Goal: Information Seeking & Learning: Find specific page/section

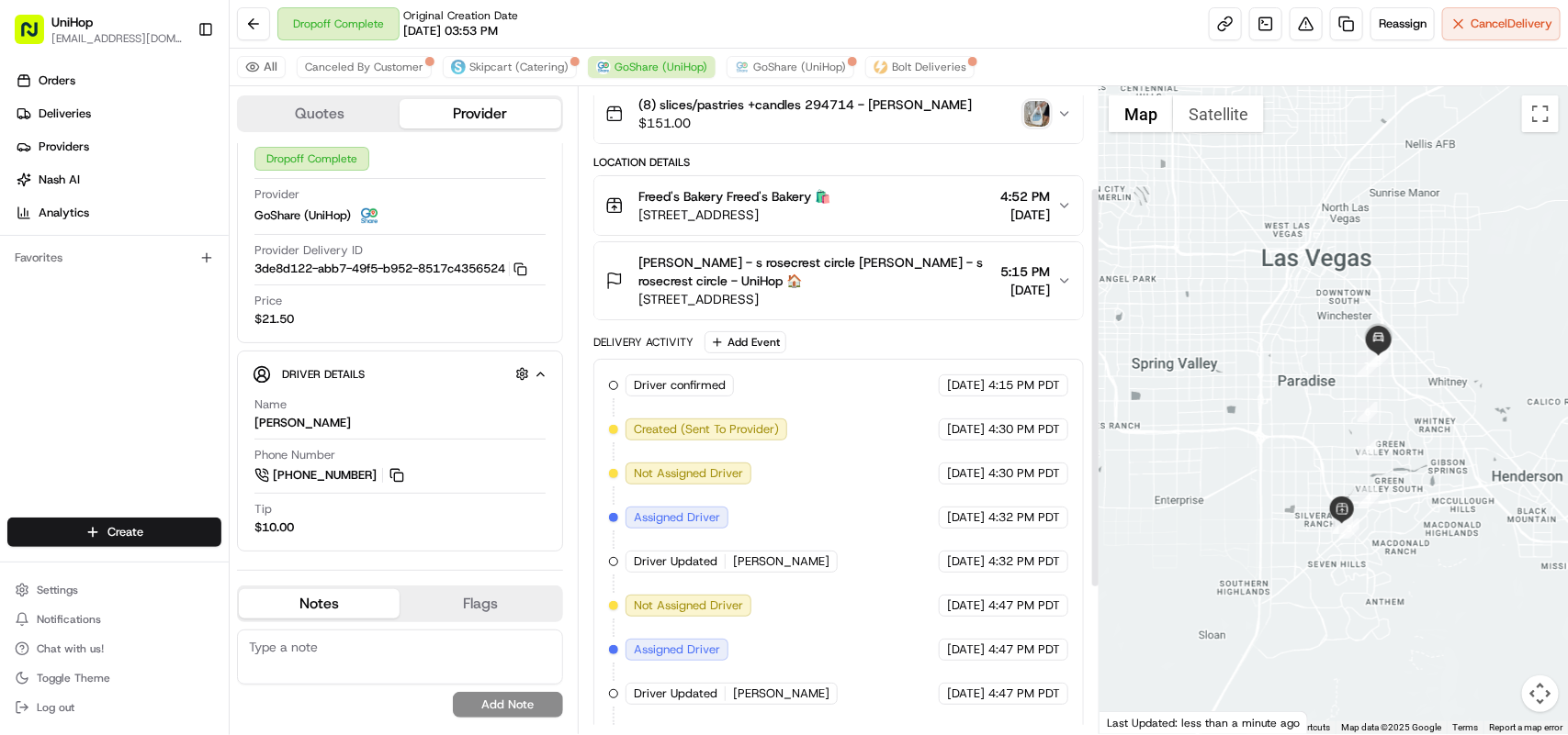
scroll to position [397, 0]
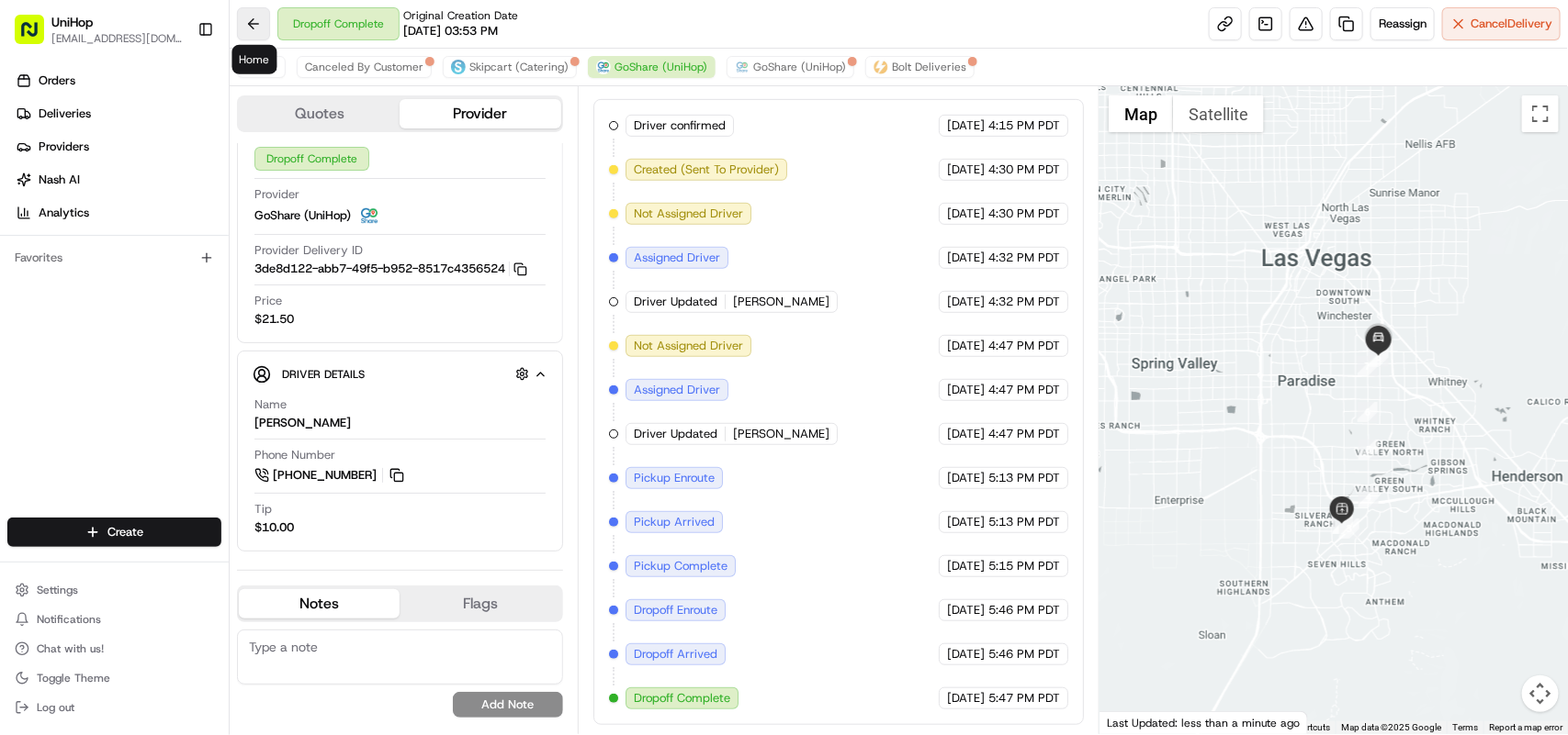
click at [260, 25] on button at bounding box center [254, 24] width 33 height 33
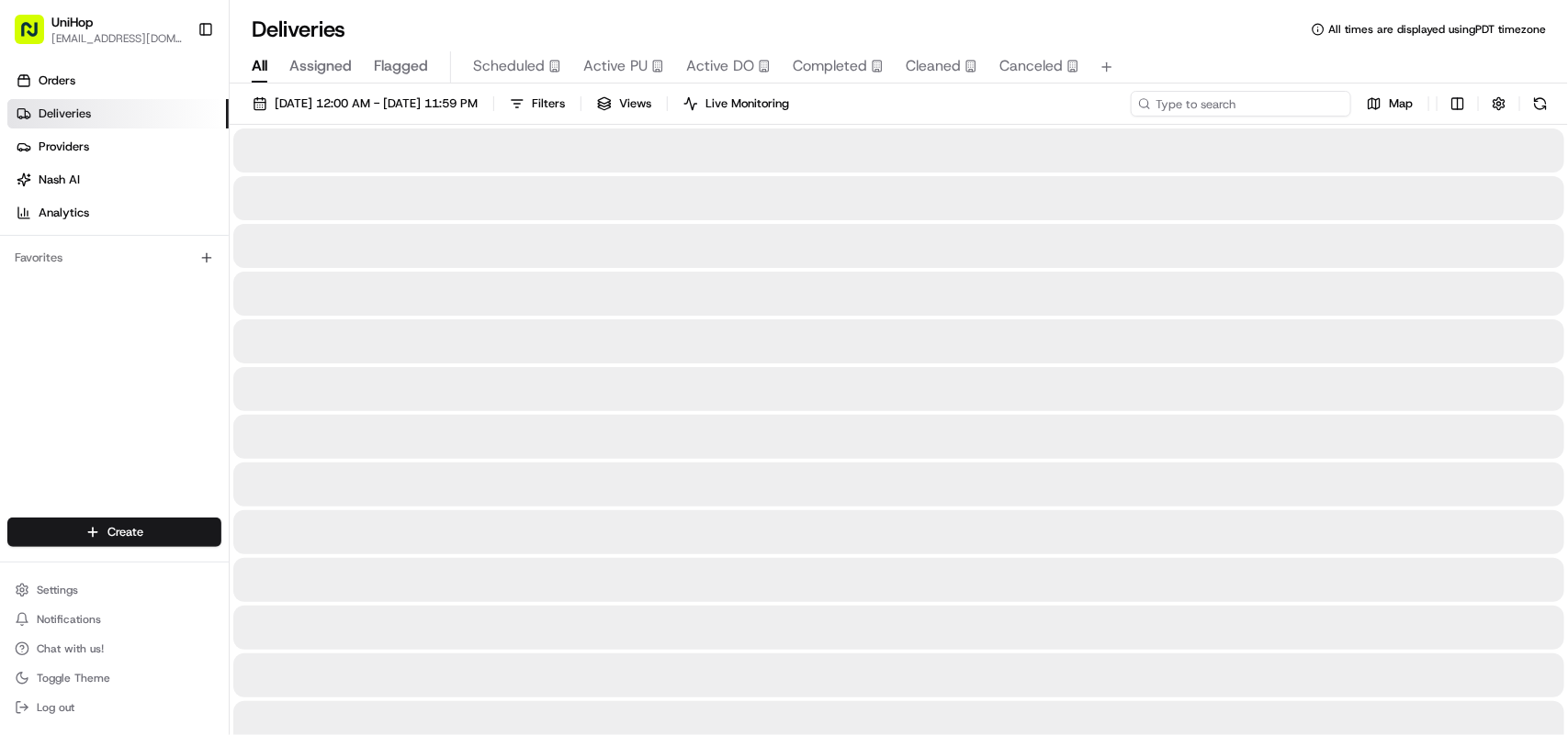
click at [1222, 107] on input at bounding box center [1241, 104] width 221 height 26
type input "e"
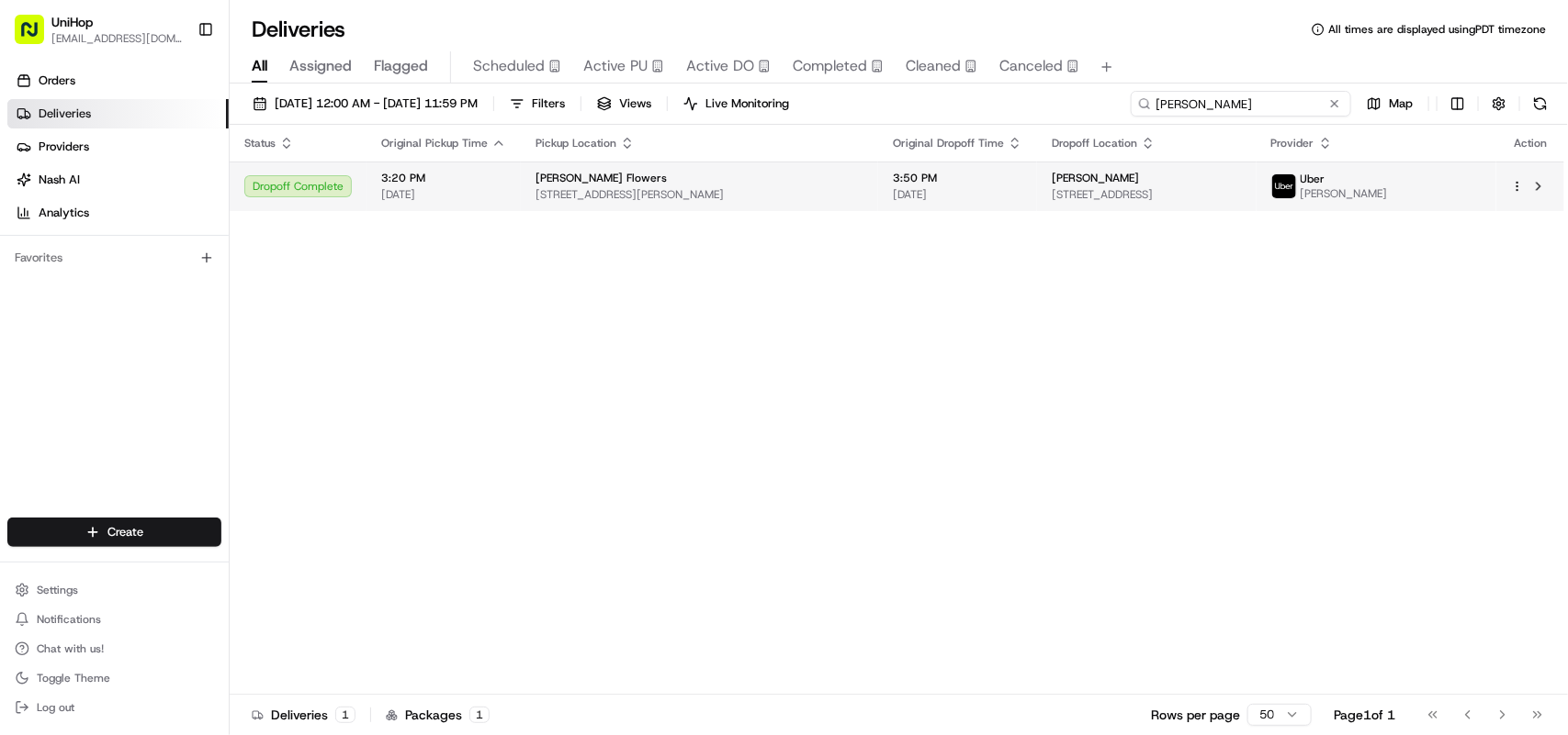
type input "elaine"
click at [797, 208] on td "Sada's Flowers 10612 Culver Blvd, Culver City, CA 90232, USA" at bounding box center [699, 187] width 358 height 50
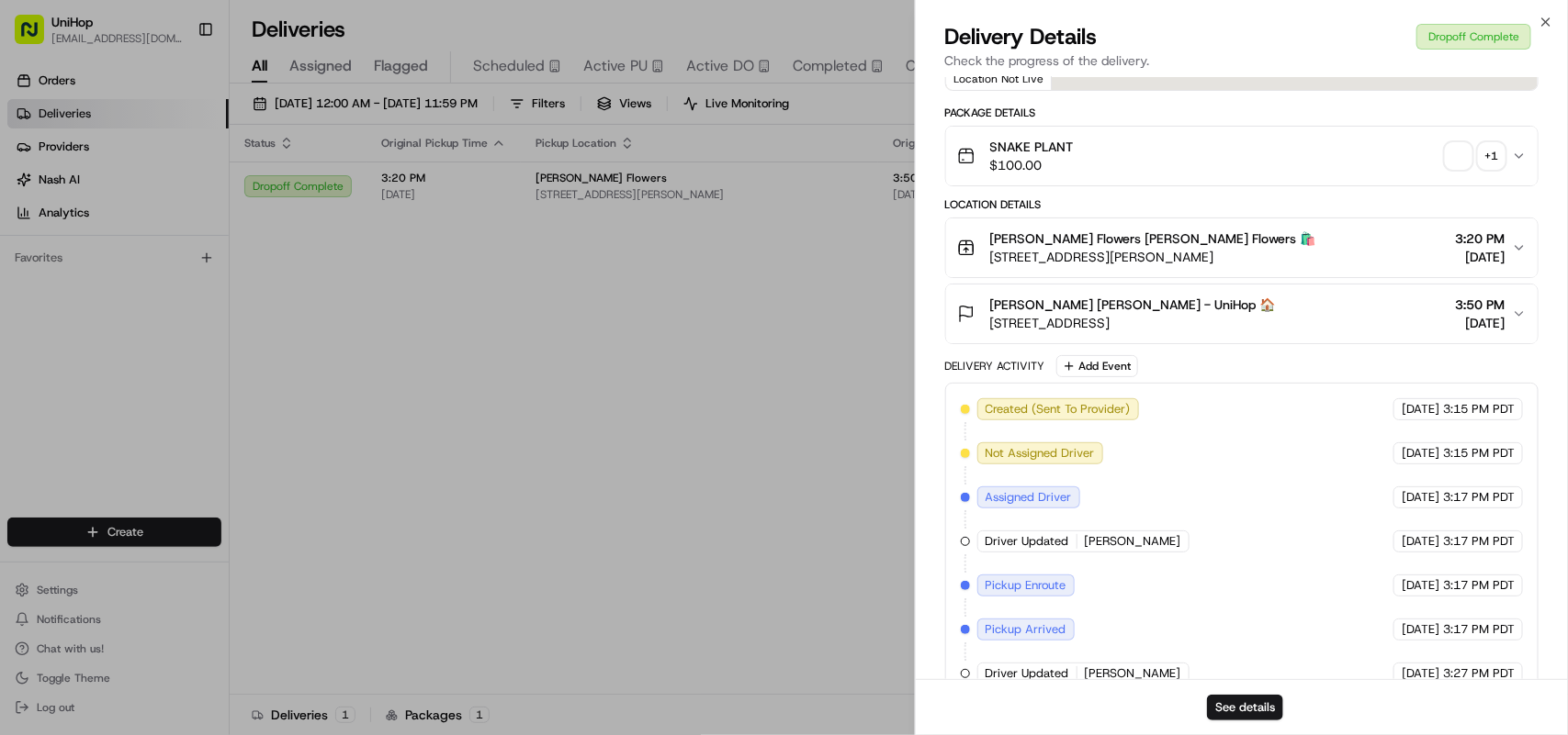
scroll to position [345, 0]
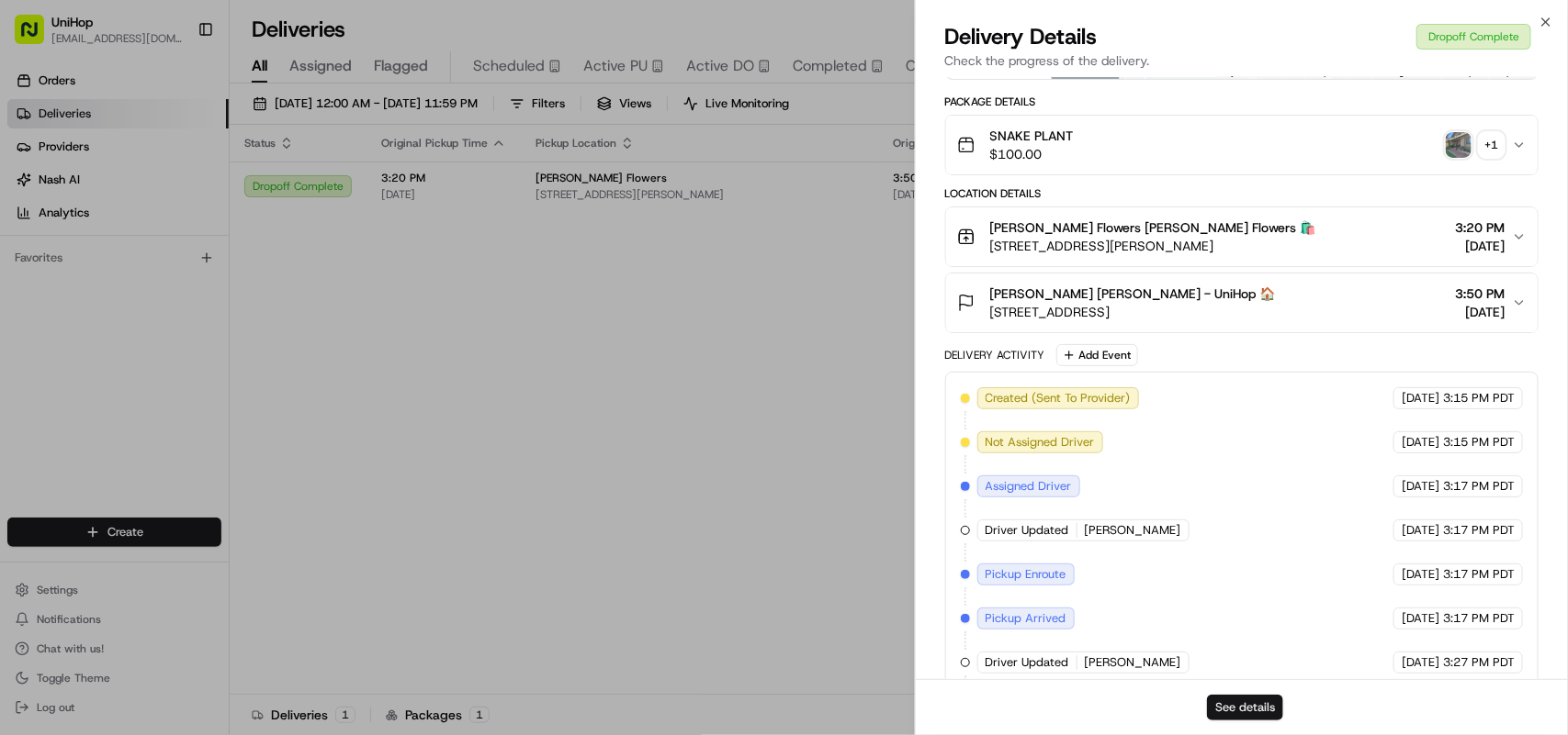
click at [1264, 709] on button "See details" at bounding box center [1244, 707] width 76 height 26
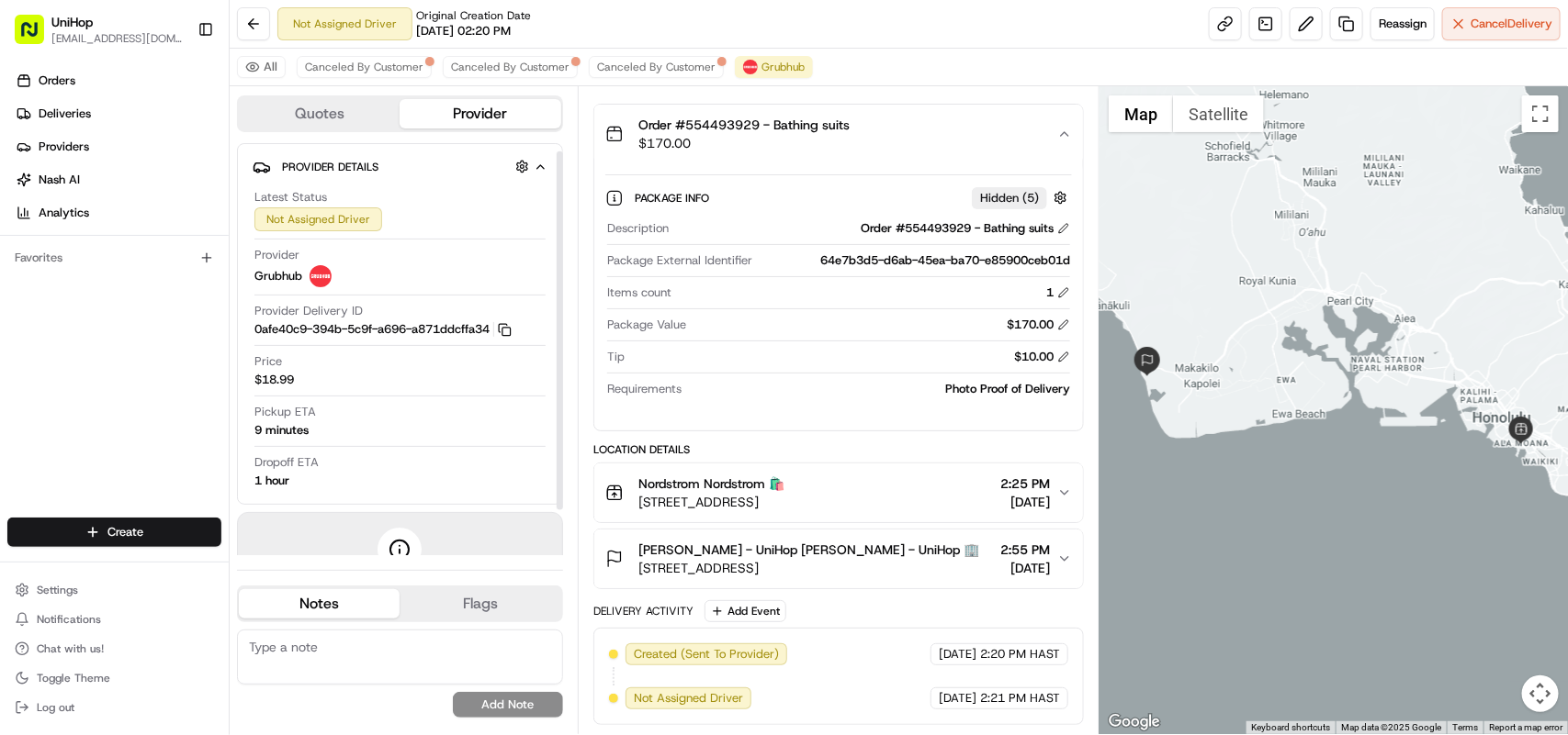
scroll to position [61, 0]
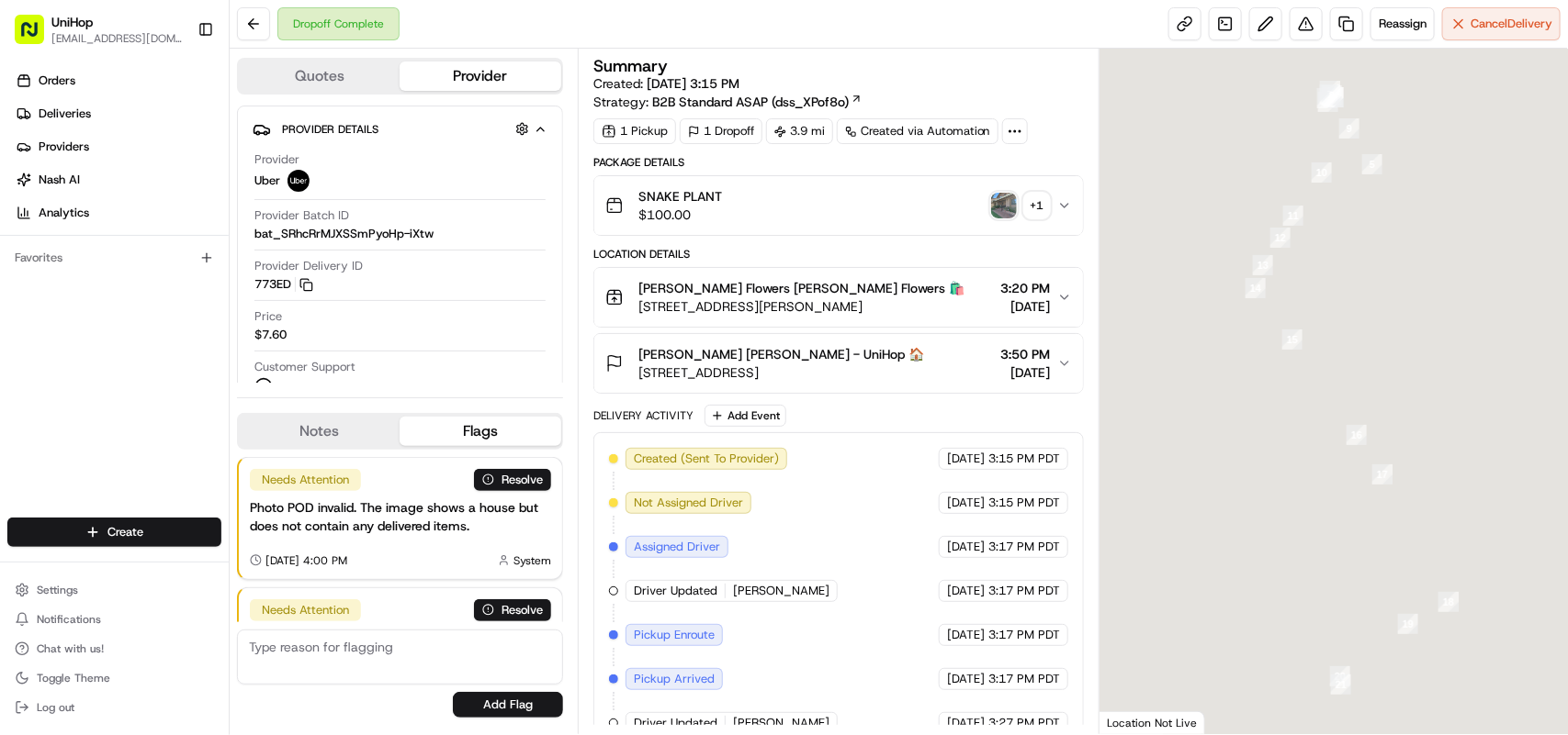
scroll to position [159, 0]
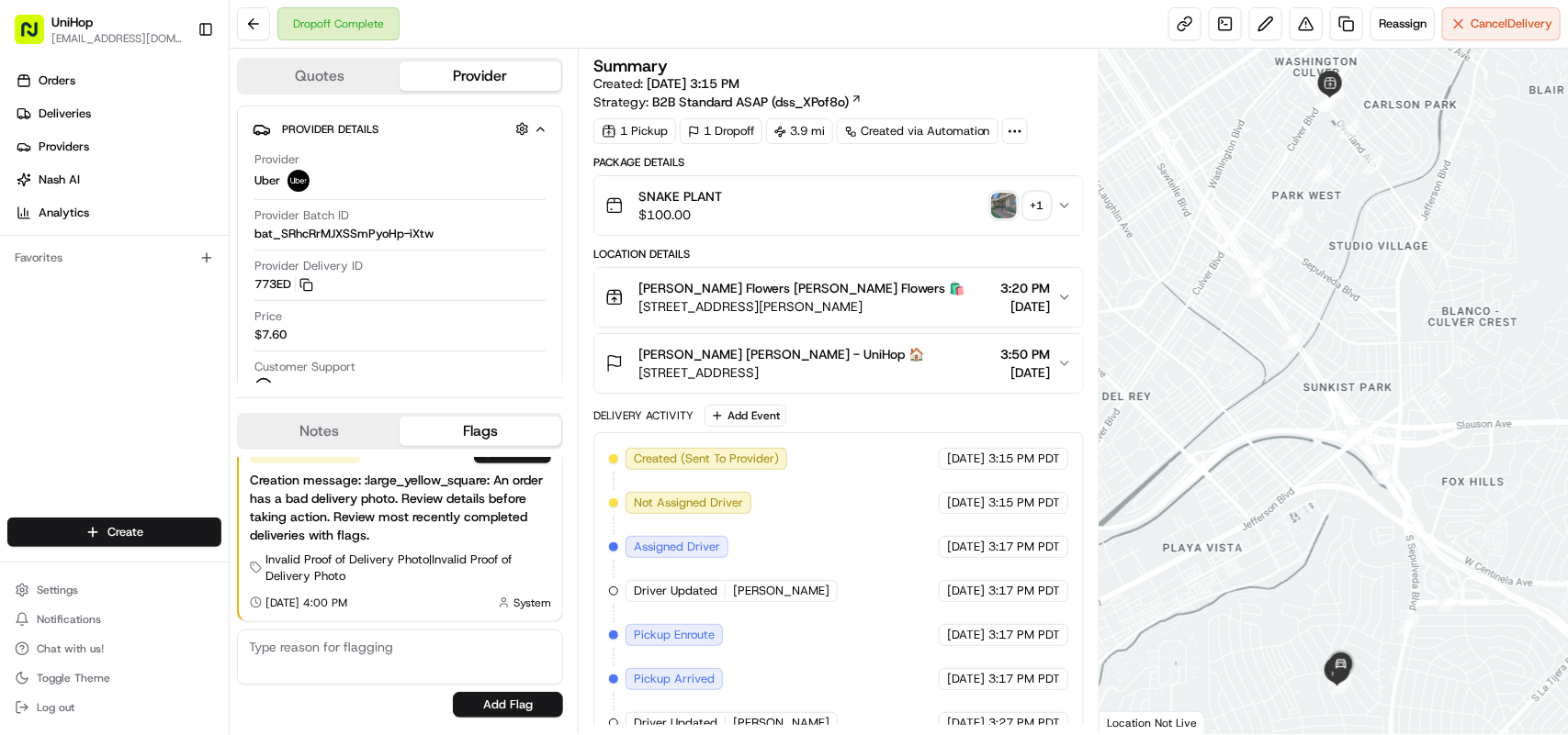
click at [1040, 200] on div "+ 1" at bounding box center [1037, 206] width 26 height 26
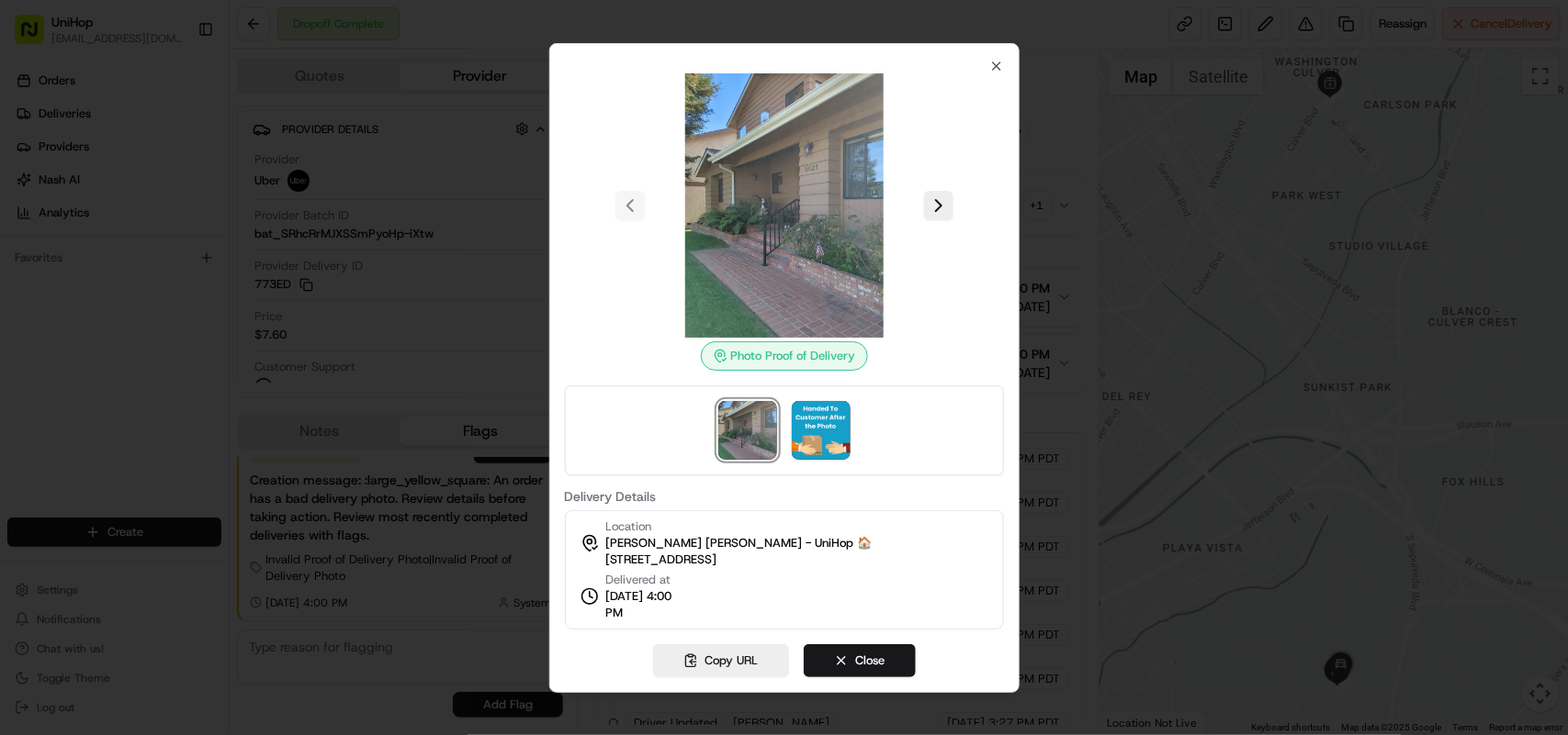
scroll to position [0, 0]
click at [999, 62] on icon "button" at bounding box center [996, 66] width 15 height 15
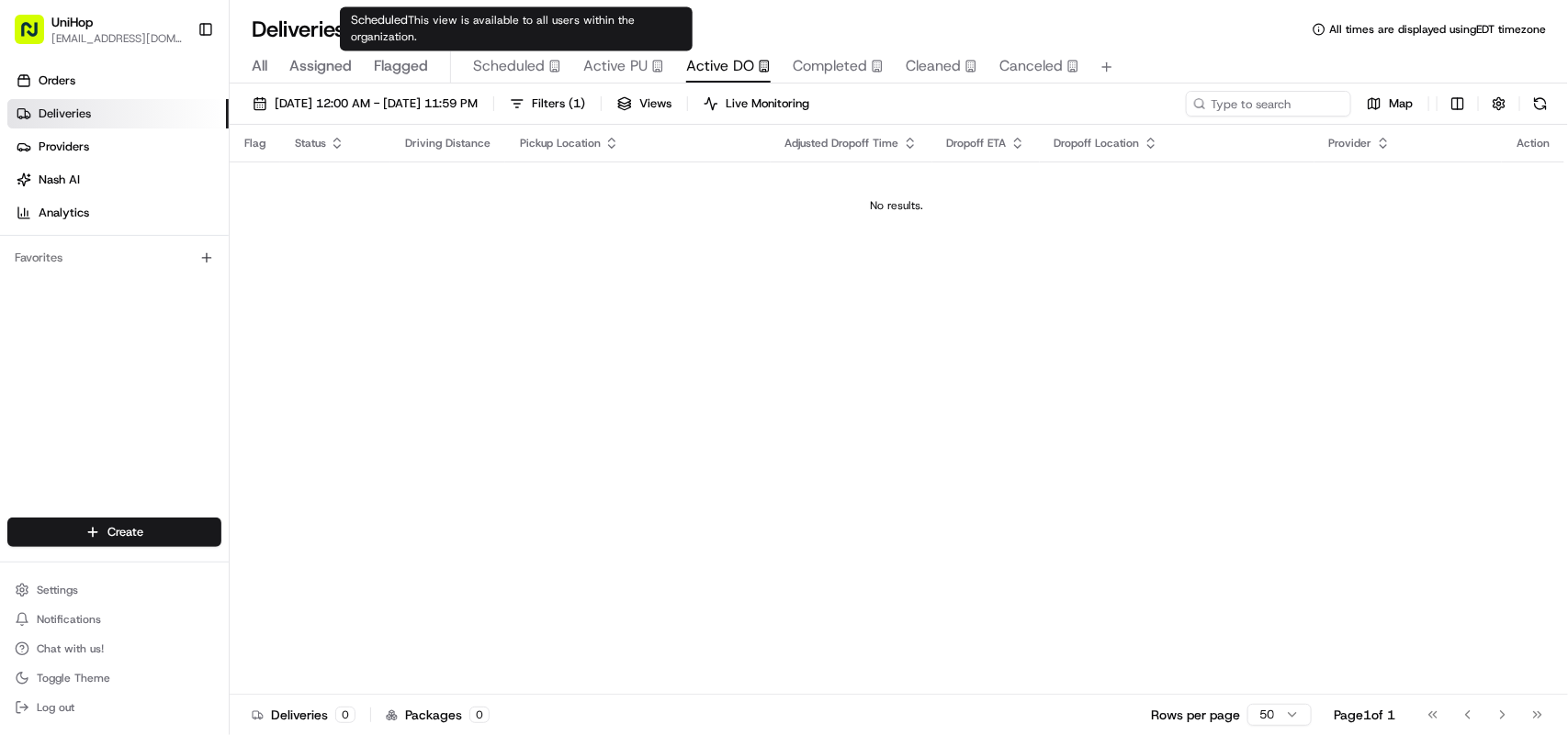
click at [502, 66] on span "Scheduled" at bounding box center [509, 66] width 72 height 22
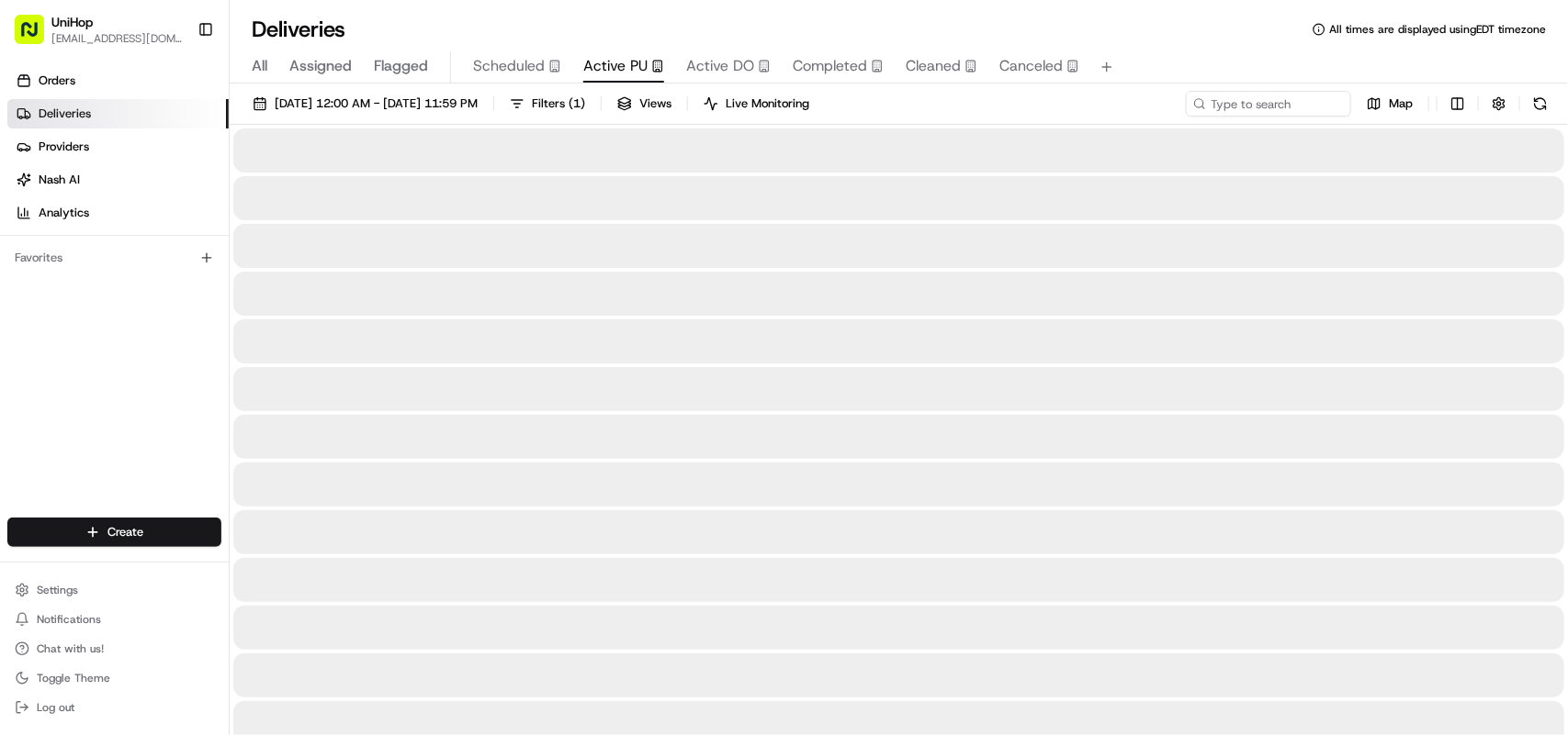
click at [620, 70] on span "Active PU" at bounding box center [615, 66] width 64 height 22
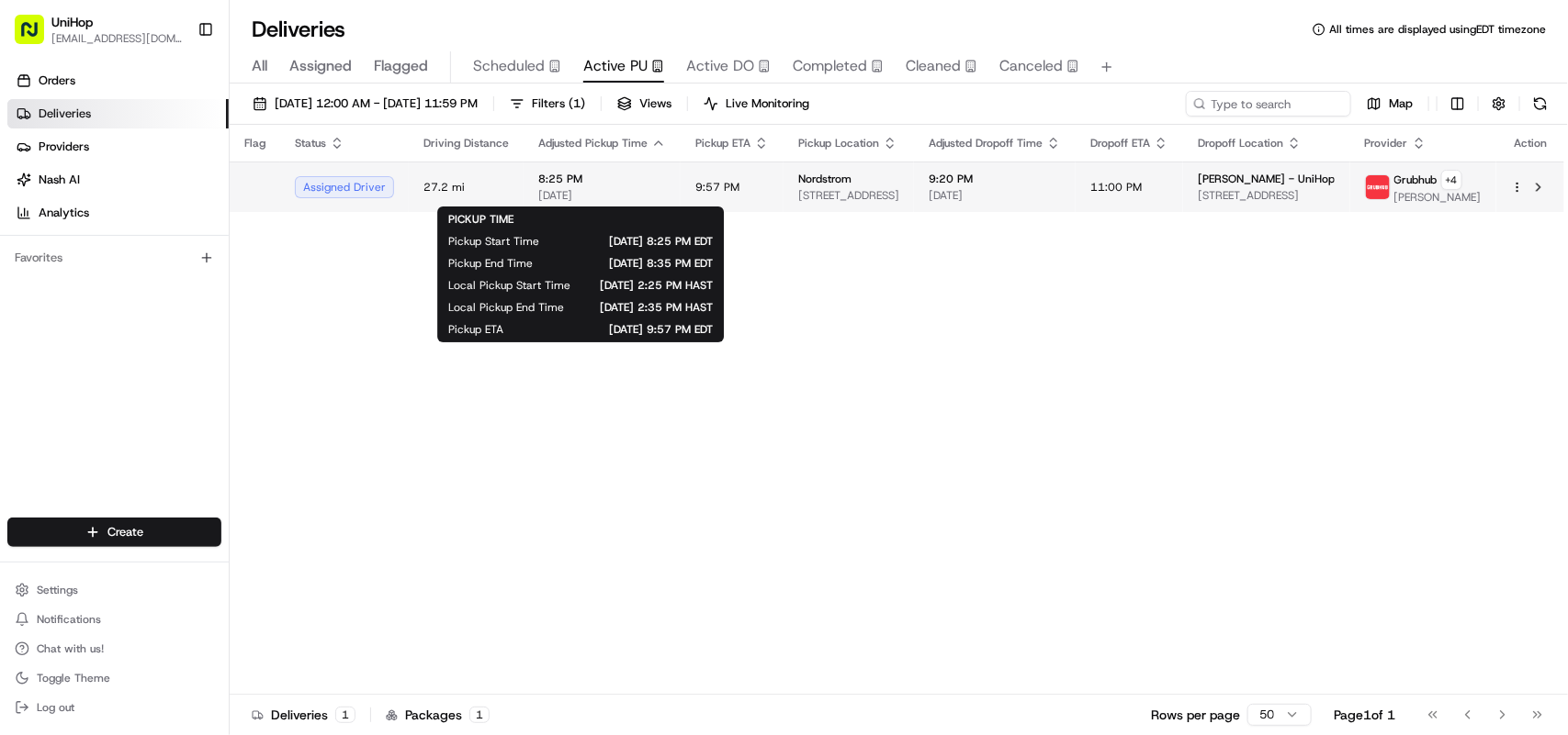
click at [602, 191] on span "[DATE]" at bounding box center [602, 196] width 128 height 15
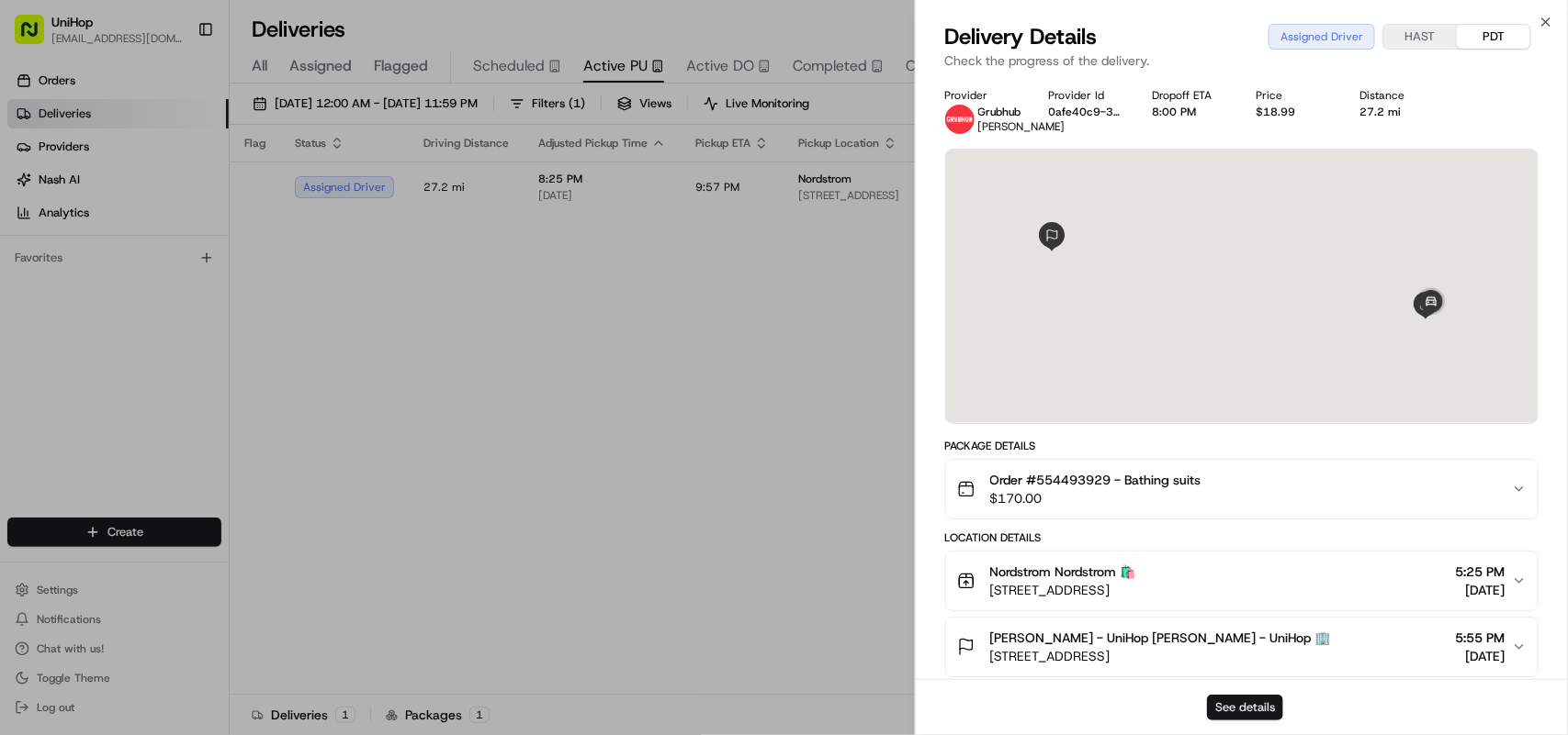
click at [1240, 707] on button "See details" at bounding box center [1244, 707] width 76 height 26
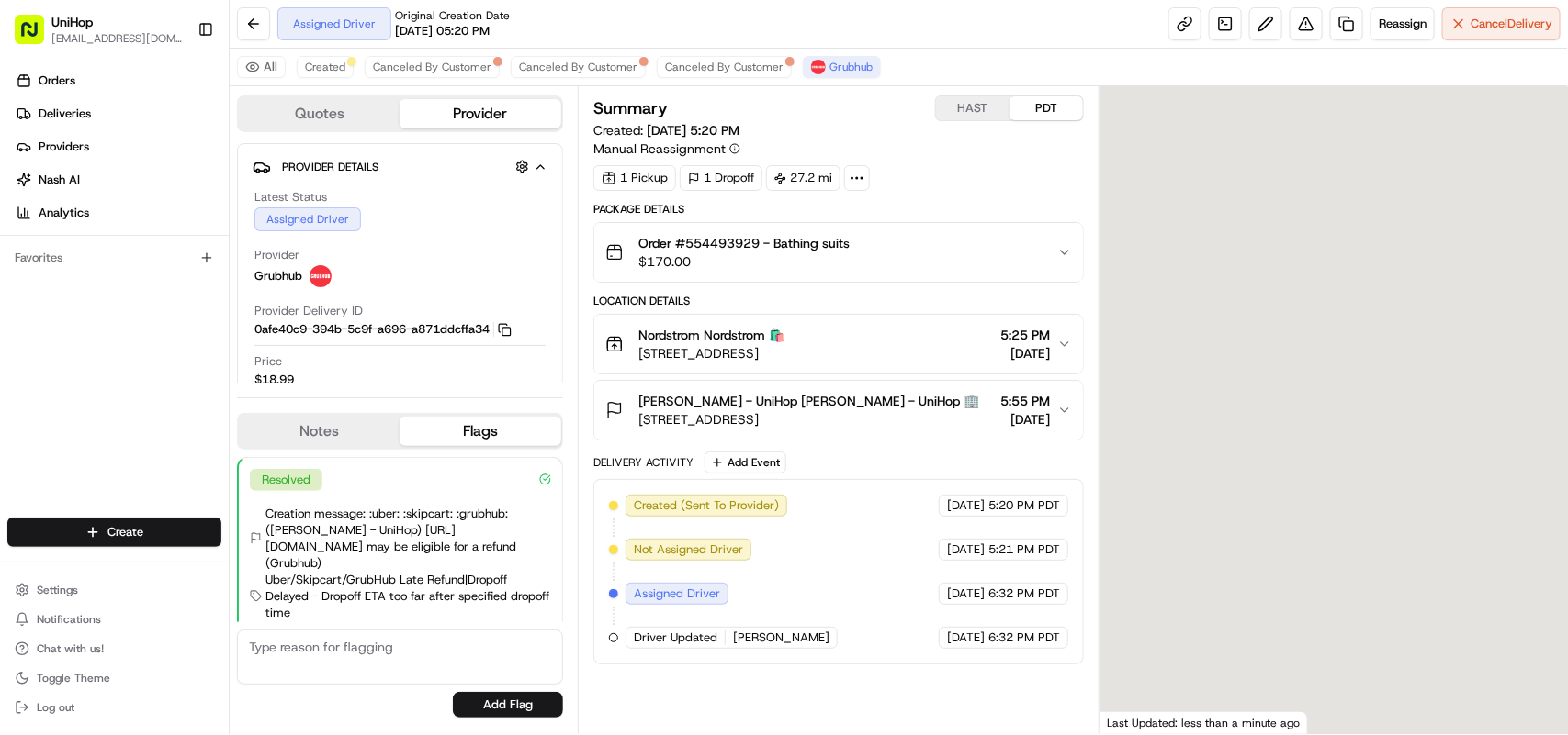
scroll to position [20, 0]
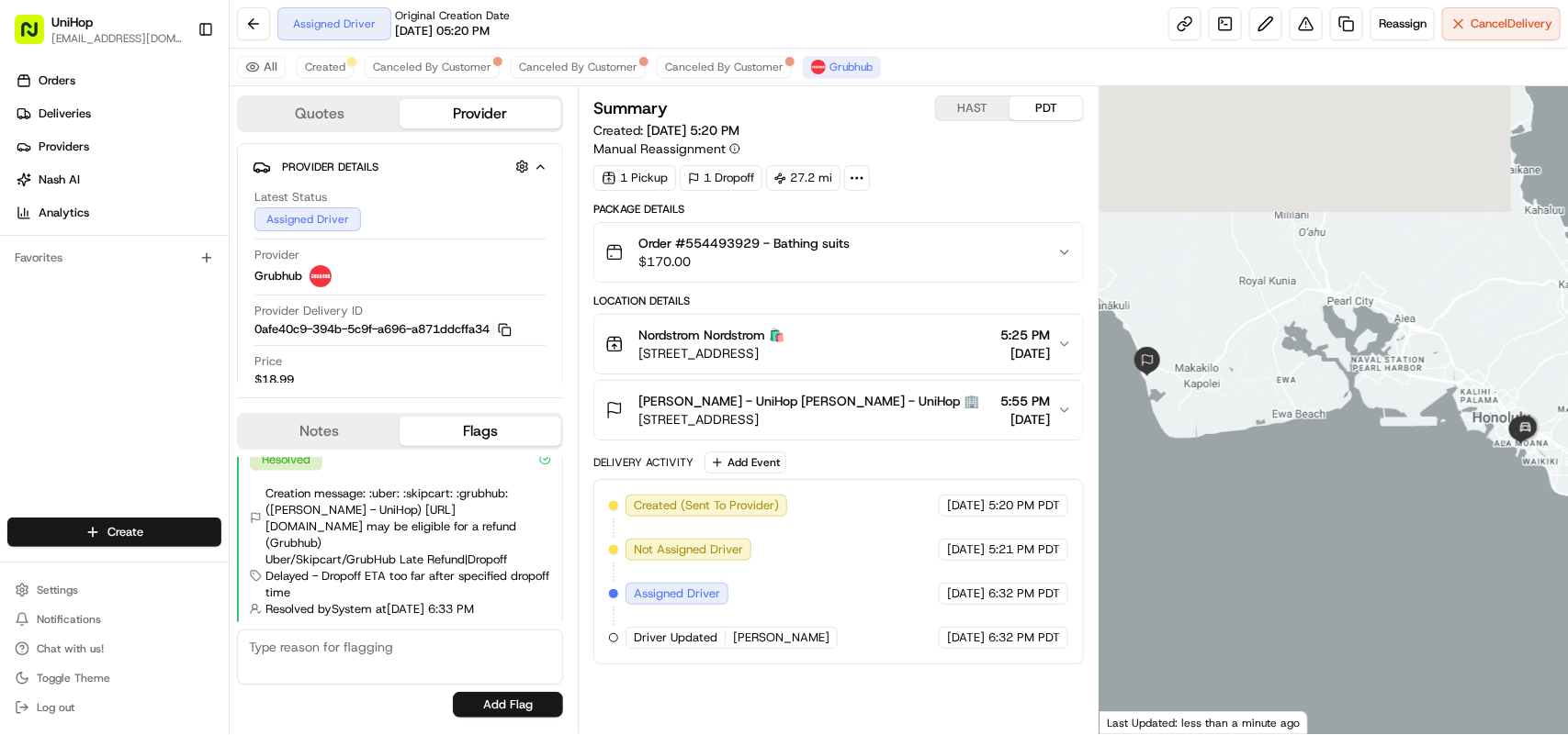
click at [343, 428] on button "Notes" at bounding box center [319, 432] width 161 height 29
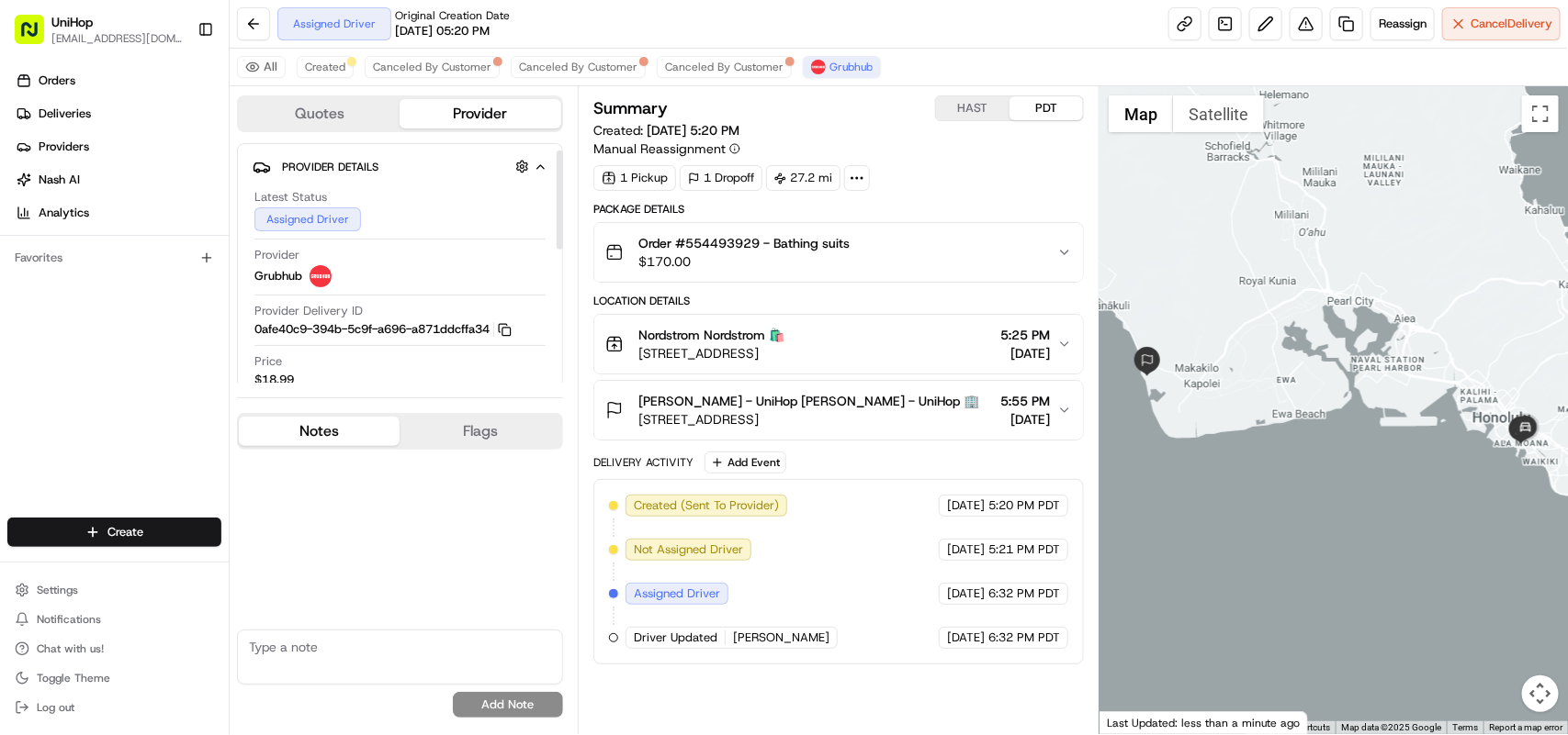
scroll to position [336, 0]
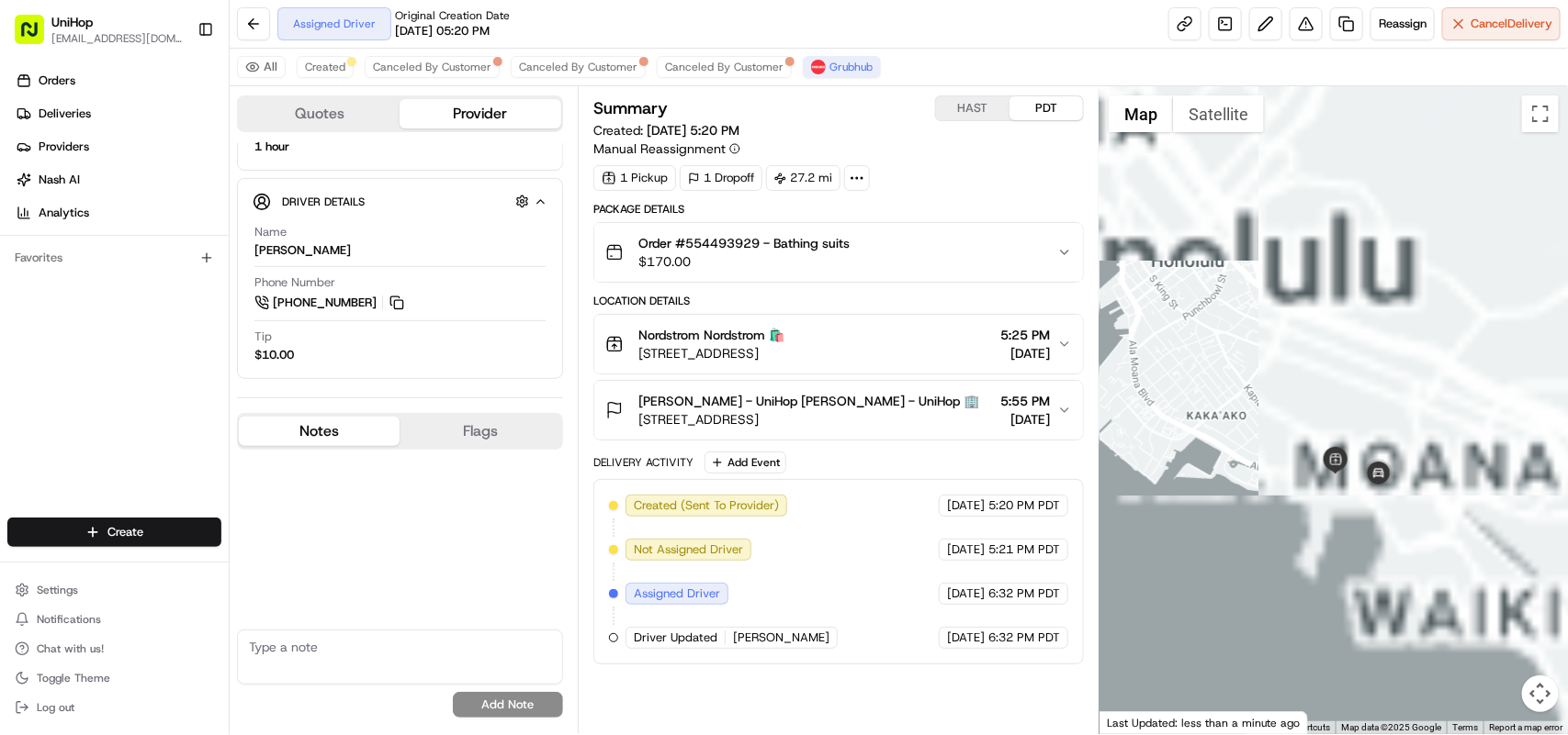
drag, startPoint x: 1499, startPoint y: 543, endPoint x: 1347, endPoint y: 324, distance: 266.6
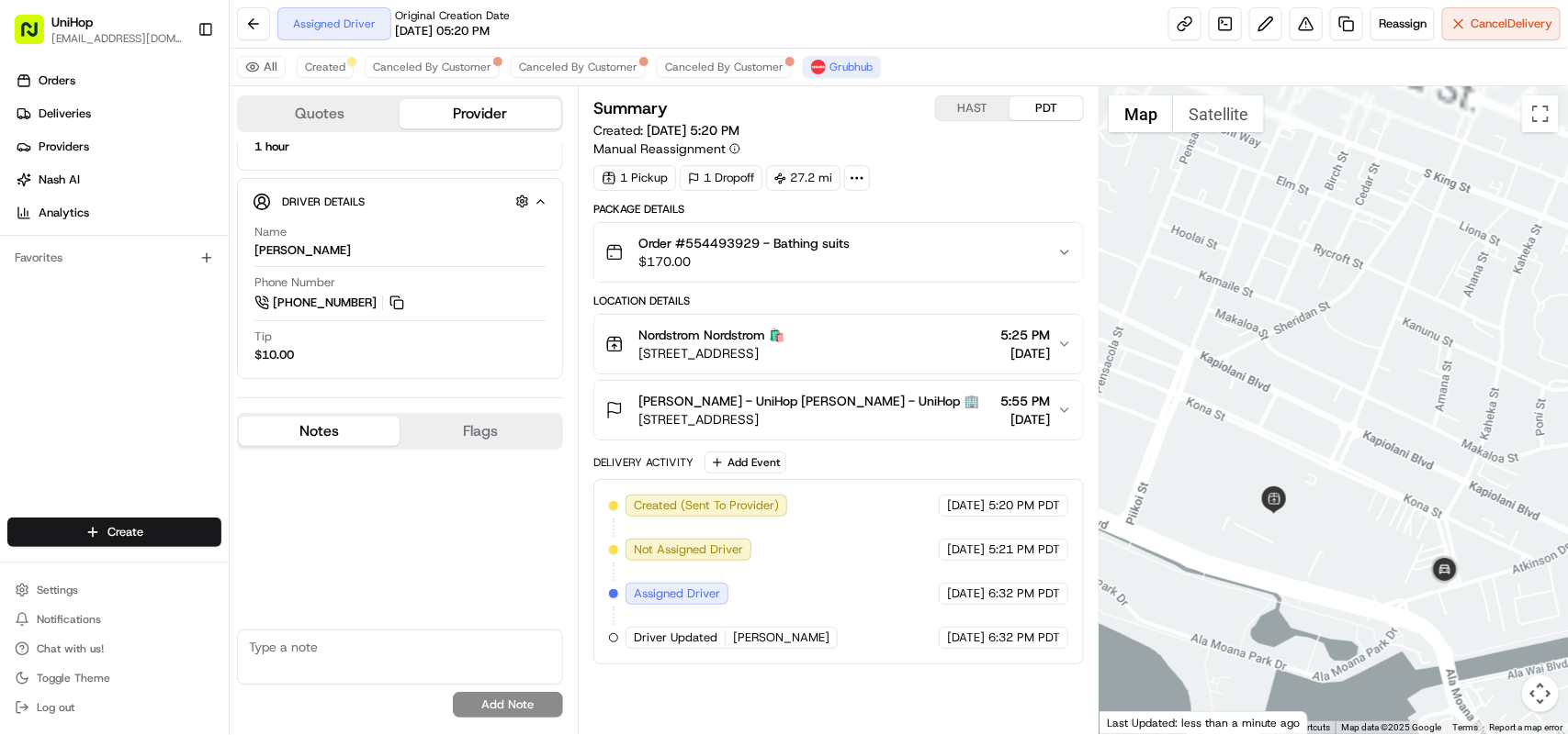
drag, startPoint x: 1267, startPoint y: 540, endPoint x: 1355, endPoint y: 489, distance: 101.7
click at [398, 300] on button at bounding box center [397, 303] width 20 height 20
click at [152, 359] on div "Orders Deliveries Providers Nash AI Analytics Favorites" at bounding box center [114, 294] width 229 height 470
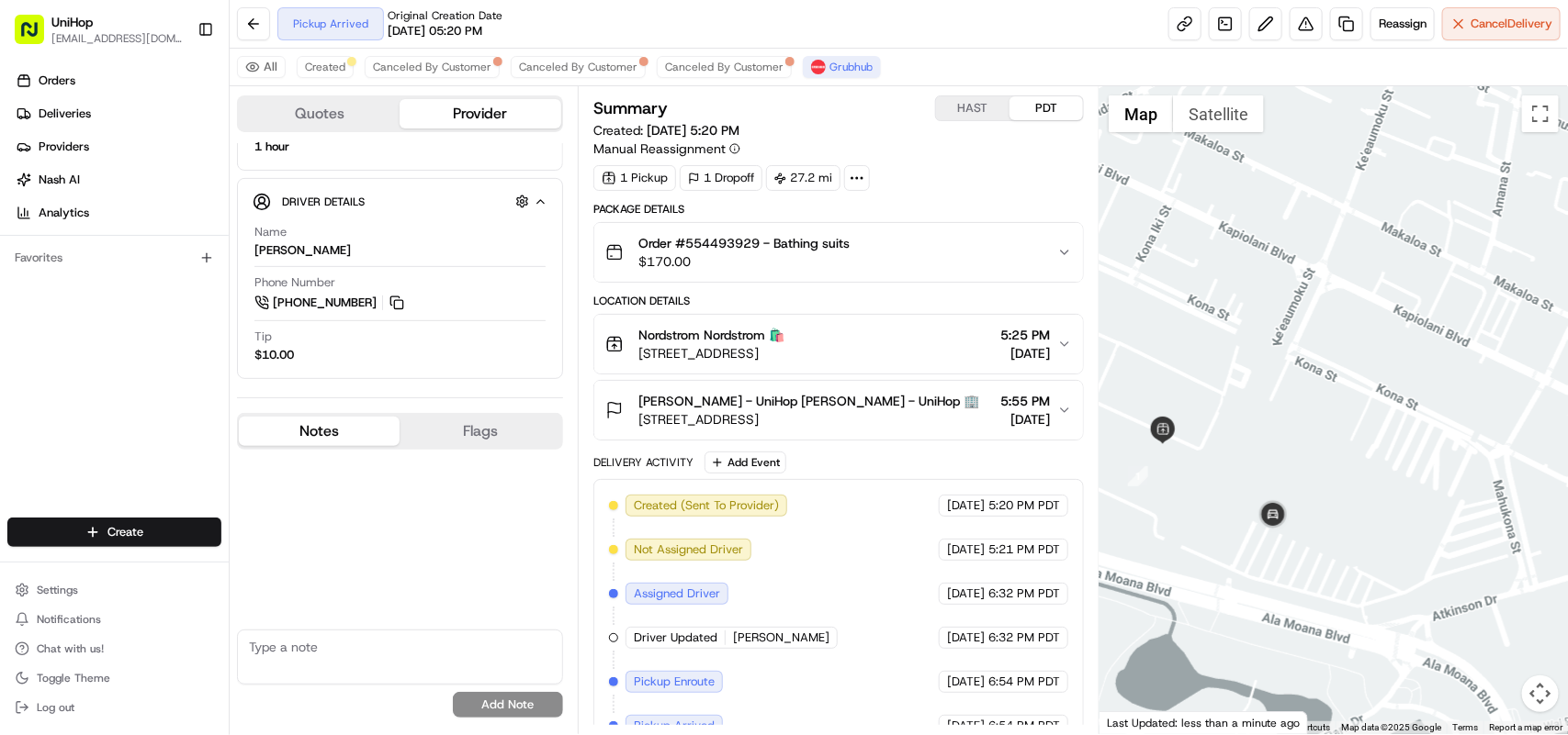
scroll to position [320, 0]
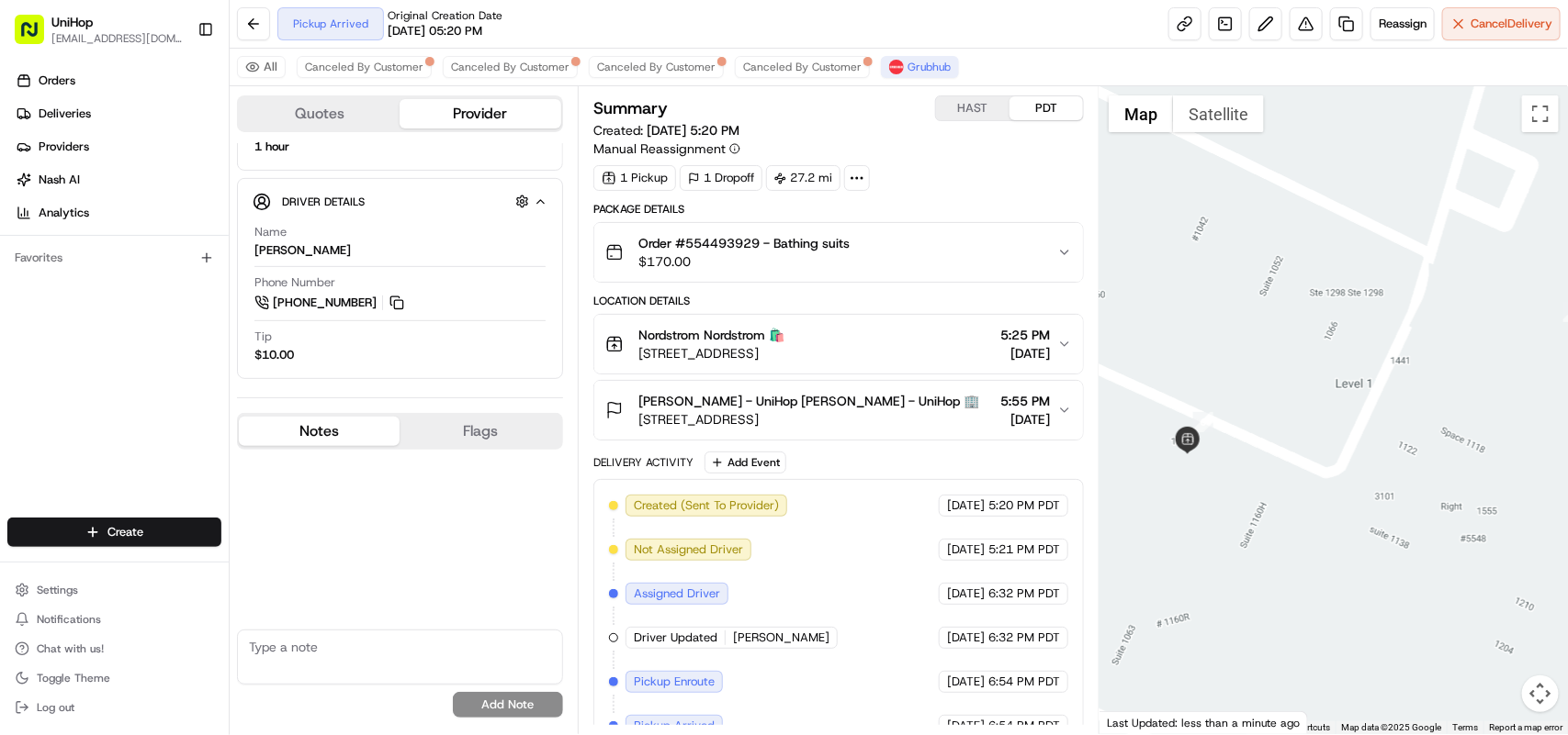
click at [193, 433] on div "Orders Deliveries Providers Nash AI Analytics Favorites" at bounding box center [114, 294] width 229 height 470
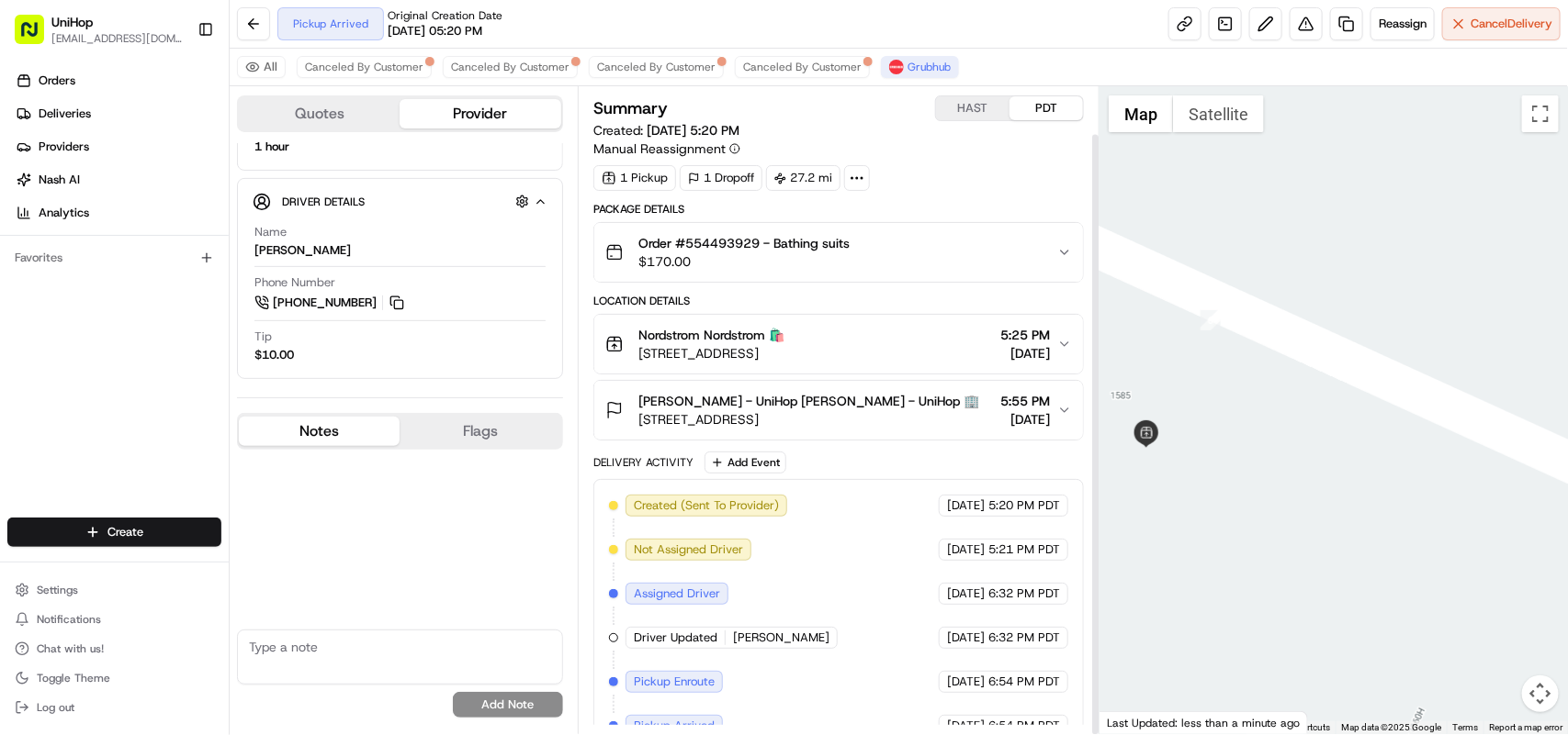
scroll to position [51, 0]
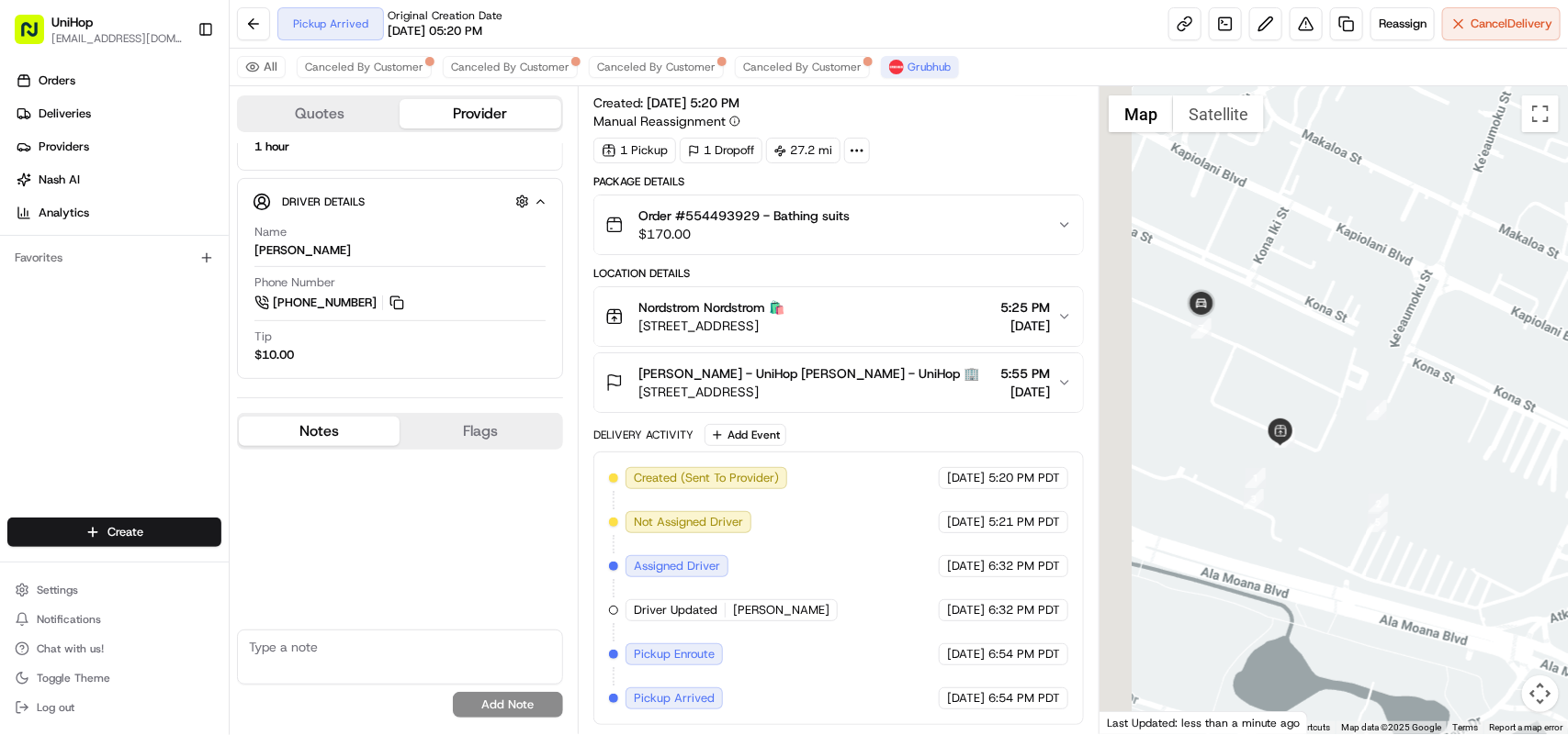
drag, startPoint x: 1205, startPoint y: 513, endPoint x: 1319, endPoint y: 469, distance: 122.2
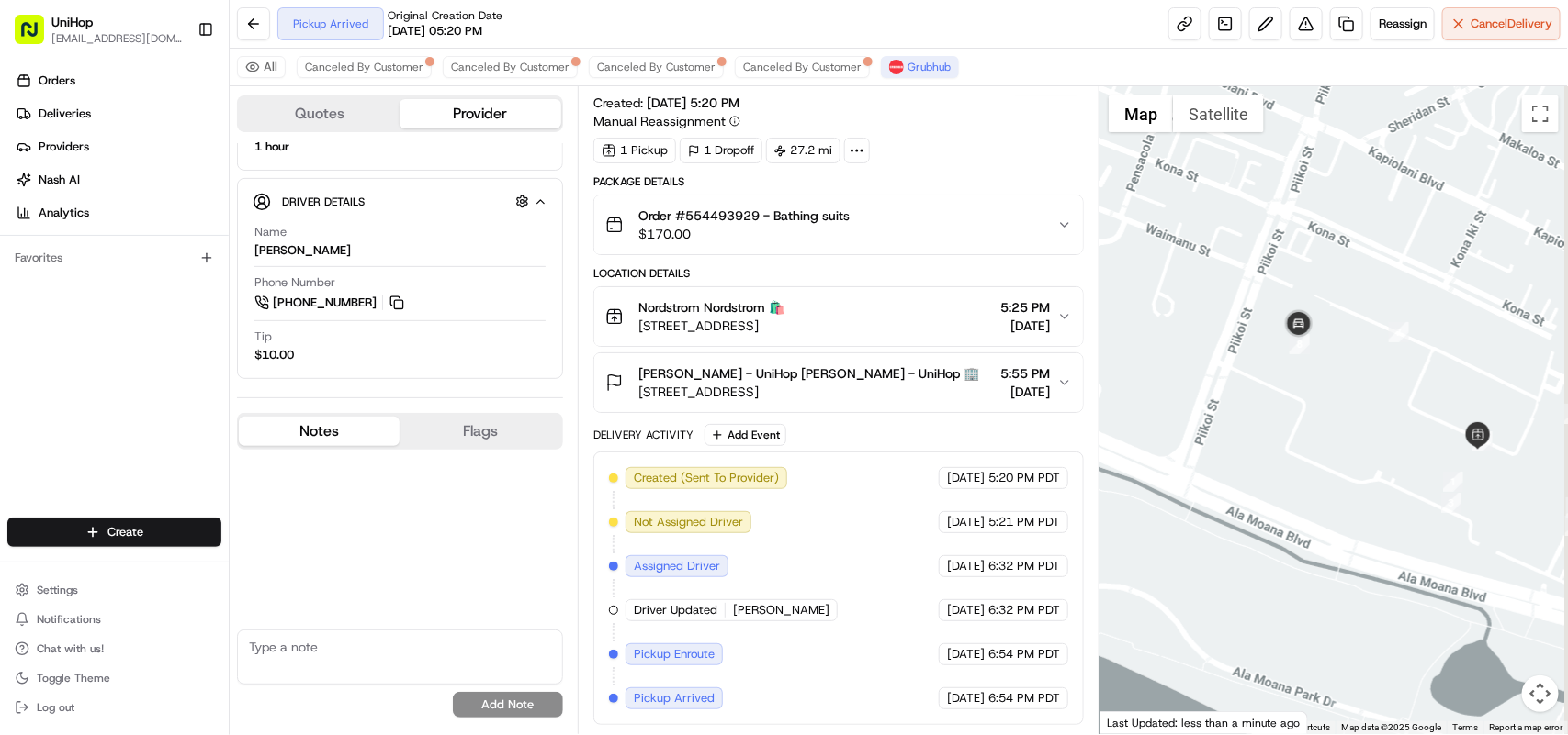
drag, startPoint x: 1374, startPoint y: 447, endPoint x: 1307, endPoint y: 392, distance: 86.7
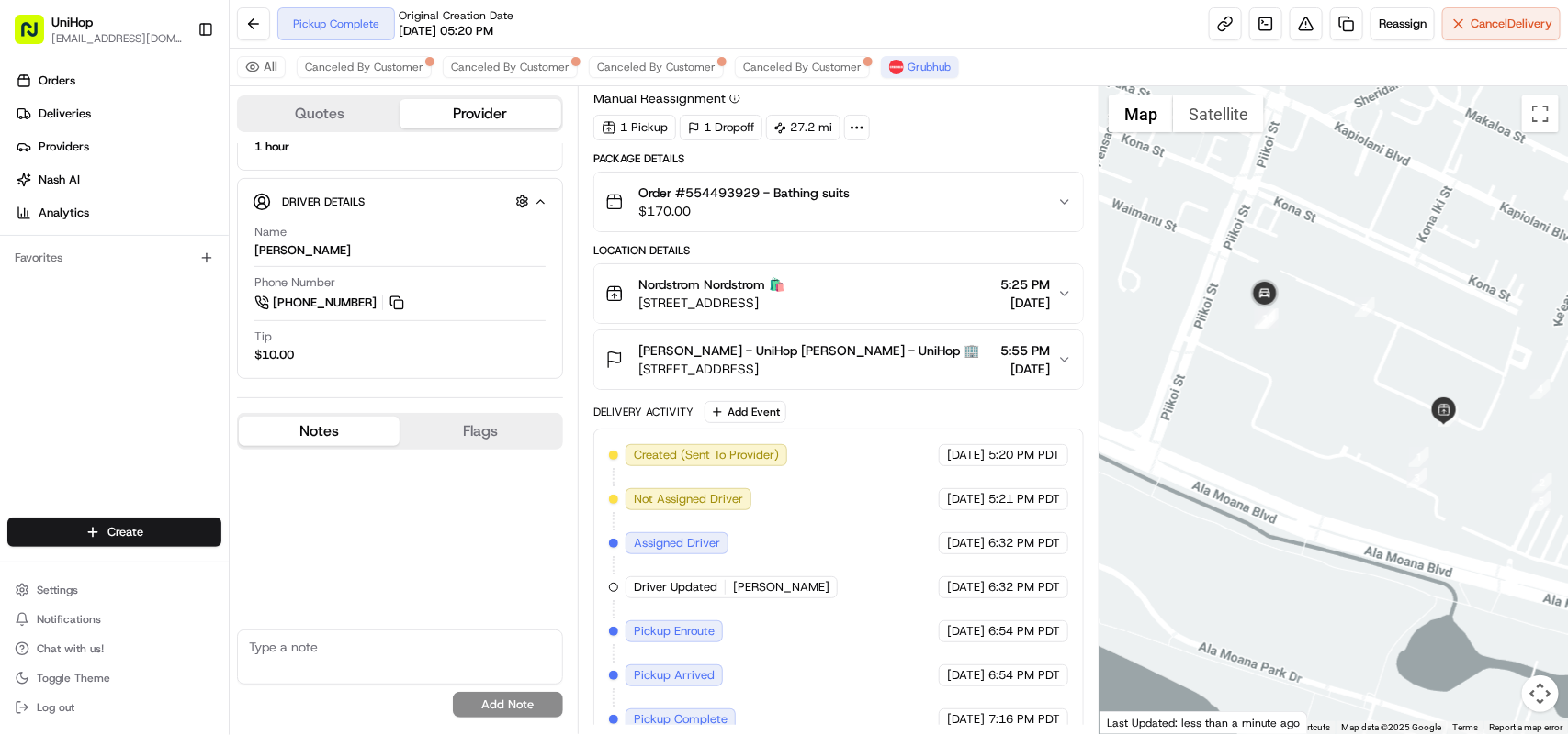
scroll to position [0, 0]
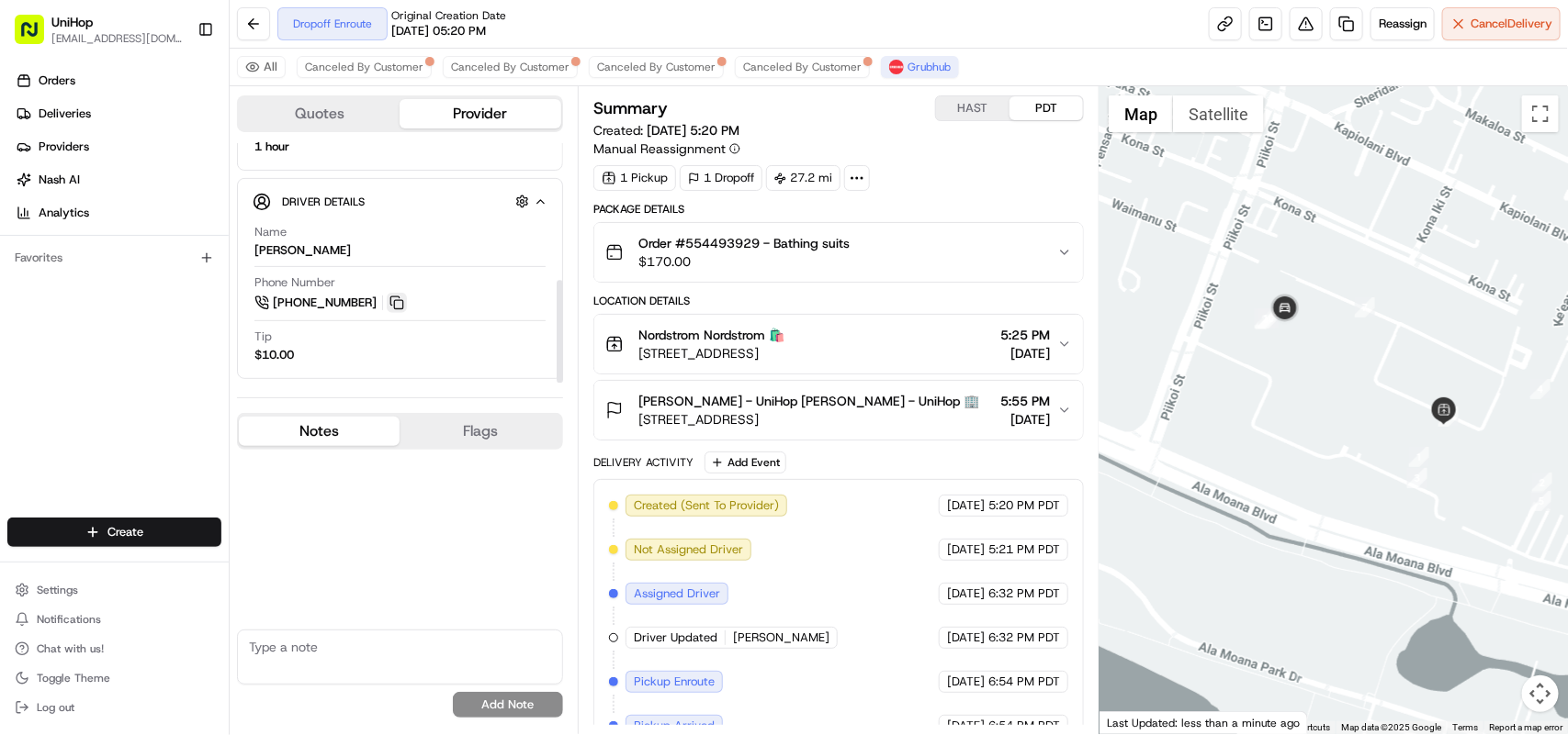
click at [400, 301] on button at bounding box center [397, 303] width 20 height 20
click at [392, 305] on button at bounding box center [397, 303] width 20 height 20
click at [76, 331] on div "Orders Deliveries Providers Nash AI Analytics Favorites" at bounding box center [114, 294] width 229 height 470
click at [172, 389] on div "Orders Deliveries Providers Nash AI Analytics Favorites" at bounding box center [114, 294] width 229 height 470
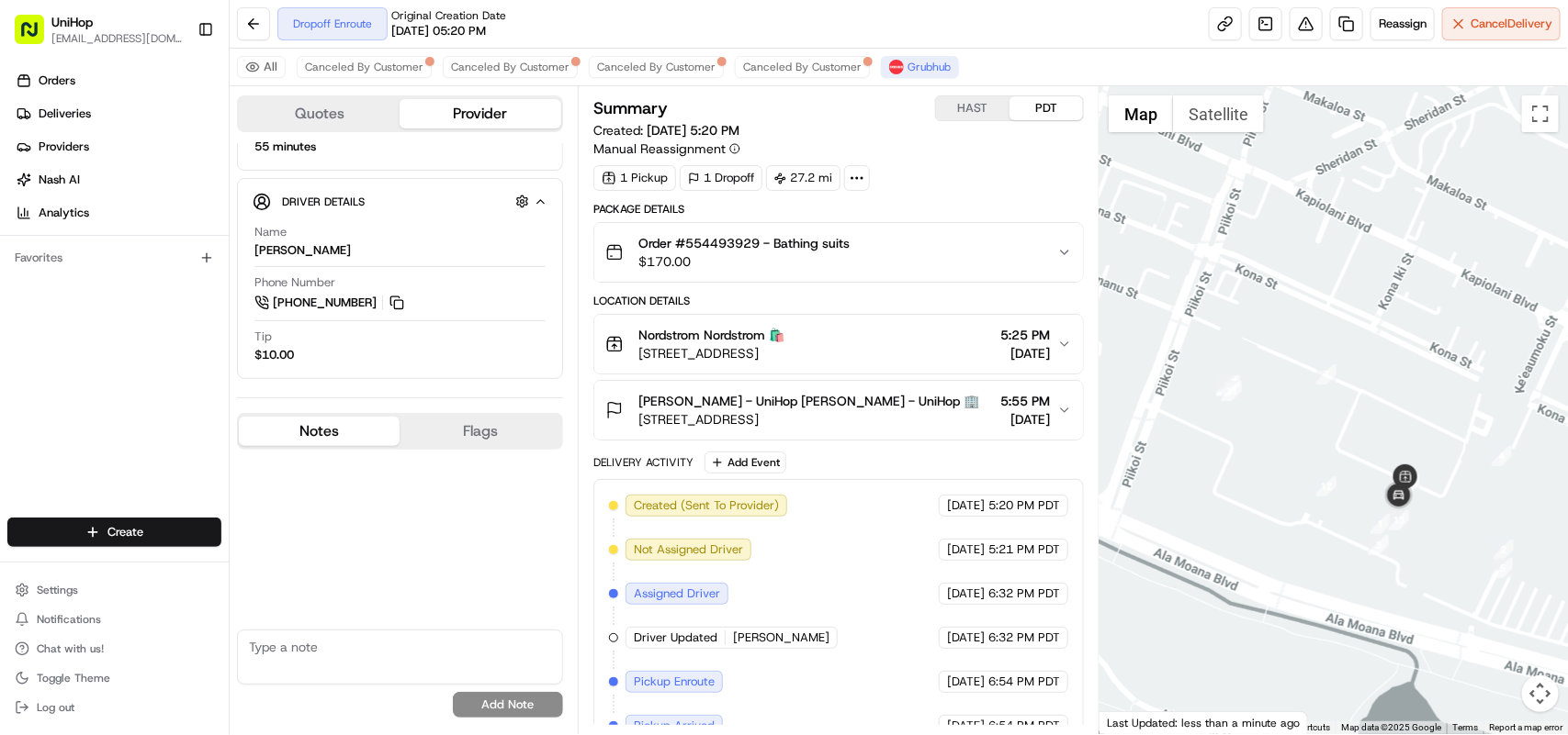
drag, startPoint x: 1281, startPoint y: 347, endPoint x: 1567, endPoint y: 444, distance: 302.0
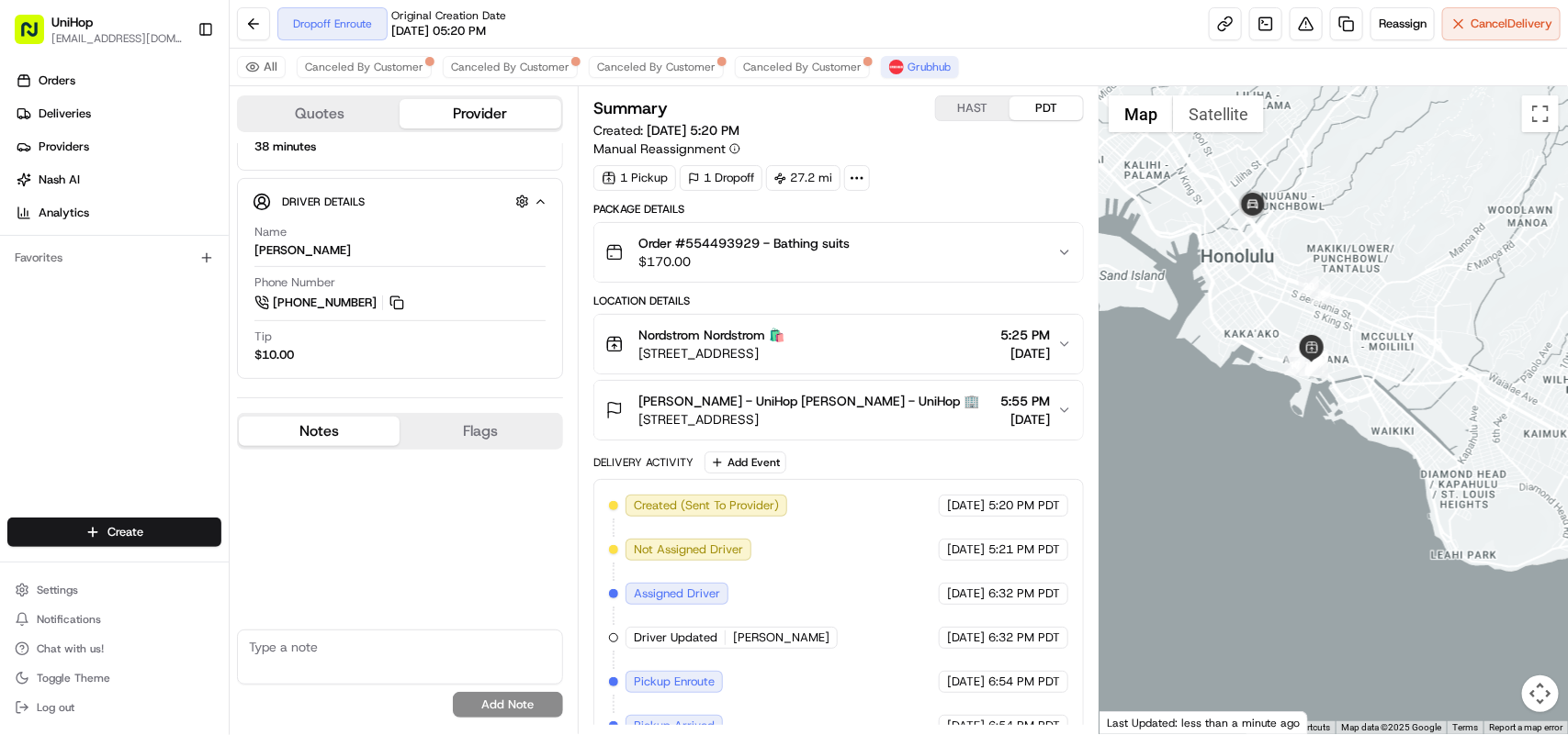
drag, startPoint x: 1255, startPoint y: 265, endPoint x: 1309, endPoint y: 352, distance: 102.4
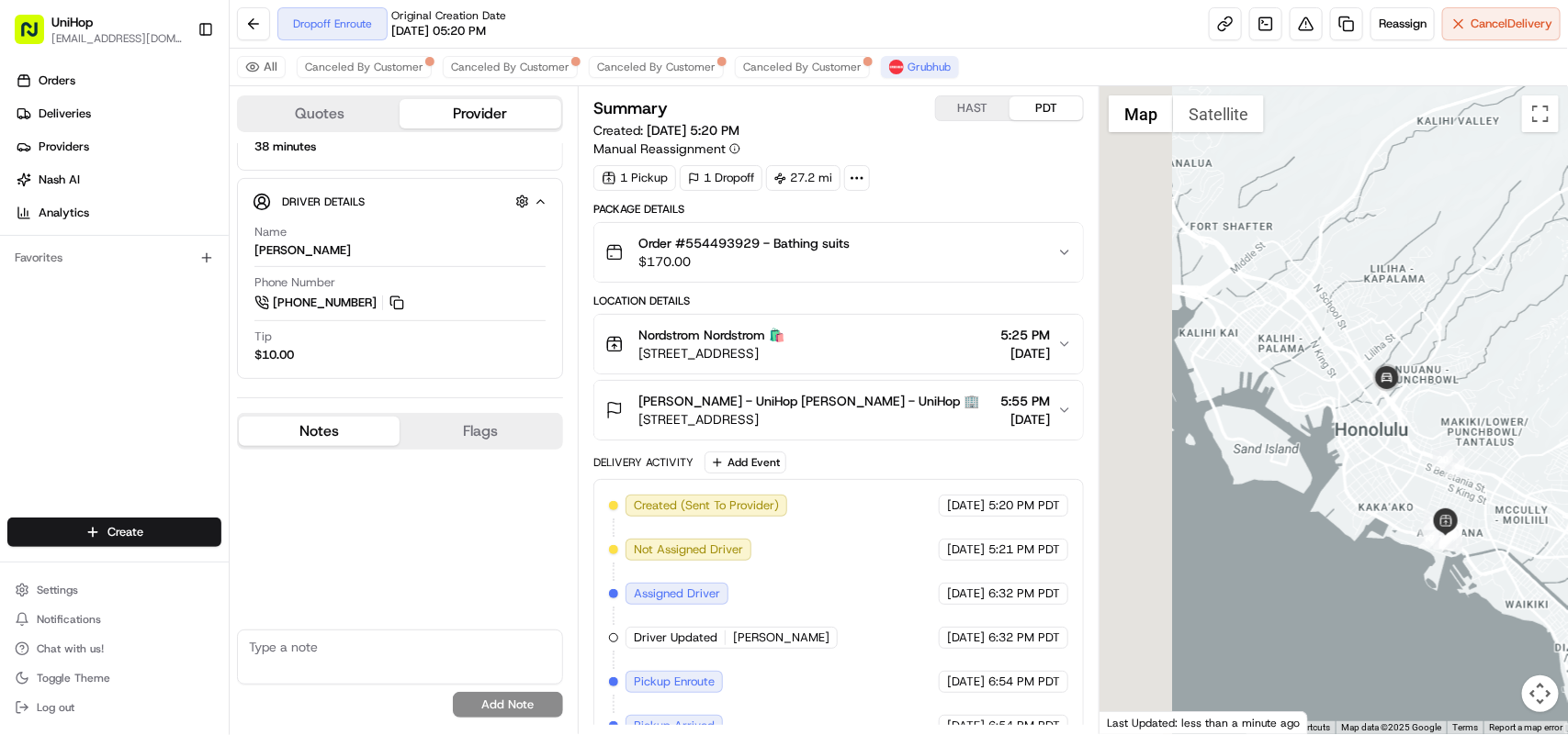
drag, startPoint x: 1289, startPoint y: 313, endPoint x: 1403, endPoint y: 416, distance: 153.6
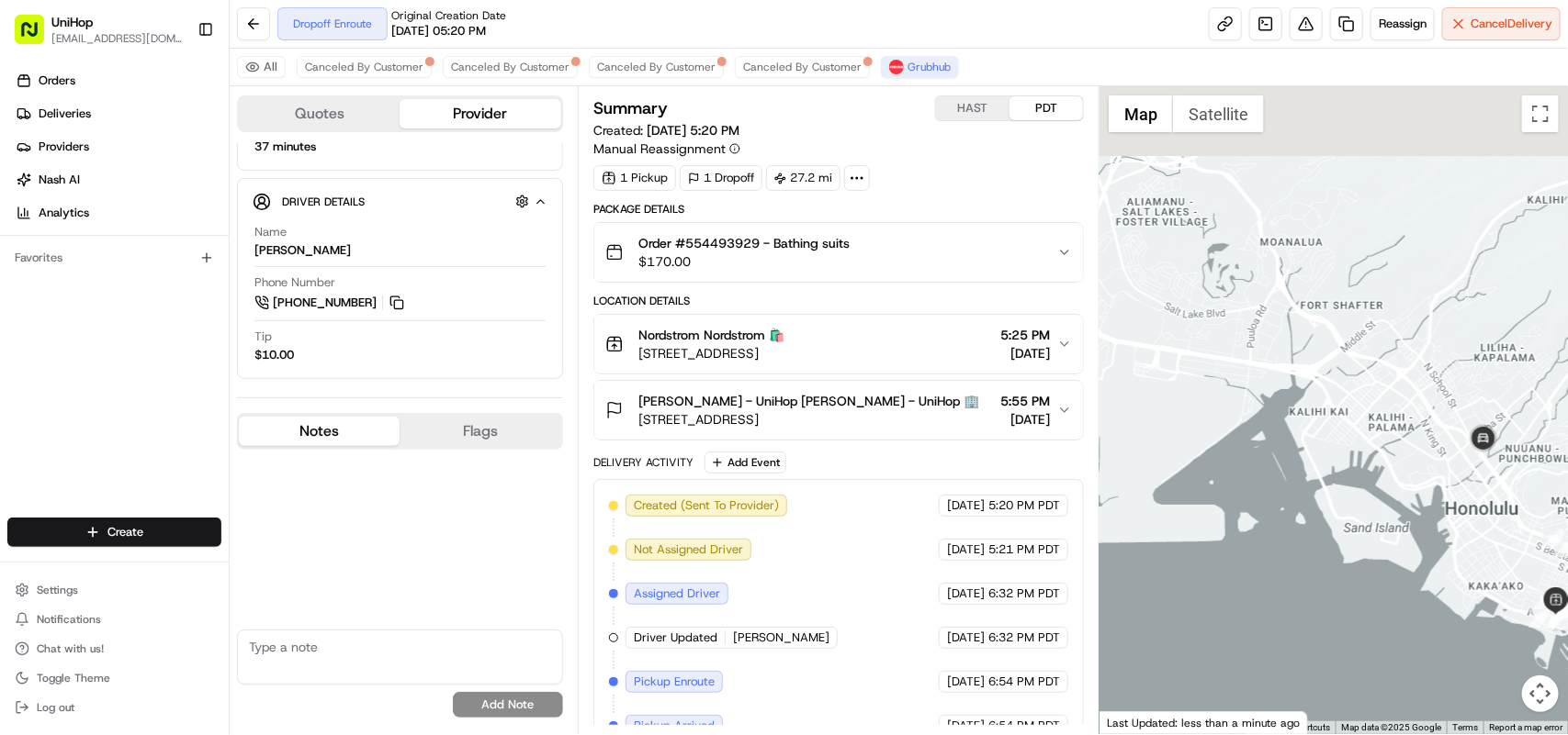
drag, startPoint x: 1283, startPoint y: 345, endPoint x: 1398, endPoint y: 424, distance: 139.5
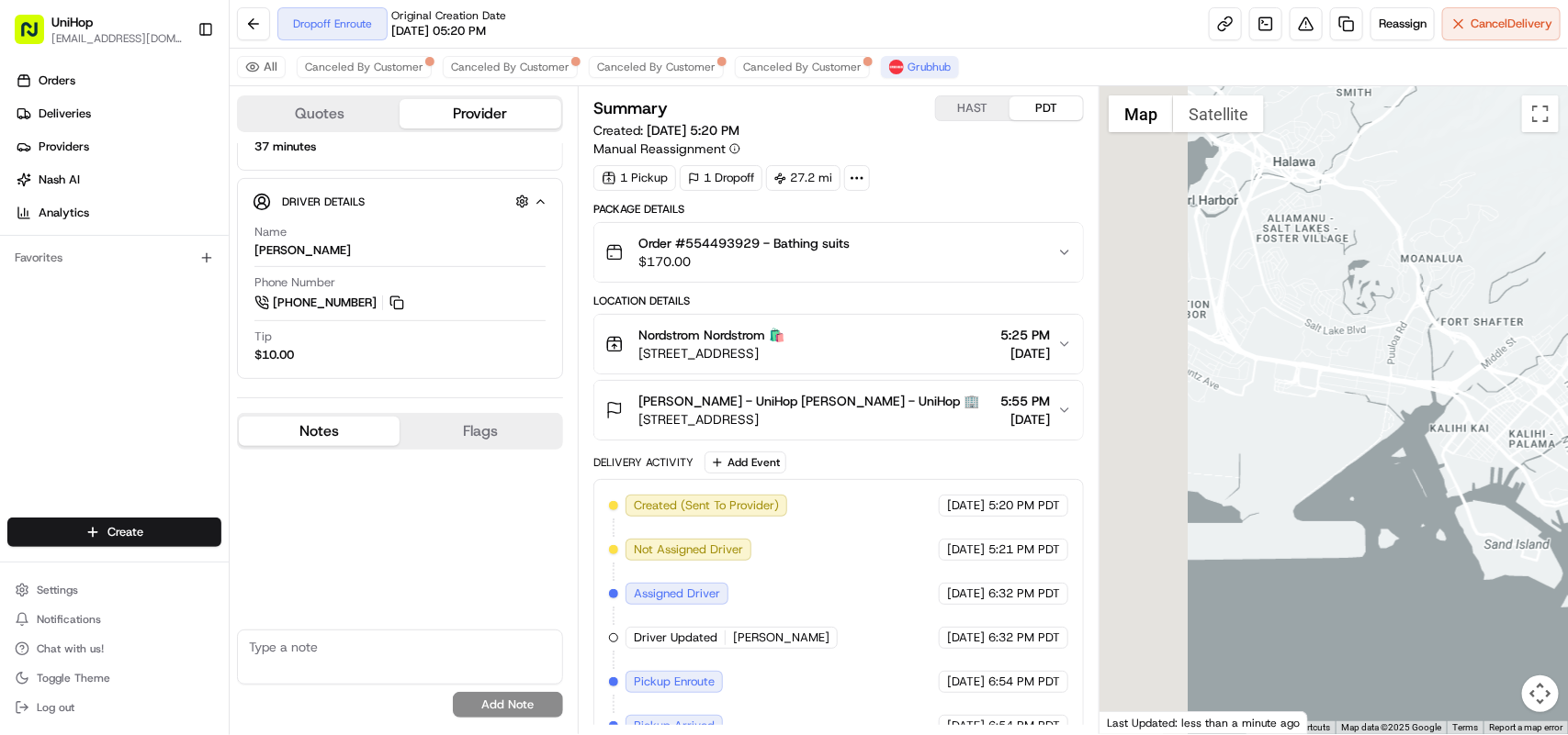
drag, startPoint x: 1268, startPoint y: 387, endPoint x: 1407, endPoint y: 404, distance: 140.0
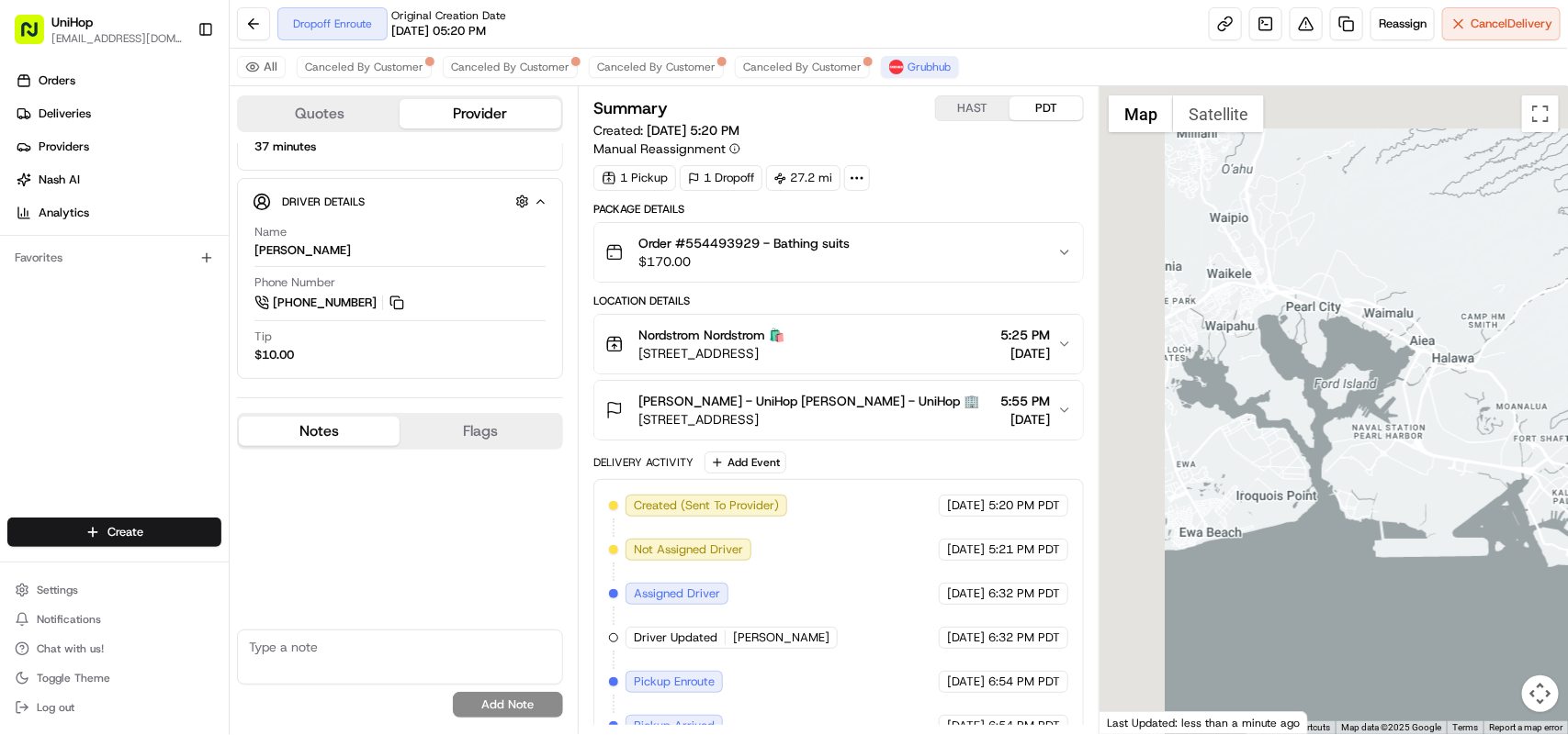
drag, startPoint x: 1282, startPoint y: 365, endPoint x: 1411, endPoint y: 444, distance: 151.3
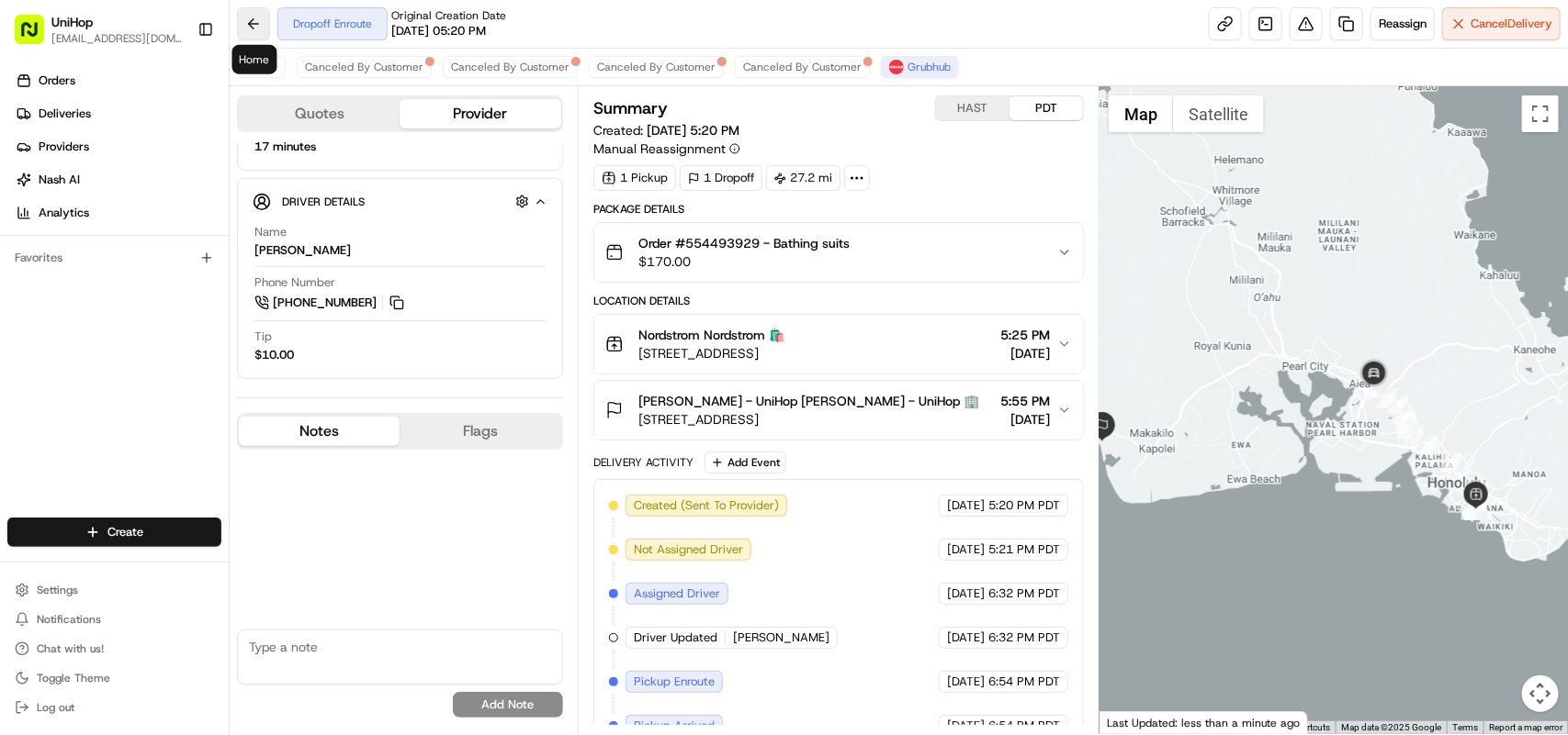
click at [250, 26] on button at bounding box center [254, 24] width 33 height 33
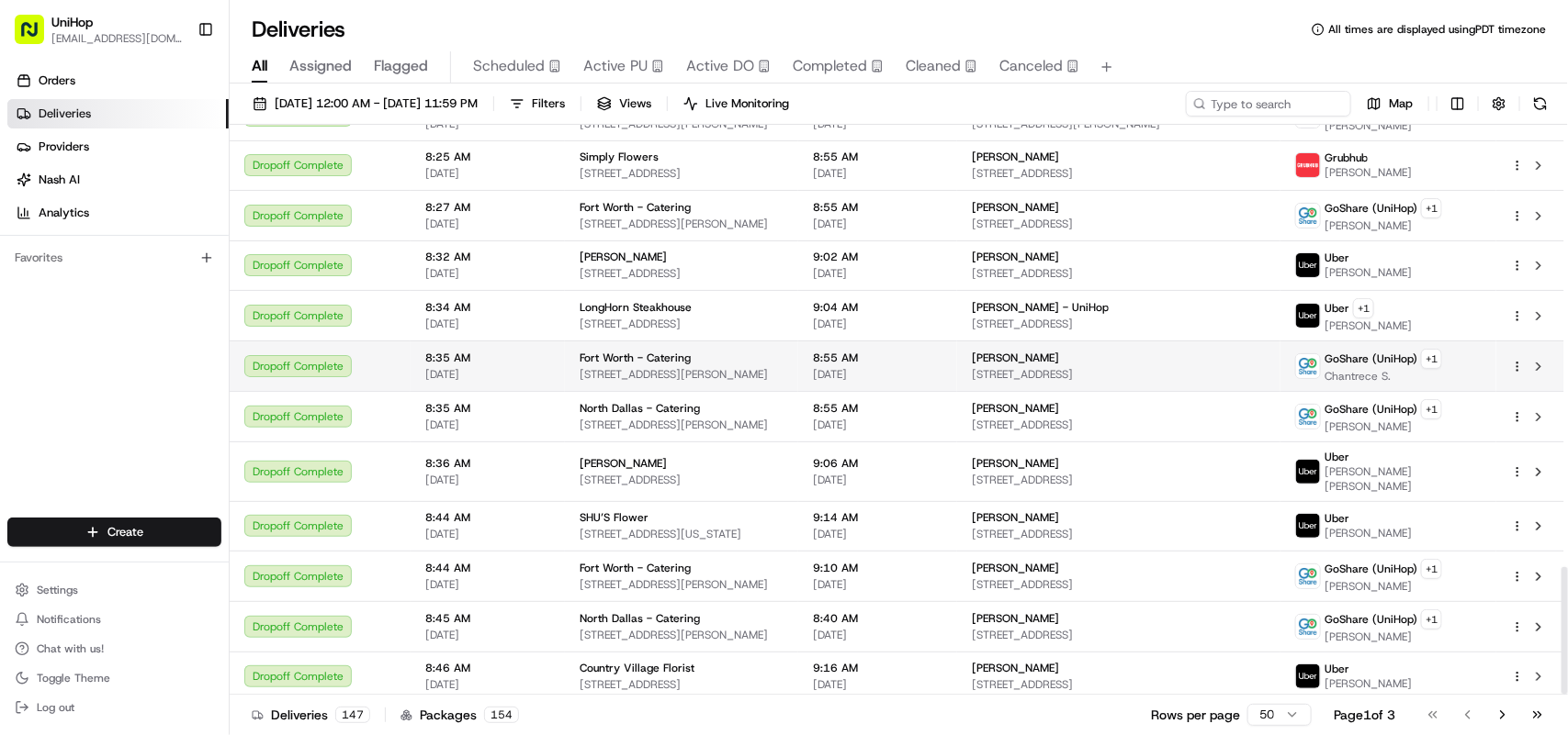
scroll to position [1975, 0]
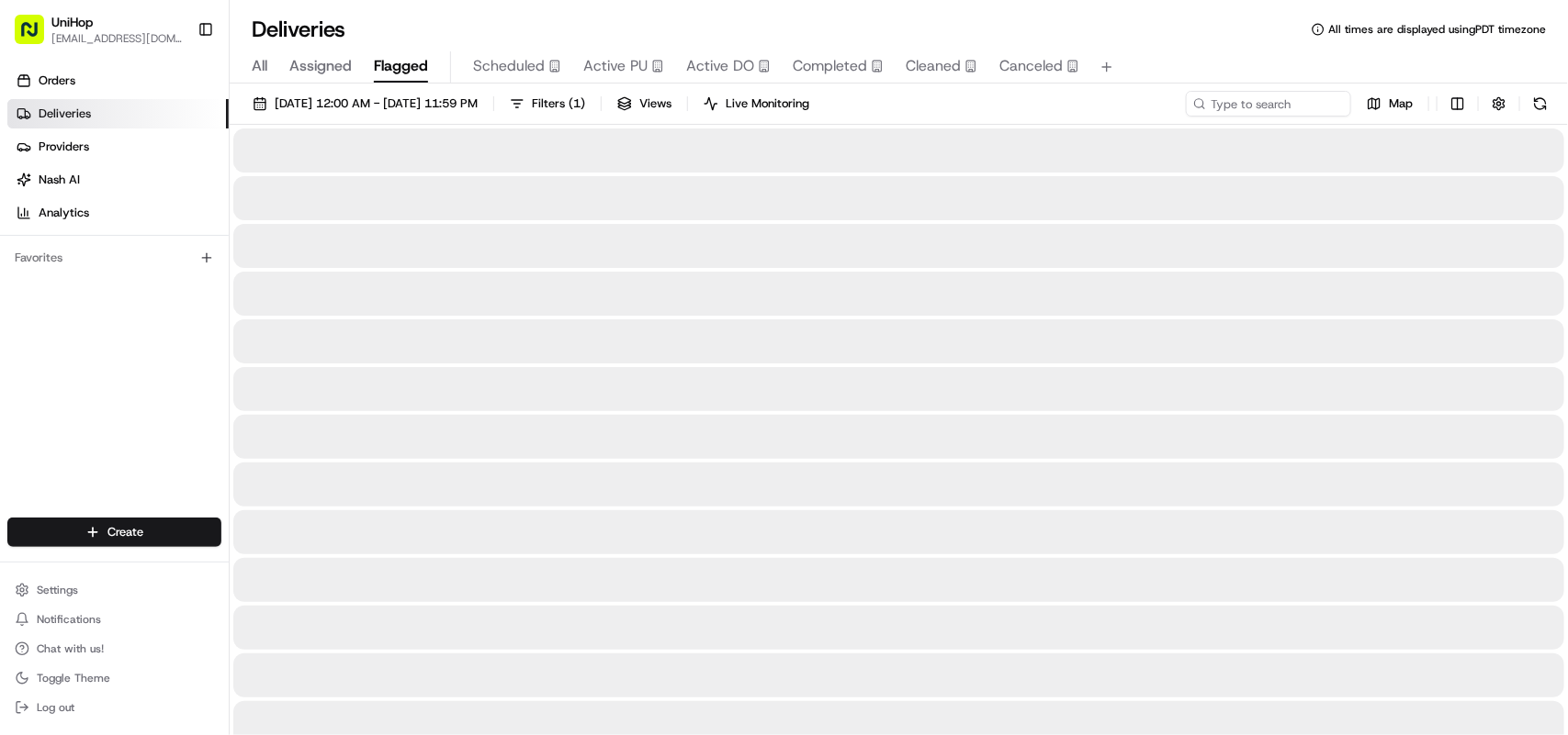
click at [393, 66] on span "Flagged" at bounding box center [401, 66] width 54 height 22
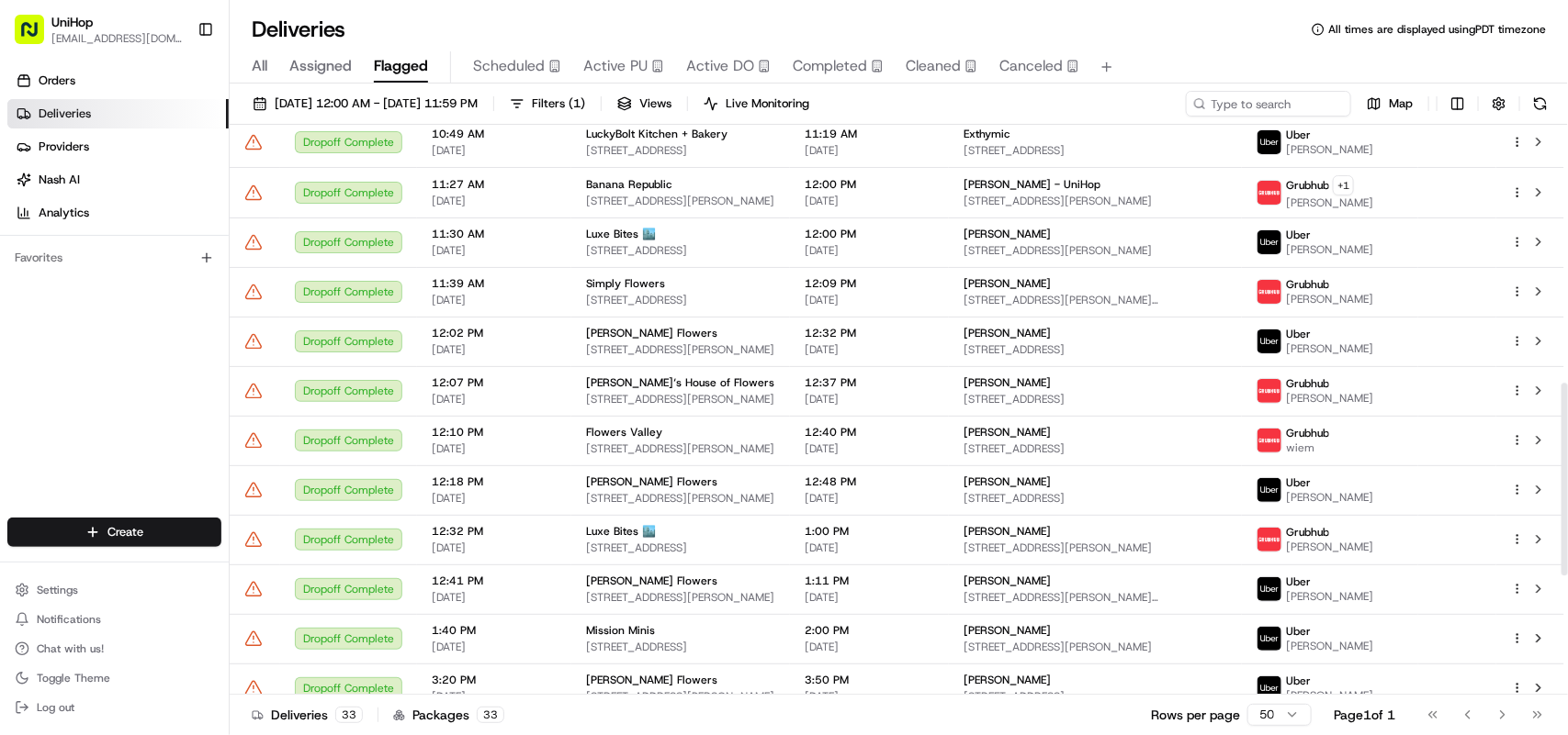
scroll to position [1114, 0]
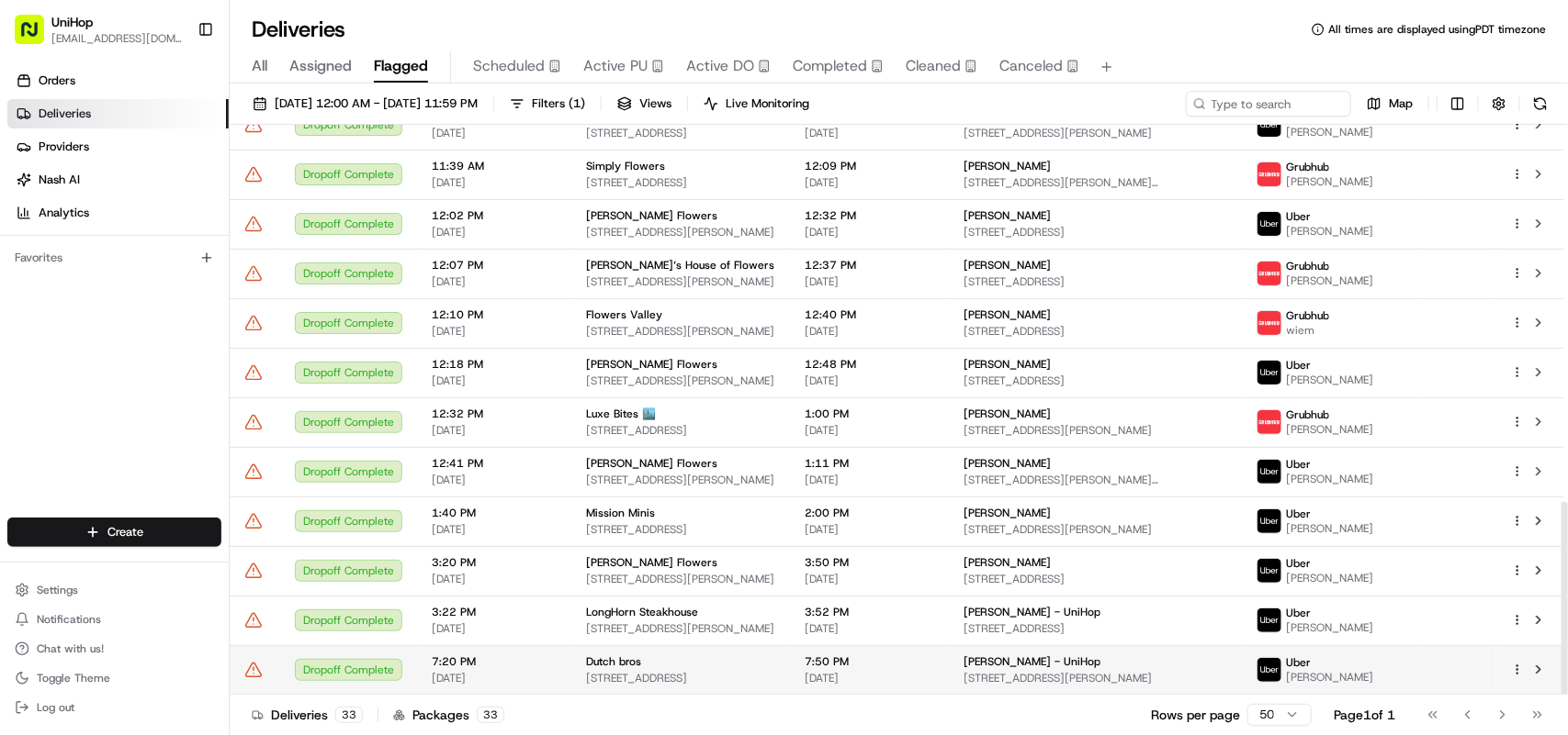
click at [342, 671] on div "Dropoff Complete" at bounding box center [348, 670] width 108 height 22
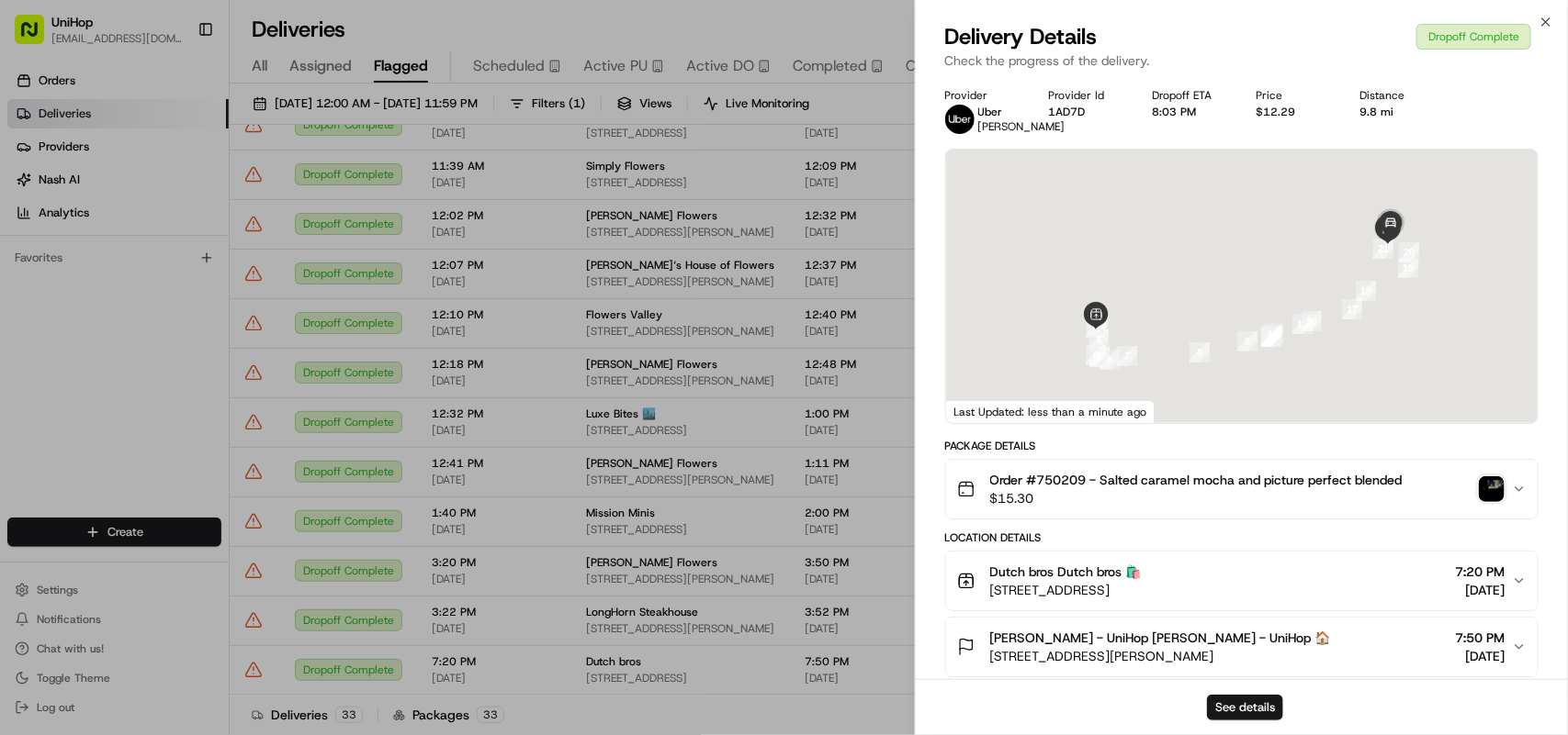
click at [1242, 699] on button "See details" at bounding box center [1244, 707] width 76 height 26
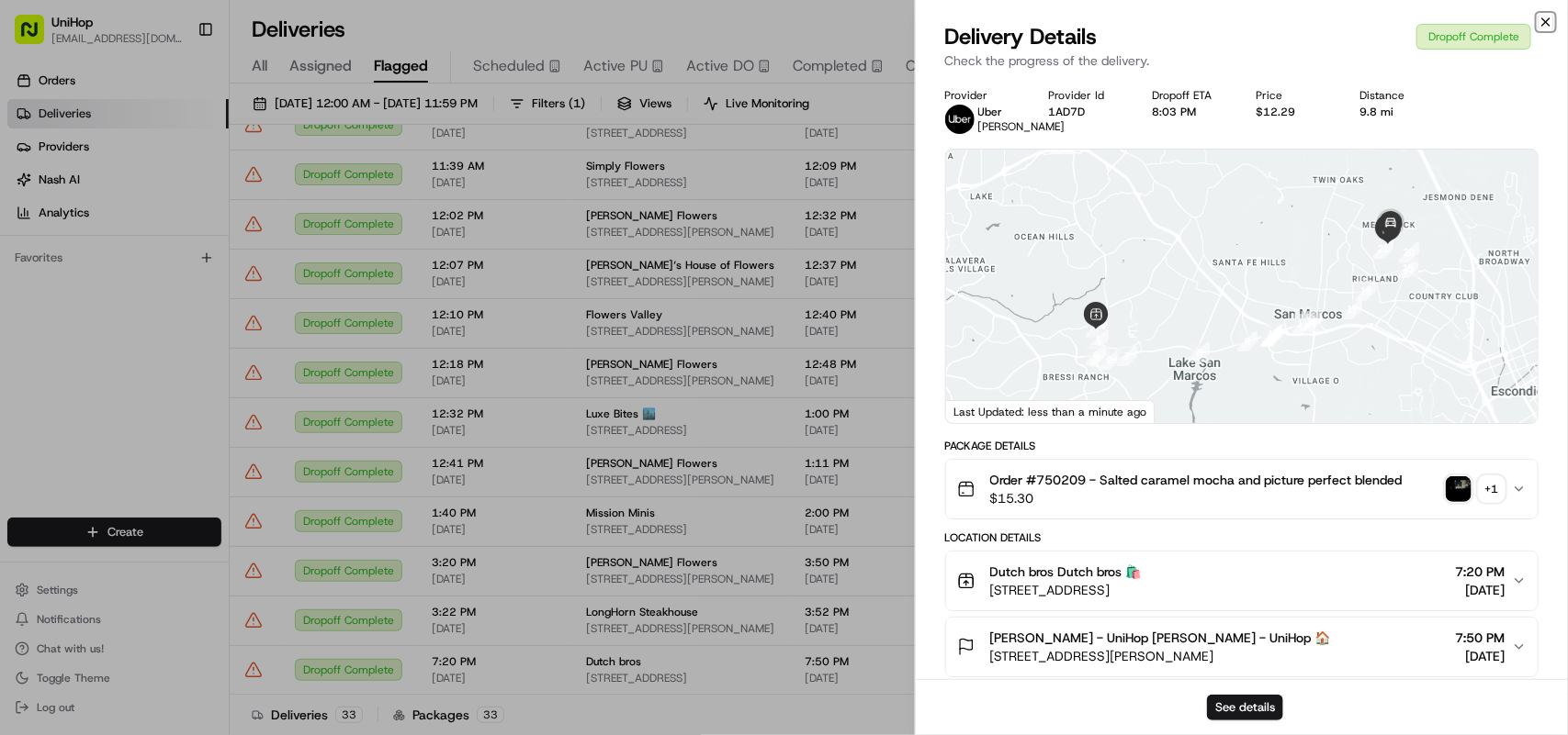
click at [1543, 15] on icon "button" at bounding box center [1546, 22] width 15 height 15
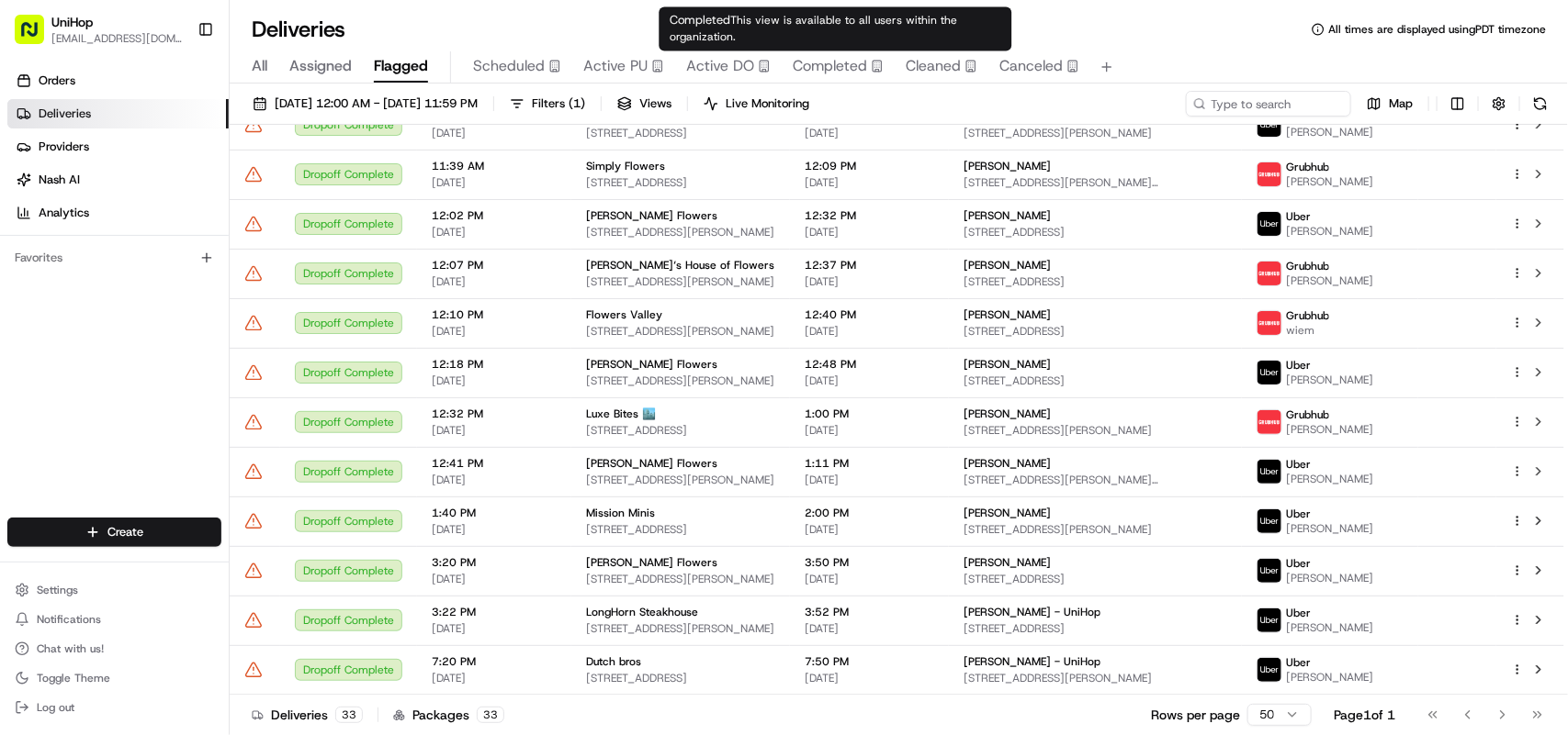
click at [620, 74] on span "Active PU" at bounding box center [615, 66] width 64 height 22
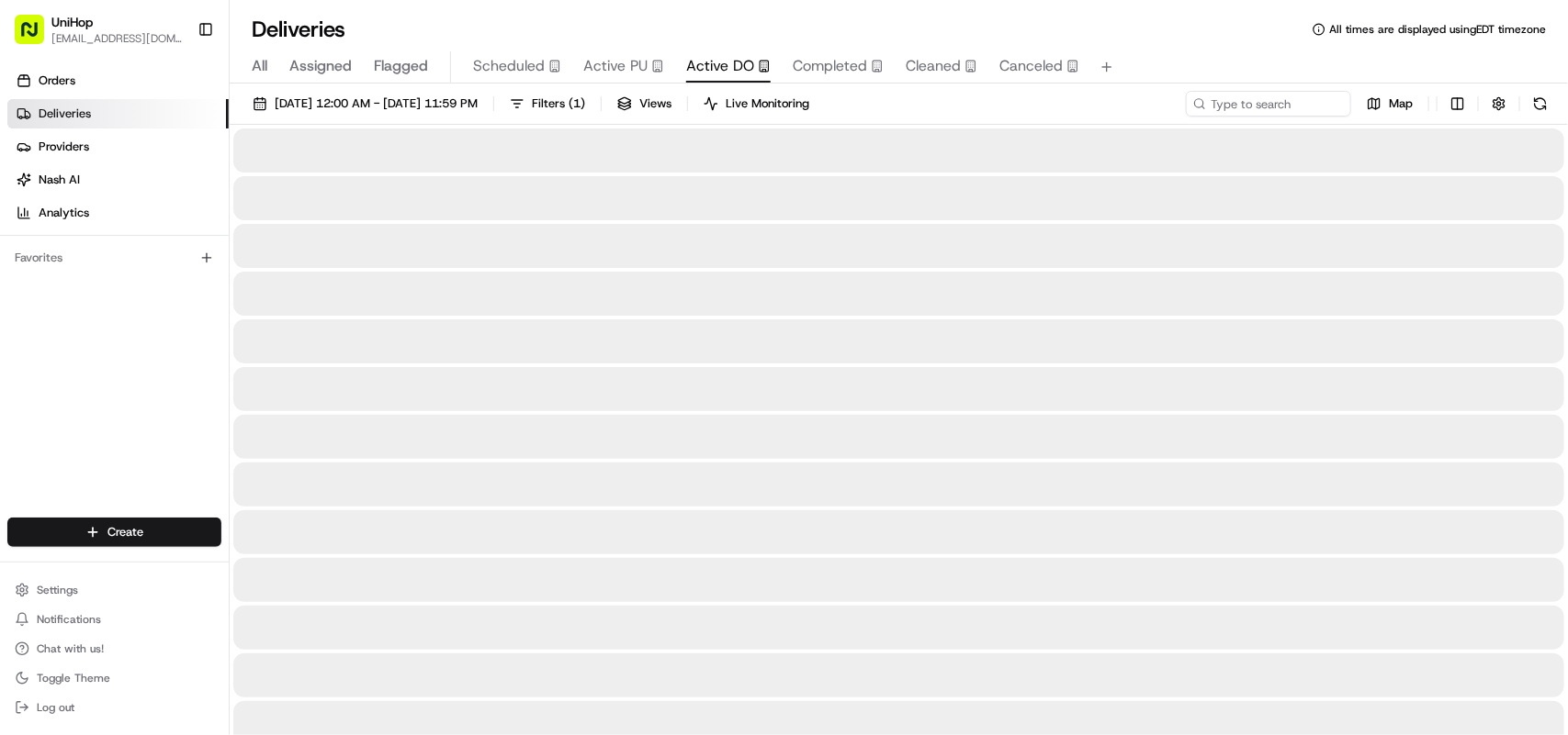
click at [717, 74] on span "Active DO" at bounding box center [720, 66] width 68 height 22
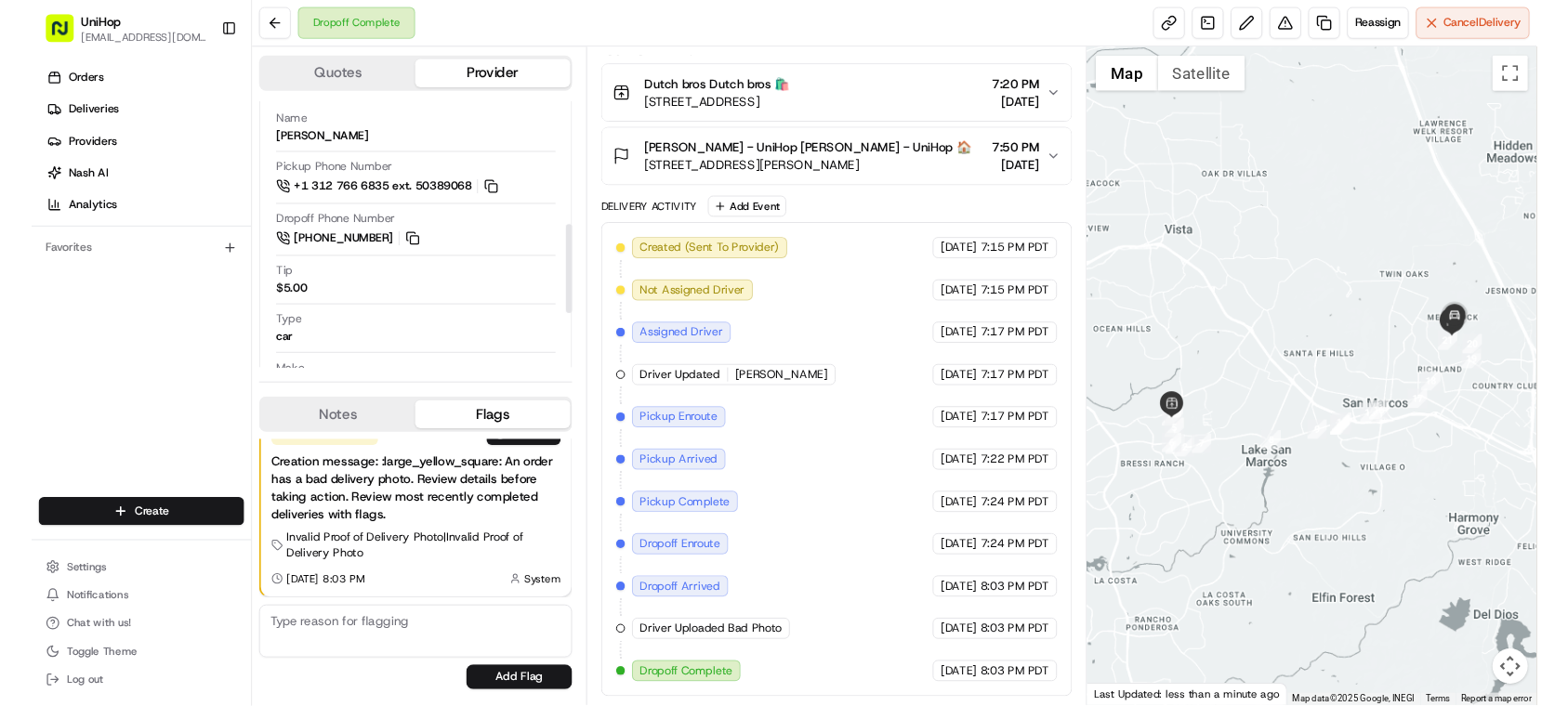
scroll to position [324, 0]
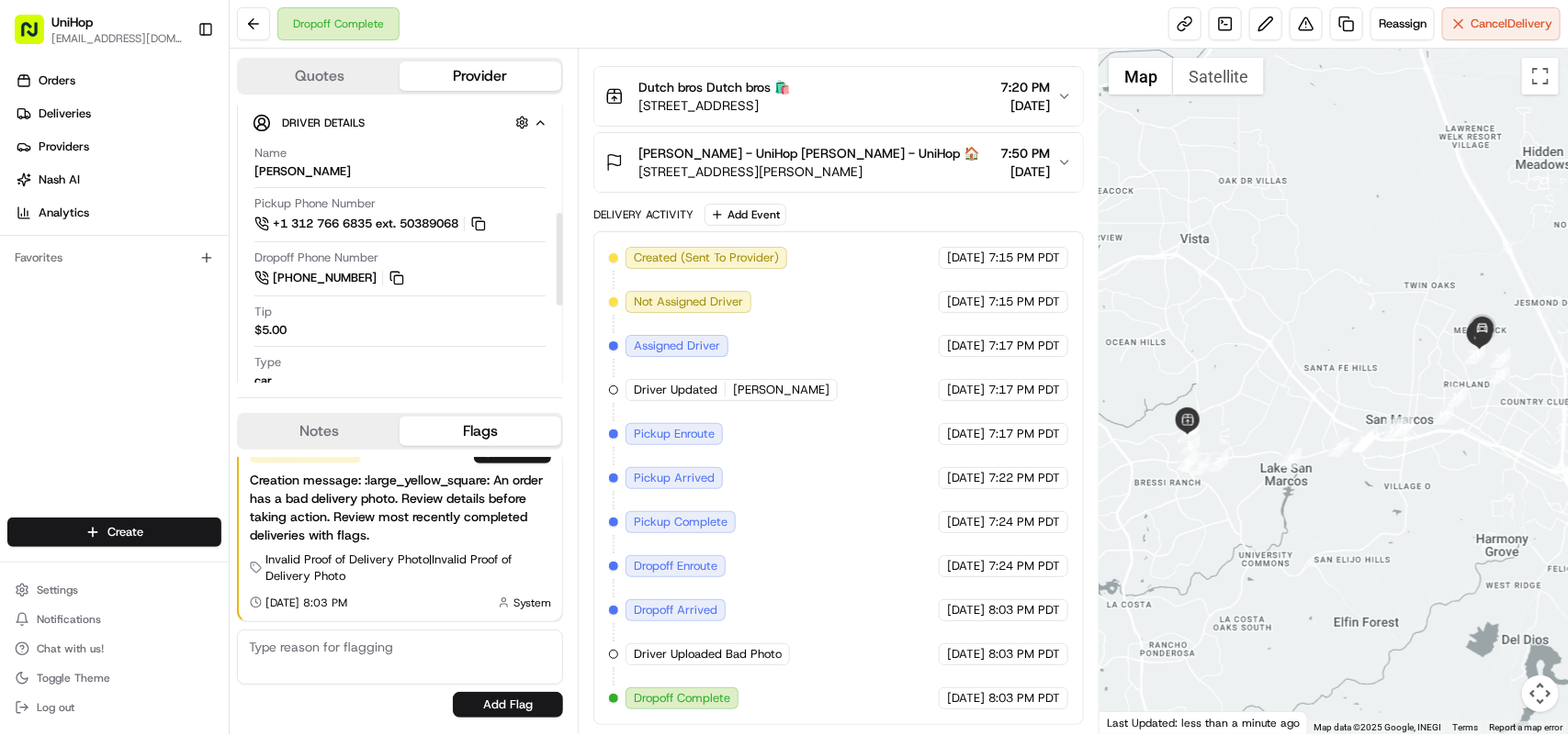
click at [406, 372] on div "Type car" at bounding box center [400, 372] width 291 height 35
drag, startPoint x: 191, startPoint y: 303, endPoint x: 665, endPoint y: 481, distance: 506.3
click at [191, 303] on div "Orders Deliveries Providers Nash AI Analytics Favorites" at bounding box center [114, 294] width 229 height 470
click at [188, 349] on div "Orders Deliveries Providers Nash AI Analytics Favorites" at bounding box center [114, 294] width 229 height 470
drag, startPoint x: 83, startPoint y: 309, endPoint x: 92, endPoint y: 305, distance: 9.8
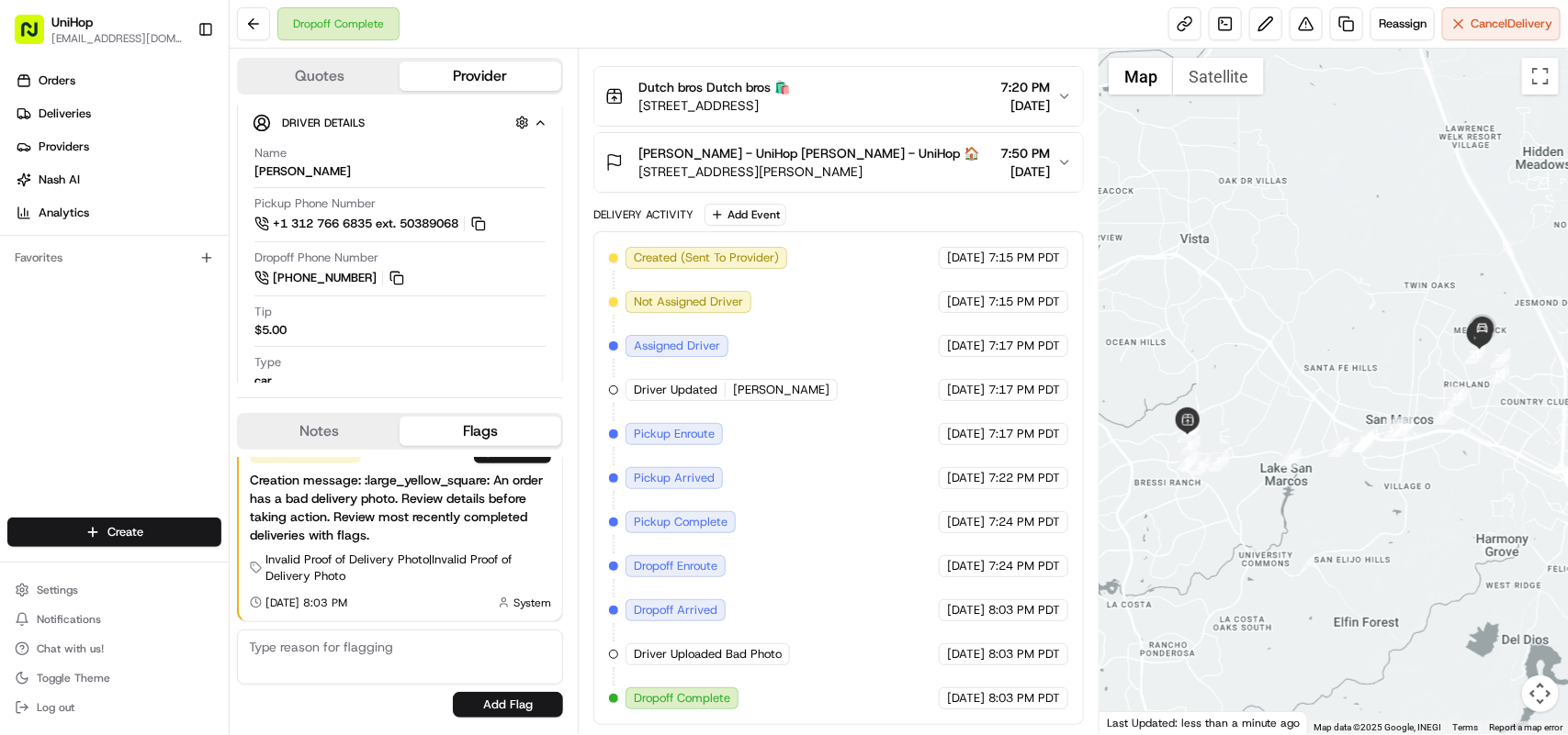
click at [83, 309] on div "Orders Deliveries Providers Nash AI Analytics Favorites" at bounding box center [114, 294] width 229 height 470
click at [341, 417] on button "Notes" at bounding box center [319, 432] width 161 height 29
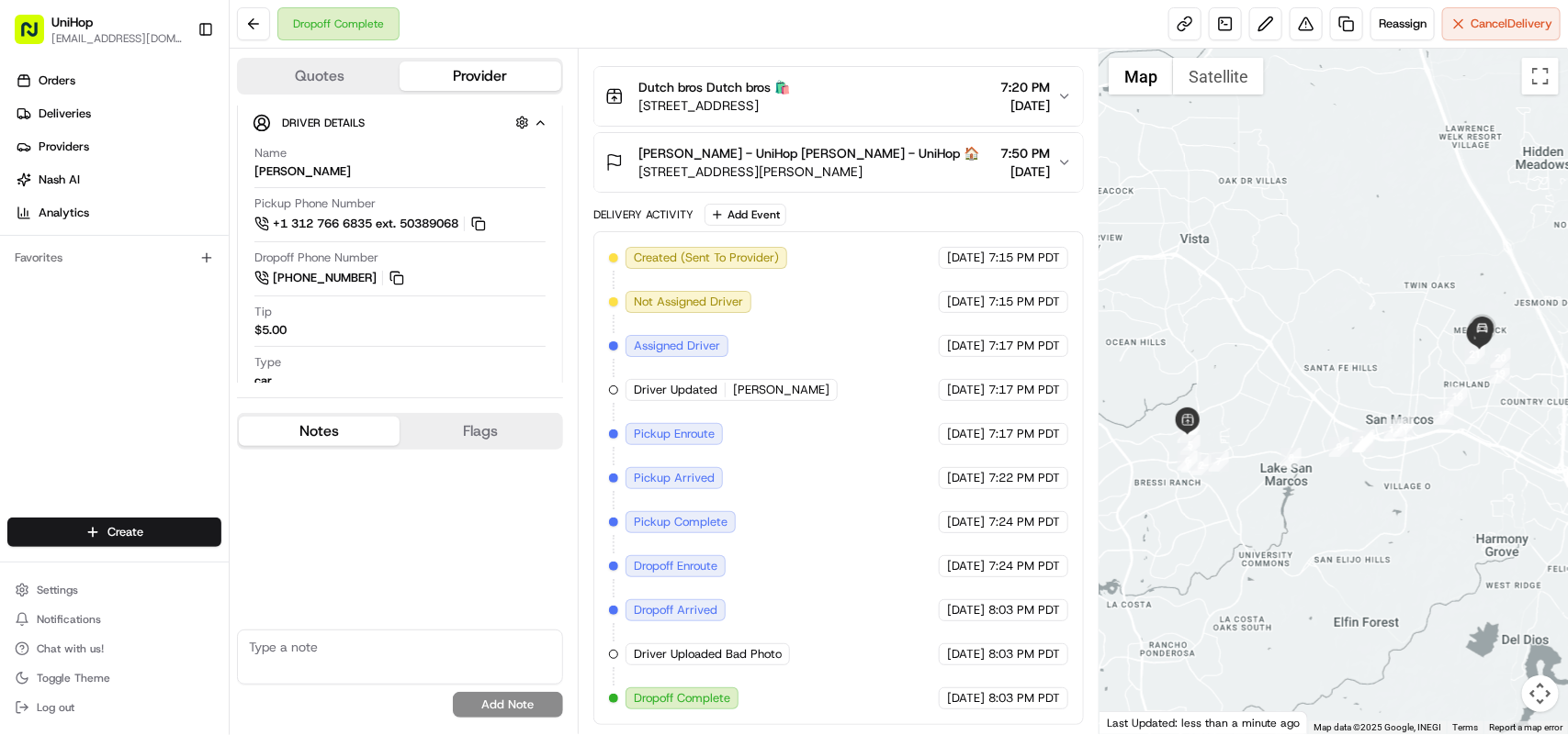
click at [308, 662] on textarea at bounding box center [400, 657] width 326 height 55
click at [326, 651] on textarea at bounding box center [400, 657] width 326 height 55
paste textarea "+19494674290"
type textarea "Driver contact details +19494674290"
click at [544, 700] on button "Add Note" at bounding box center [508, 705] width 110 height 26
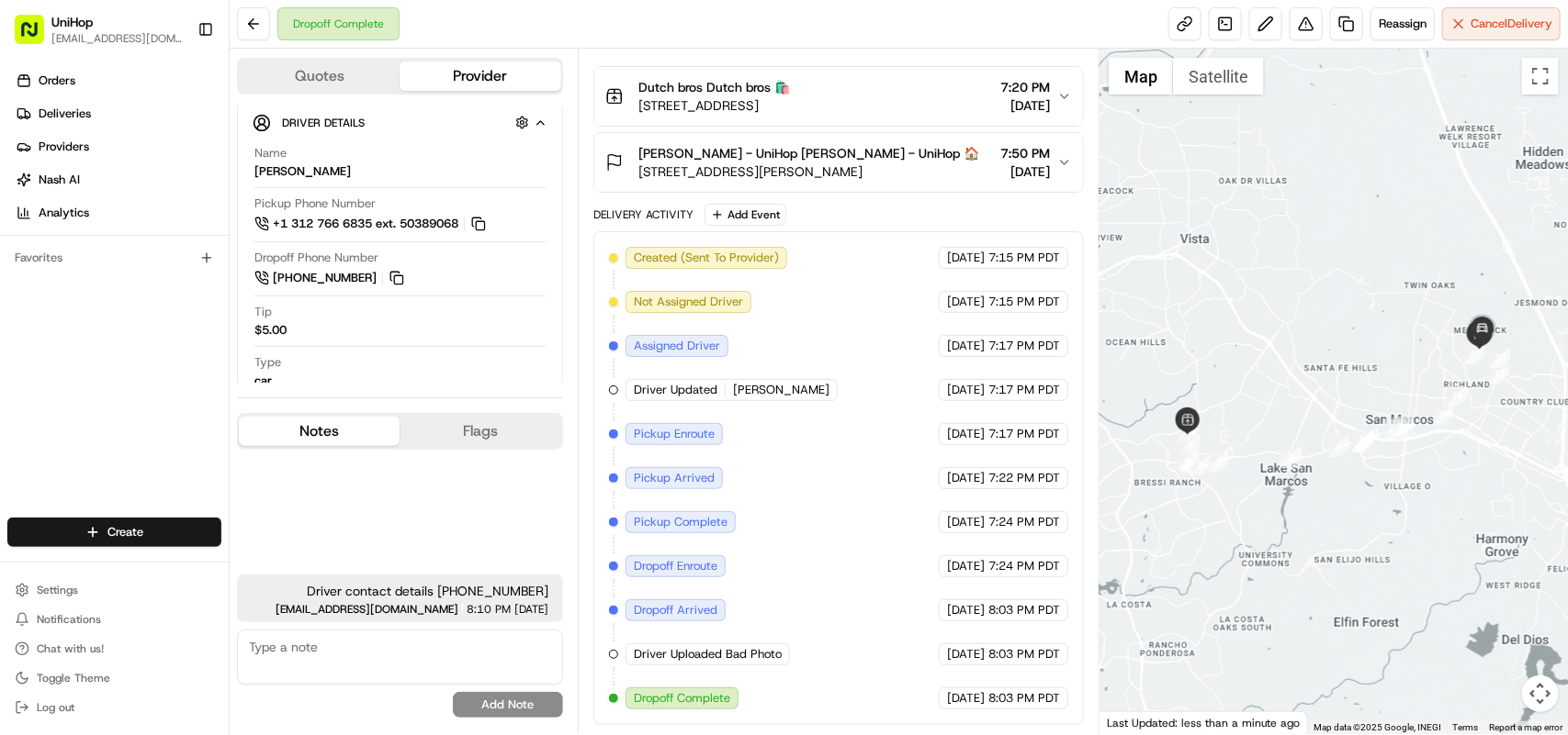
drag, startPoint x: 687, startPoint y: 170, endPoint x: 850, endPoint y: 175, distance: 163.1
click at [850, 175] on span "2397 Country View Glen, Escondido, CA 92026, USA" at bounding box center [808, 172] width 341 height 18
copy span "Country View Glen, Escondido"
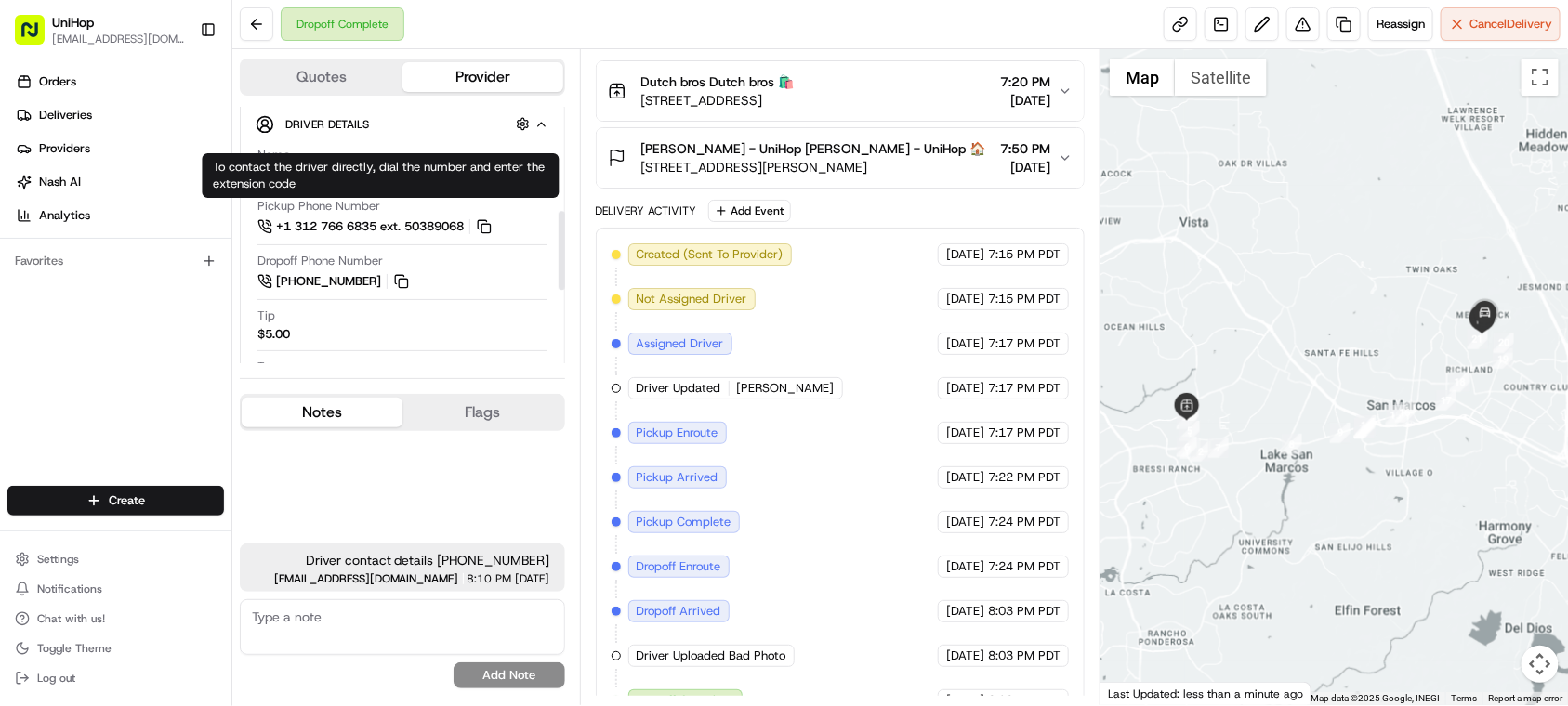
scroll to position [579, 0]
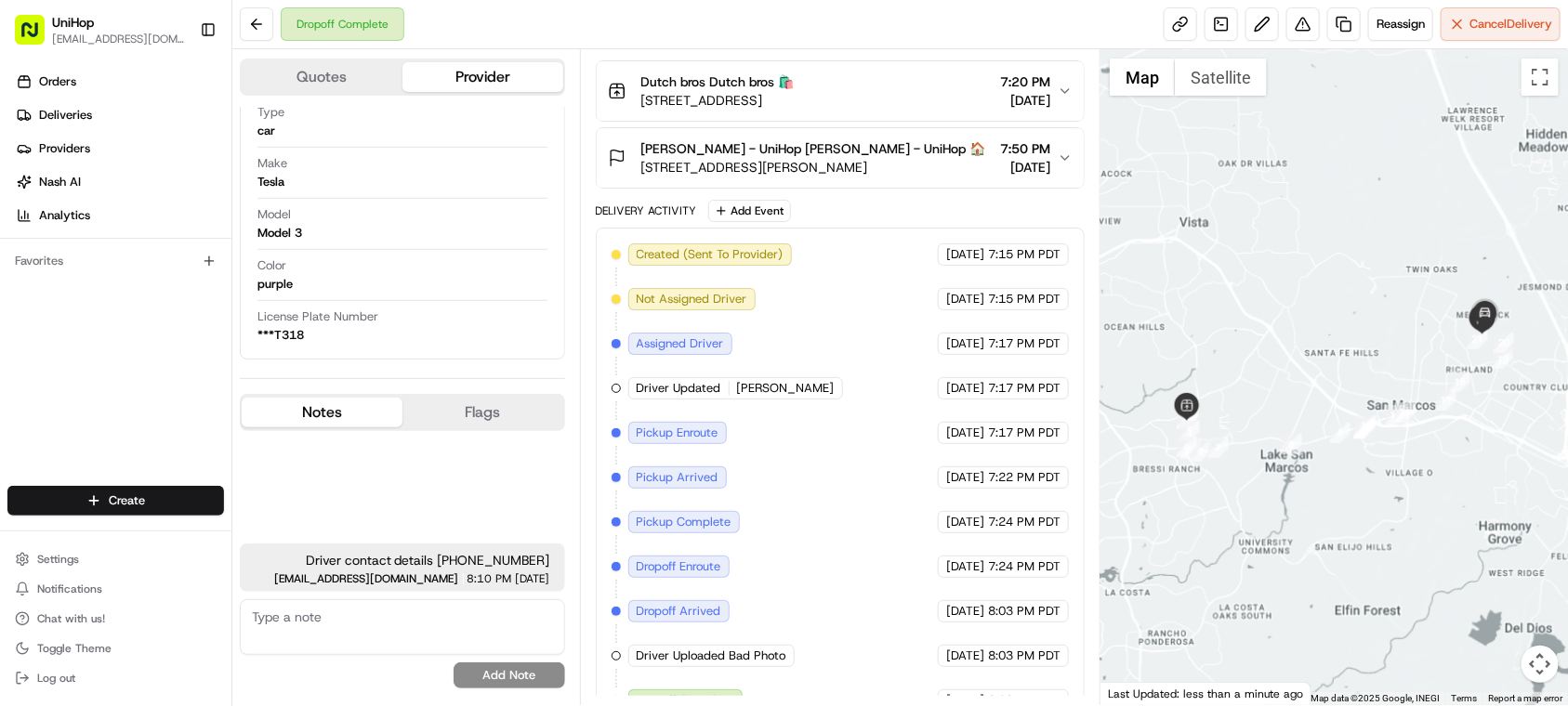
click at [370, 627] on textarea at bounding box center [403, 627] width 326 height 56
type textarea "Driver confirmed delivery."
click at [514, 671] on button "Add Note" at bounding box center [510, 675] width 112 height 26
click at [1214, 30] on link at bounding box center [1221, 24] width 33 height 33
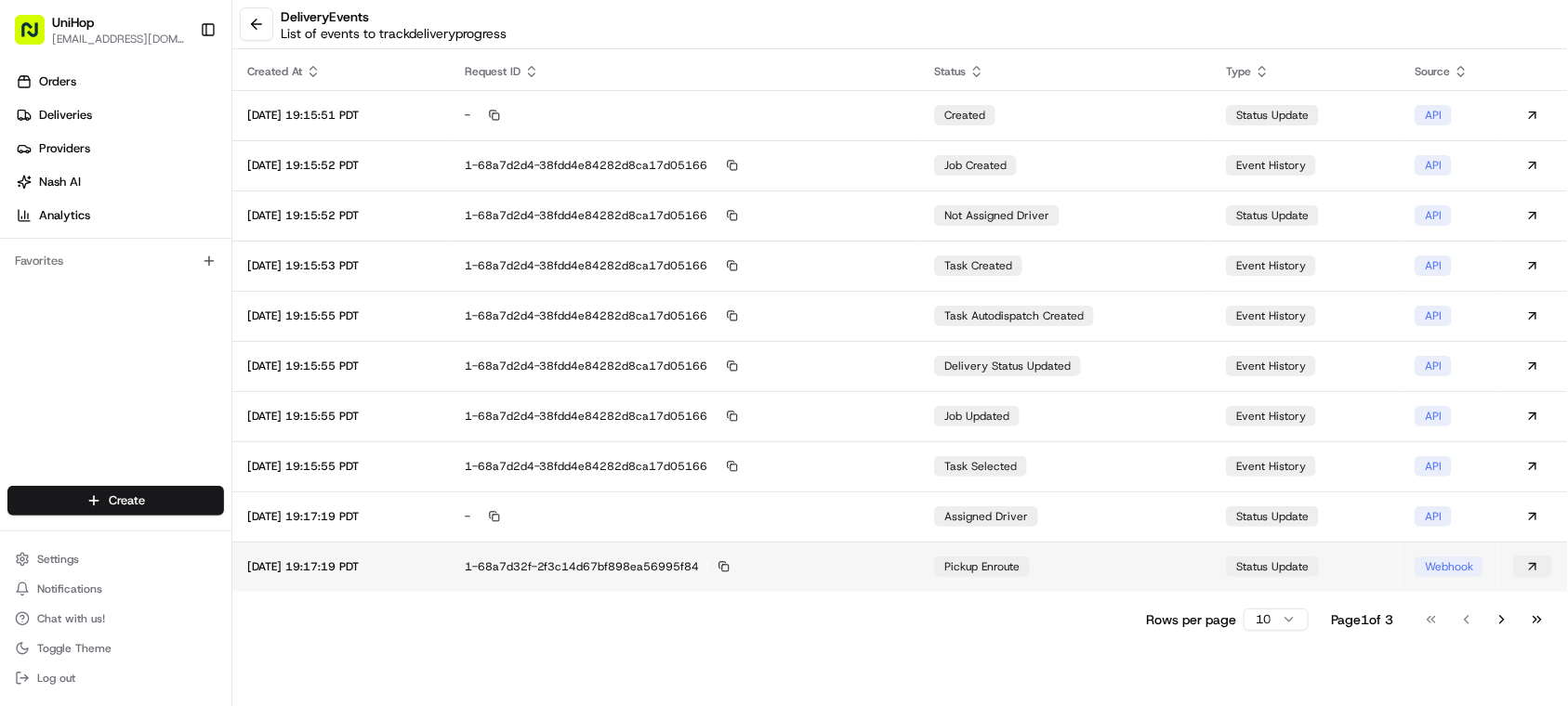
click at [1535, 560] on button at bounding box center [1533, 566] width 39 height 22
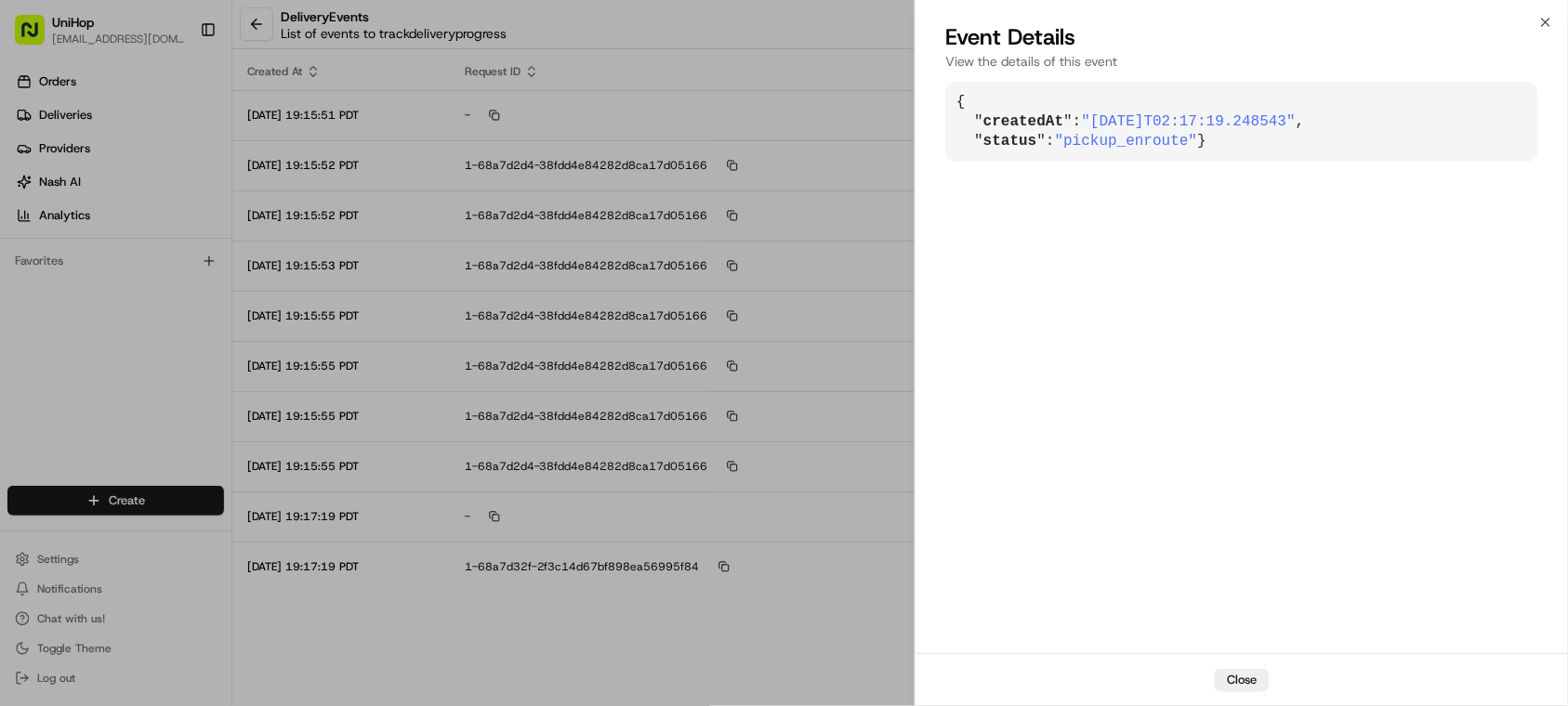
click at [1555, 30] on div "Event Details View the details of this event" at bounding box center [1241, 50] width 652 height 56
click at [1544, 25] on icon "button" at bounding box center [1546, 22] width 15 height 15
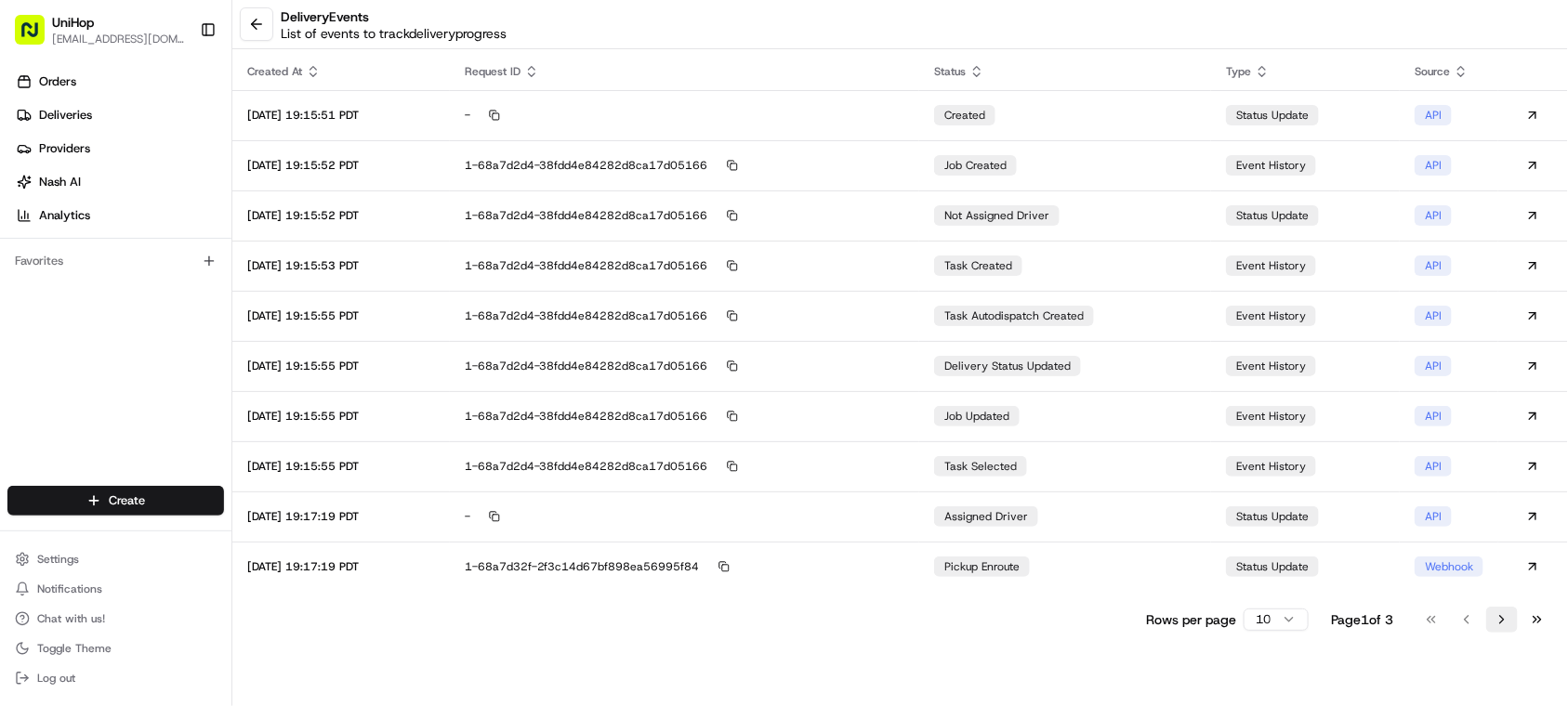
click at [1501, 625] on button "Go to next page" at bounding box center [1502, 619] width 32 height 26
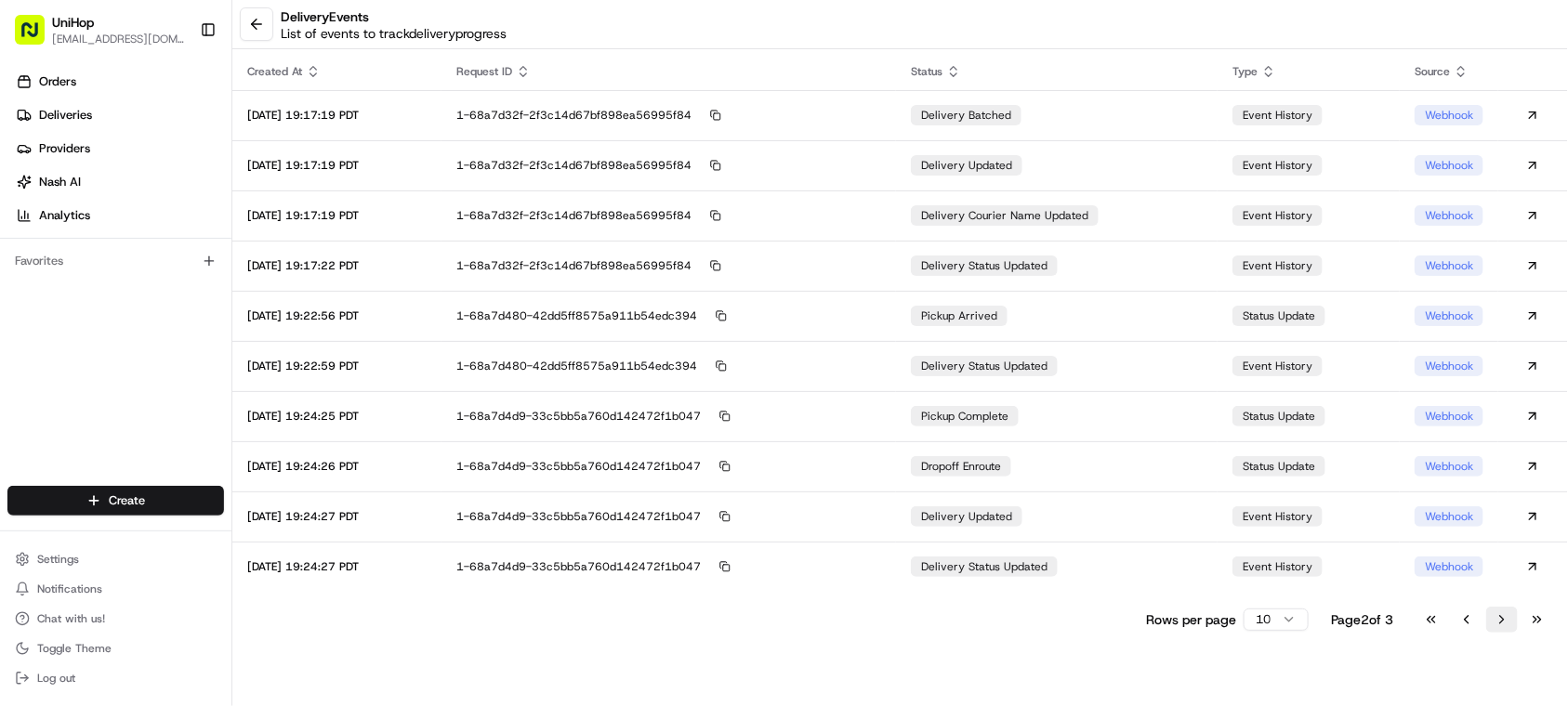
click at [1501, 625] on button "Go to next page" at bounding box center [1502, 619] width 32 height 26
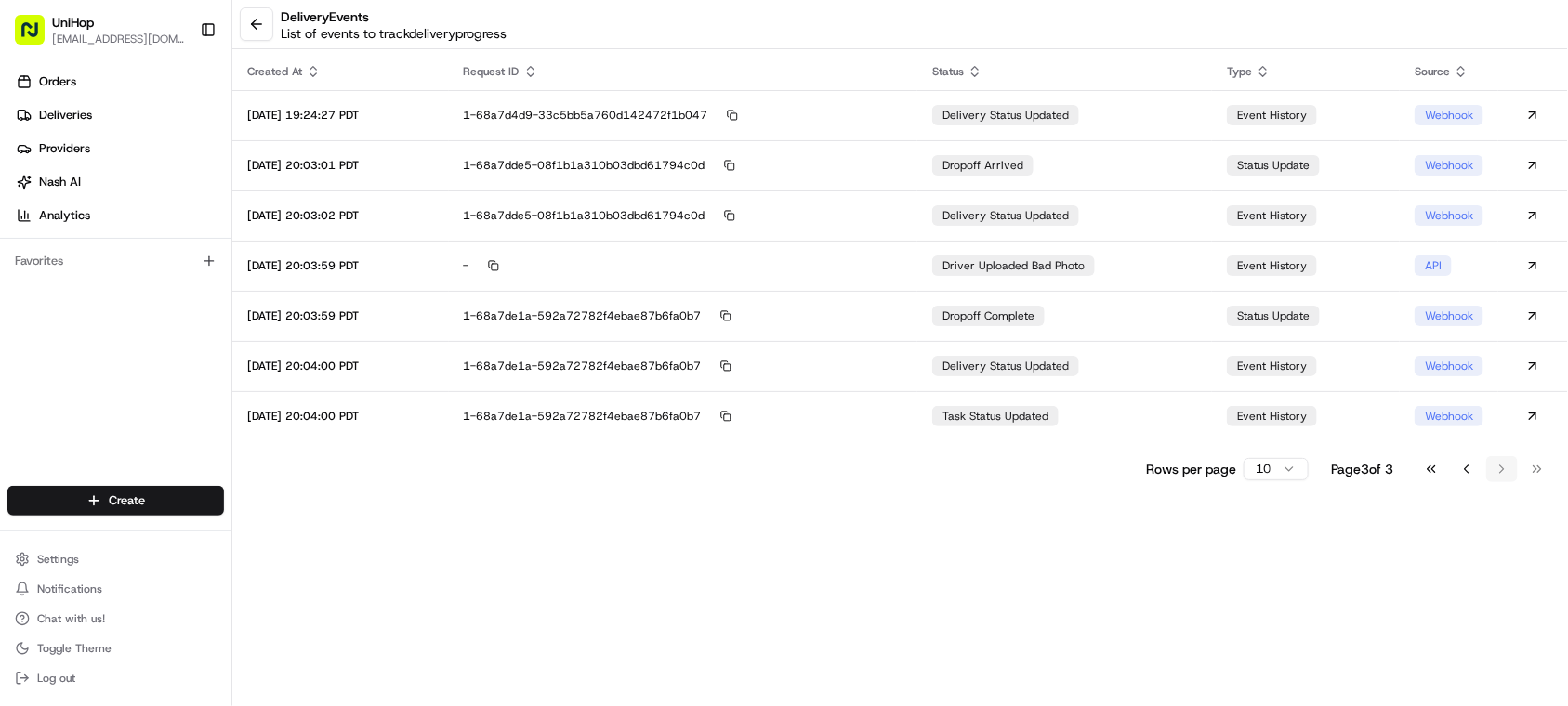
click at [1501, 625] on div "delivery Events List of events to track delivery progress Created At Request ID…" at bounding box center [900, 353] width 1335 height 706
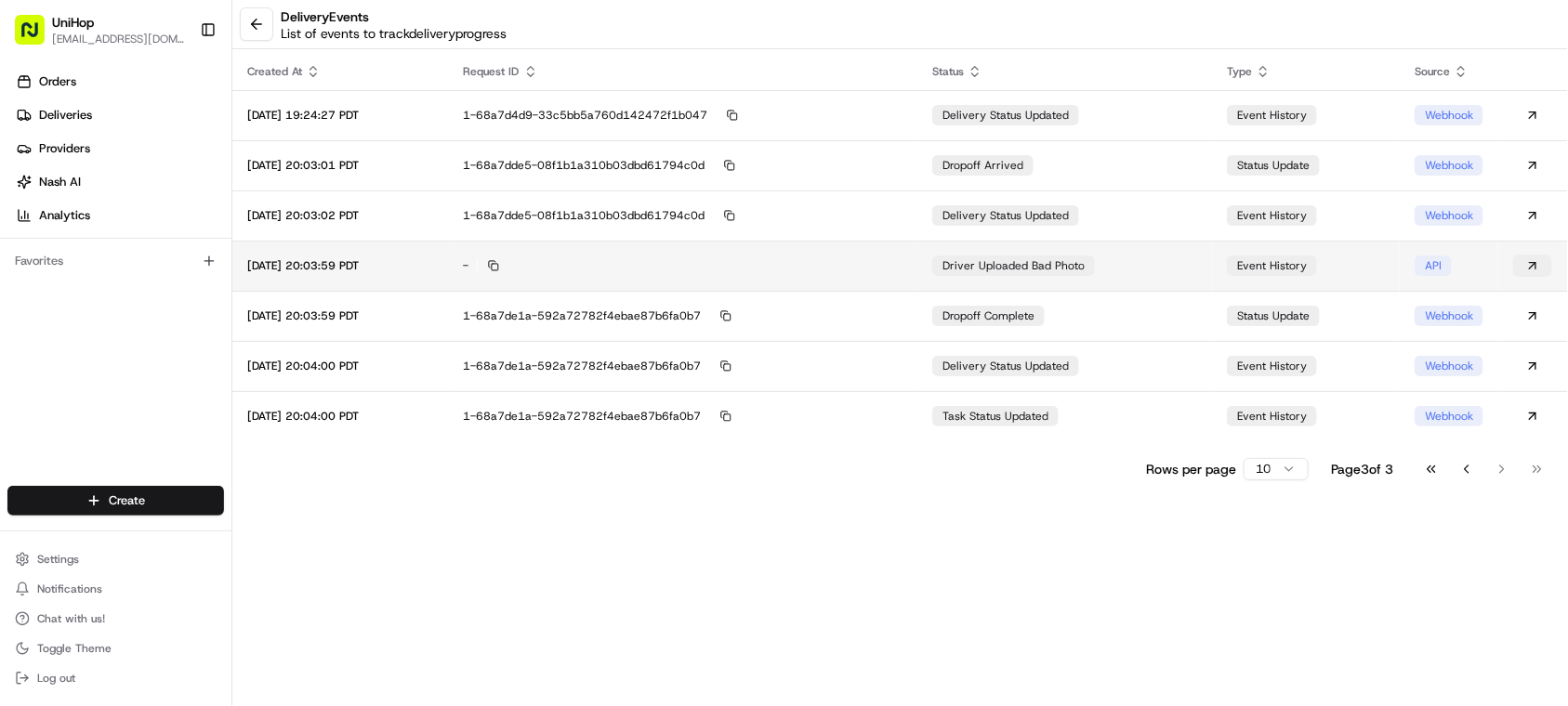
click at [1538, 260] on button at bounding box center [1533, 266] width 39 height 22
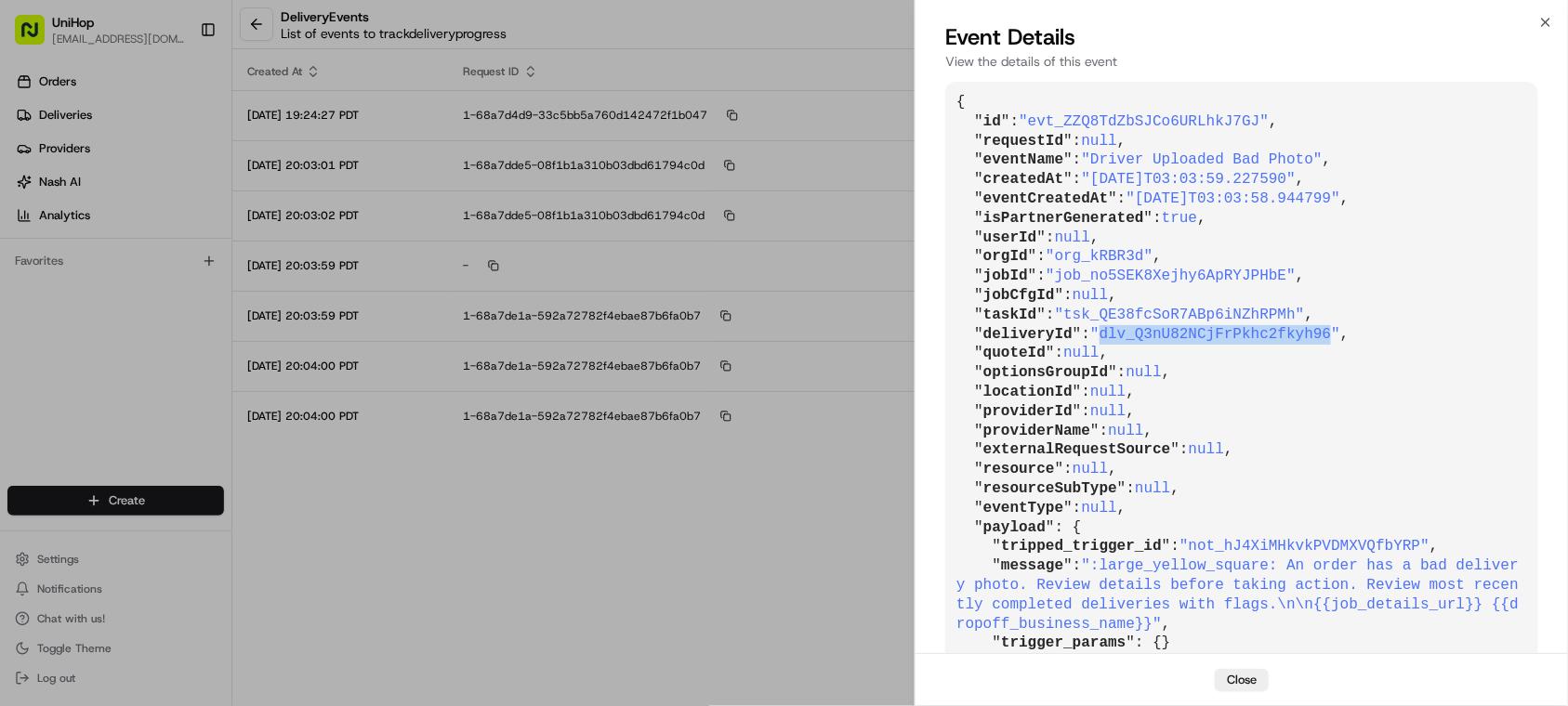
drag, startPoint x: 1097, startPoint y: 333, endPoint x: 1308, endPoint y: 331, distance: 211.0
click at [1308, 331] on span ""dlv_Q3nU82NCjFrPkhc2fkyh96"" at bounding box center [1215, 335] width 250 height 17
copy span "dlv_Q3nU82NCjFrPkhc2fkyh96"
click at [1543, 25] on icon "button" at bounding box center [1546, 22] width 7 height 7
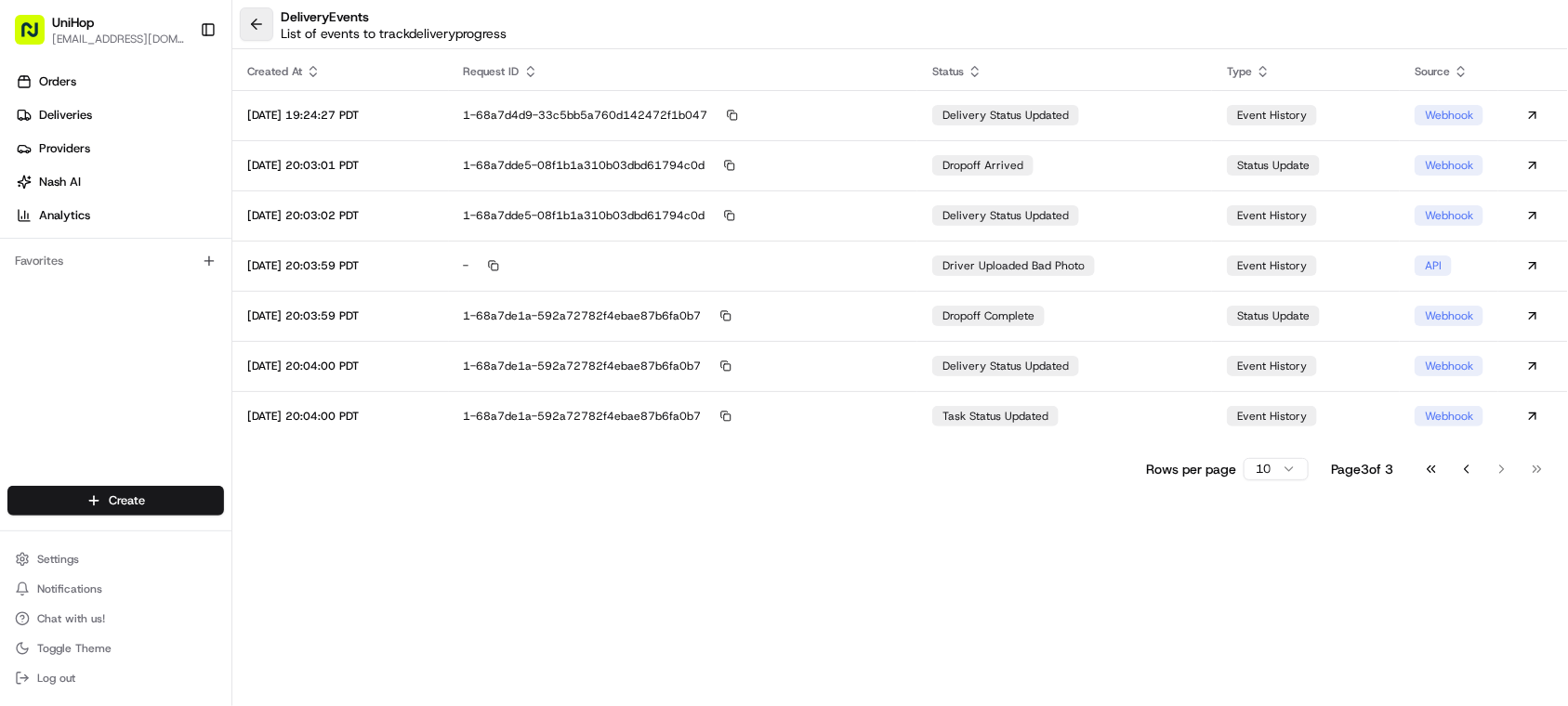
click at [263, 29] on button at bounding box center [257, 24] width 33 height 33
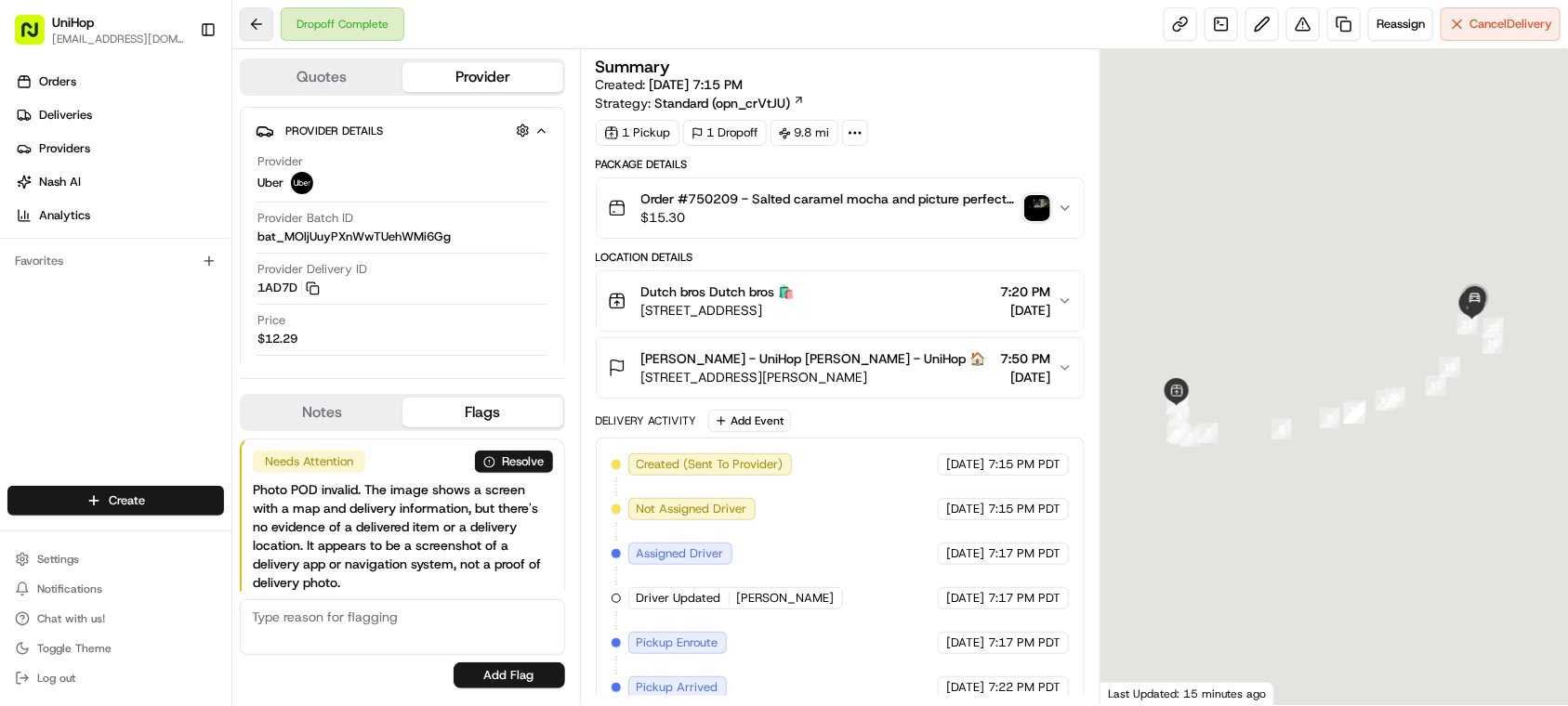
scroll to position [249, 0]
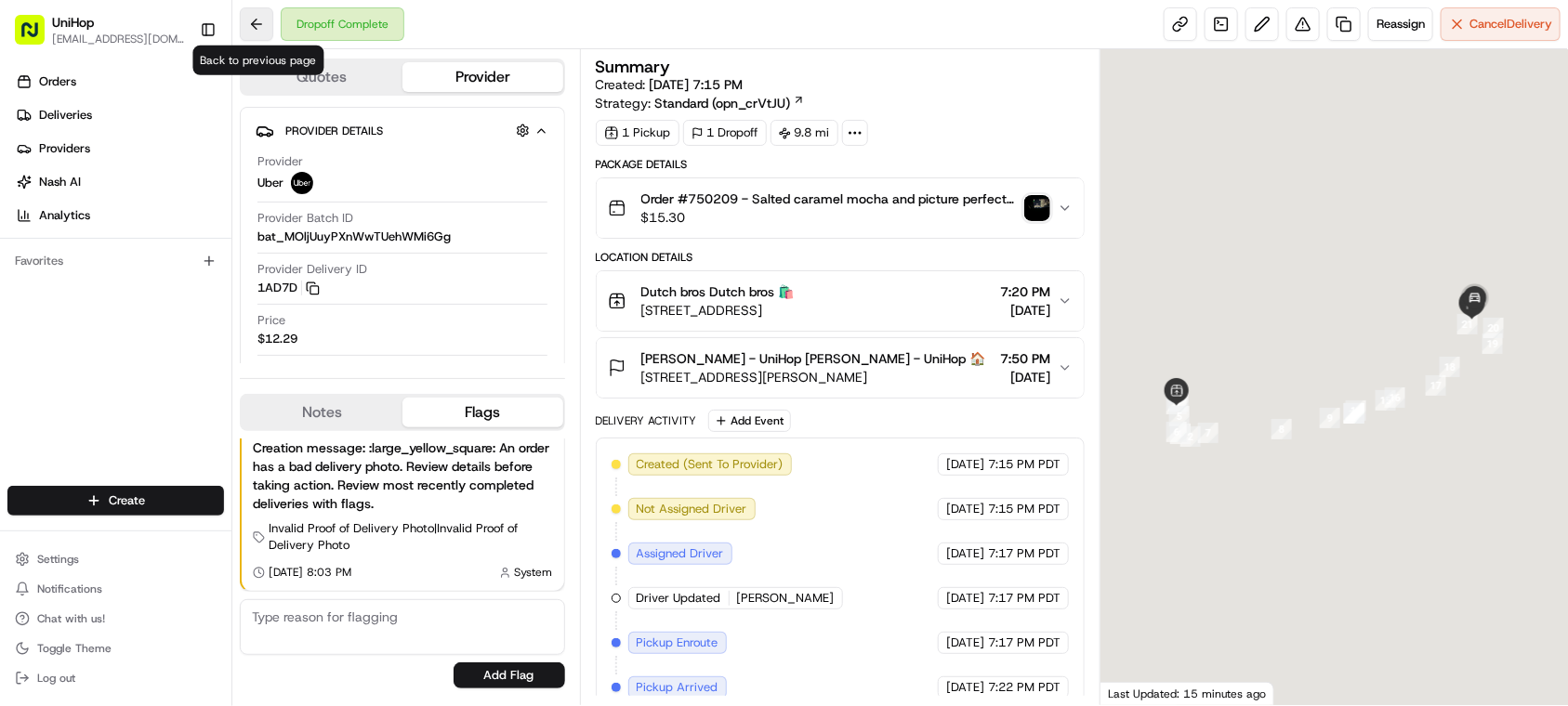
click at [267, 23] on button at bounding box center [257, 24] width 33 height 33
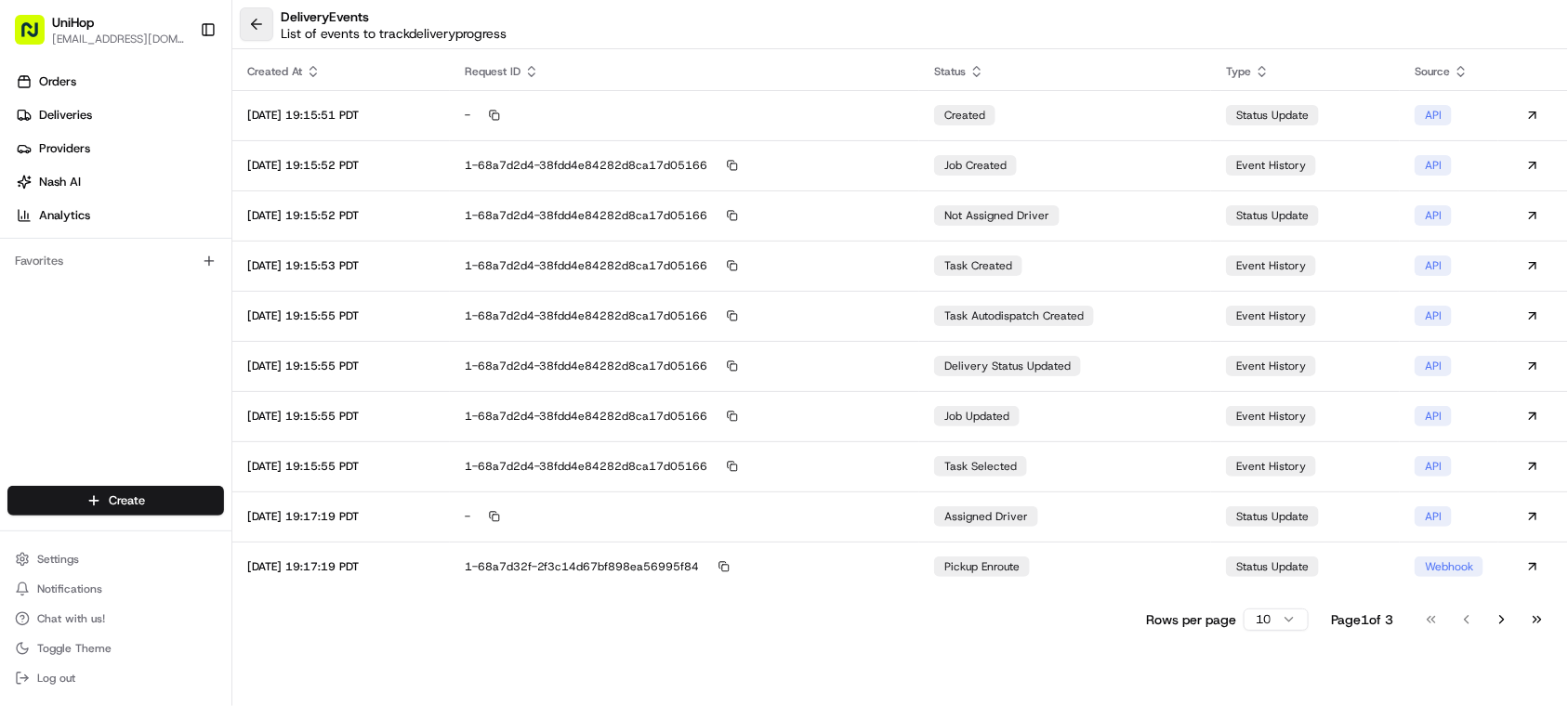
click at [266, 33] on button at bounding box center [257, 24] width 33 height 33
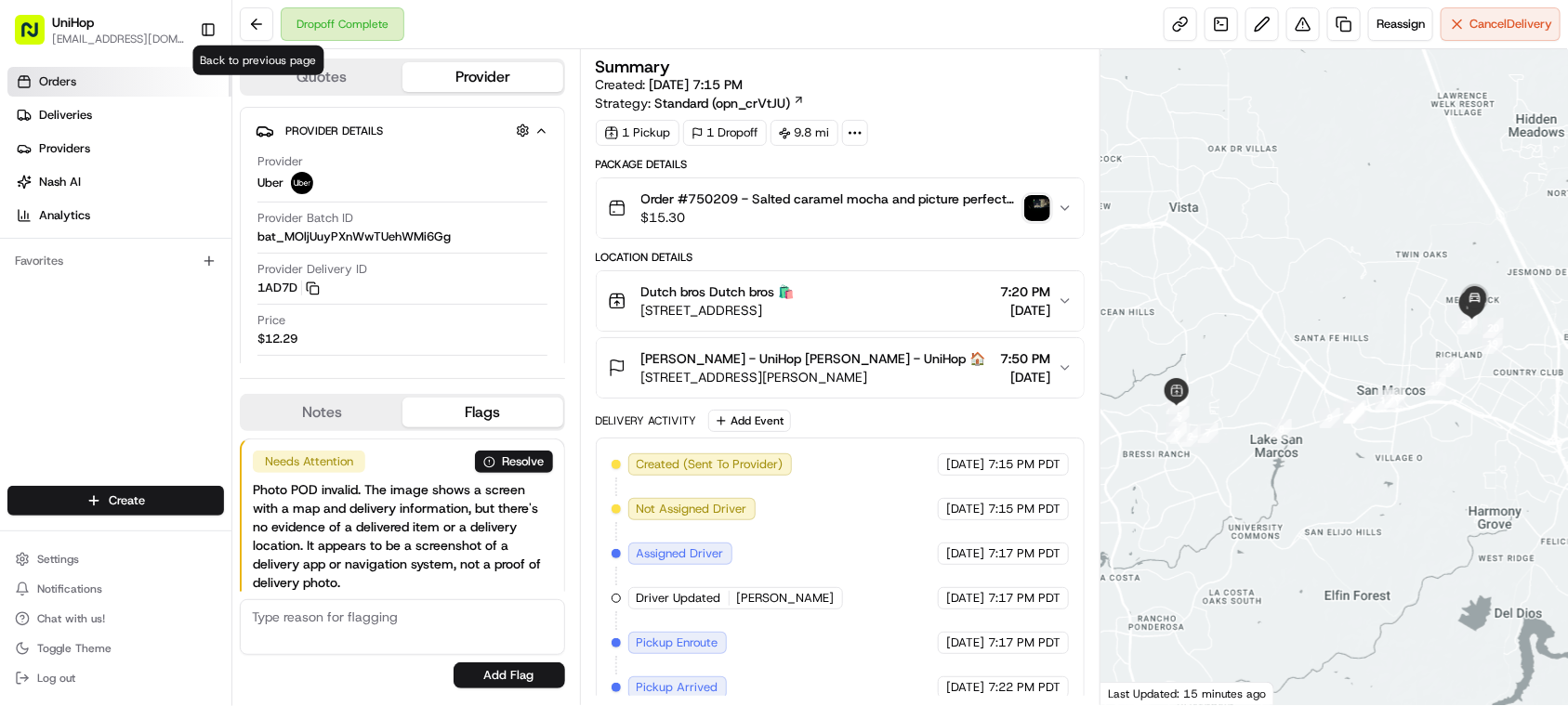
scroll to position [249, 0]
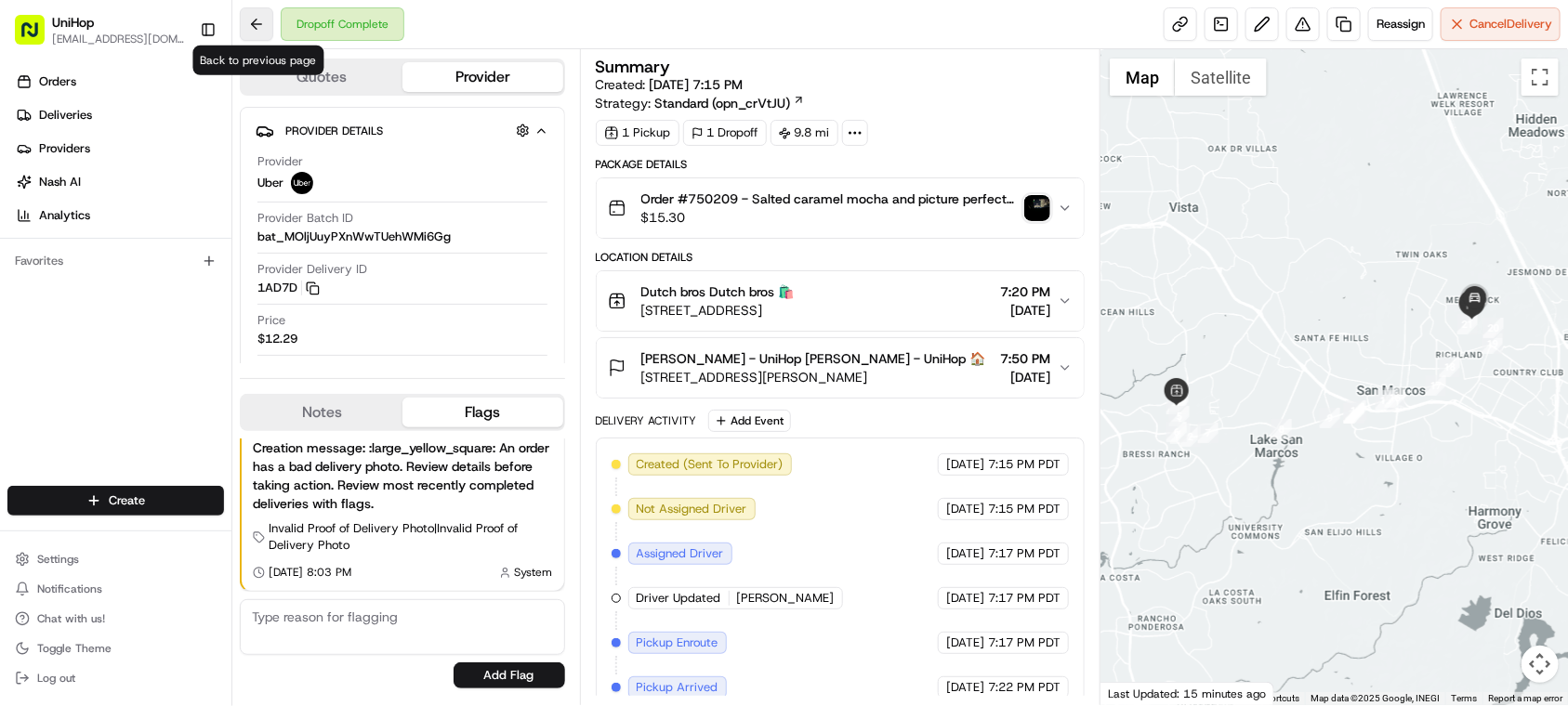
click at [254, 23] on button at bounding box center [257, 24] width 33 height 33
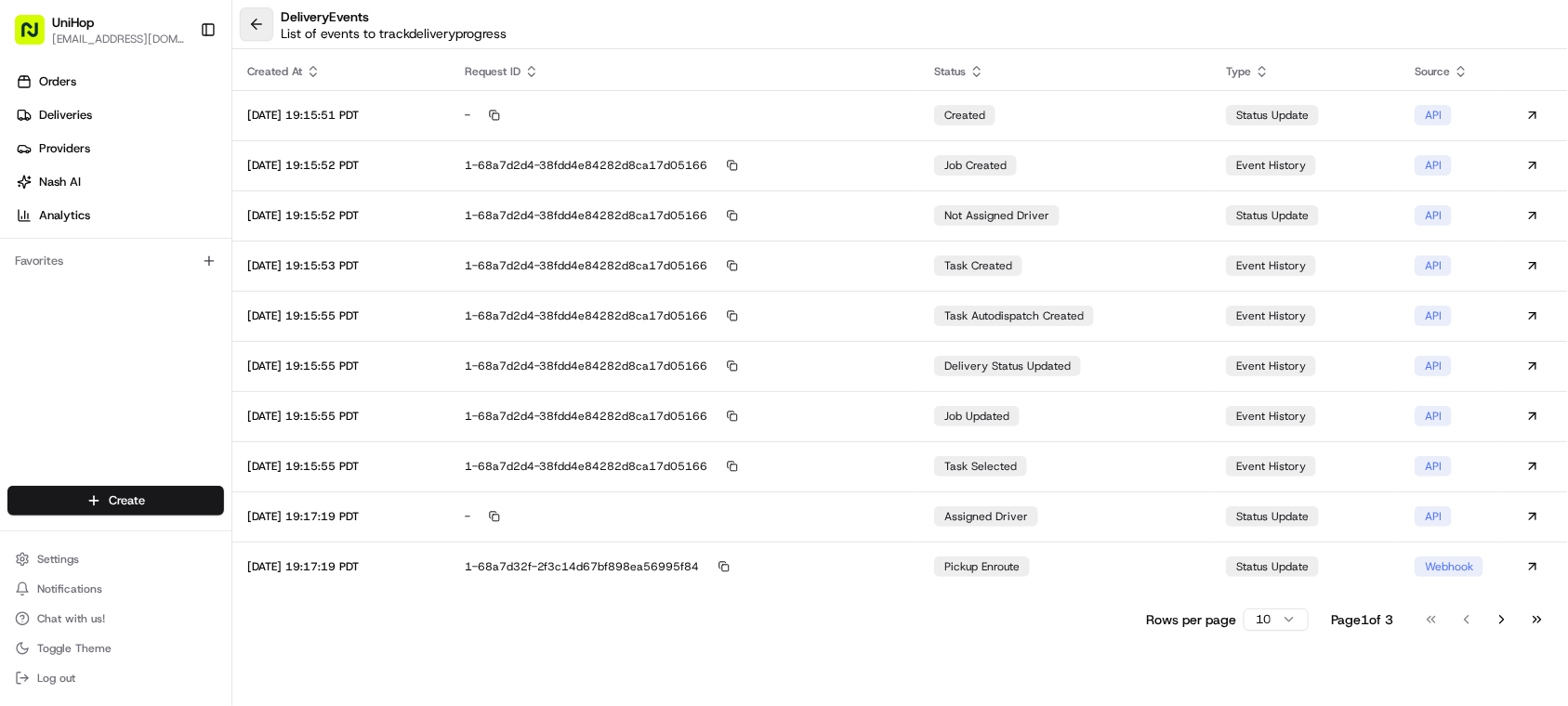
click at [257, 25] on button at bounding box center [257, 24] width 33 height 33
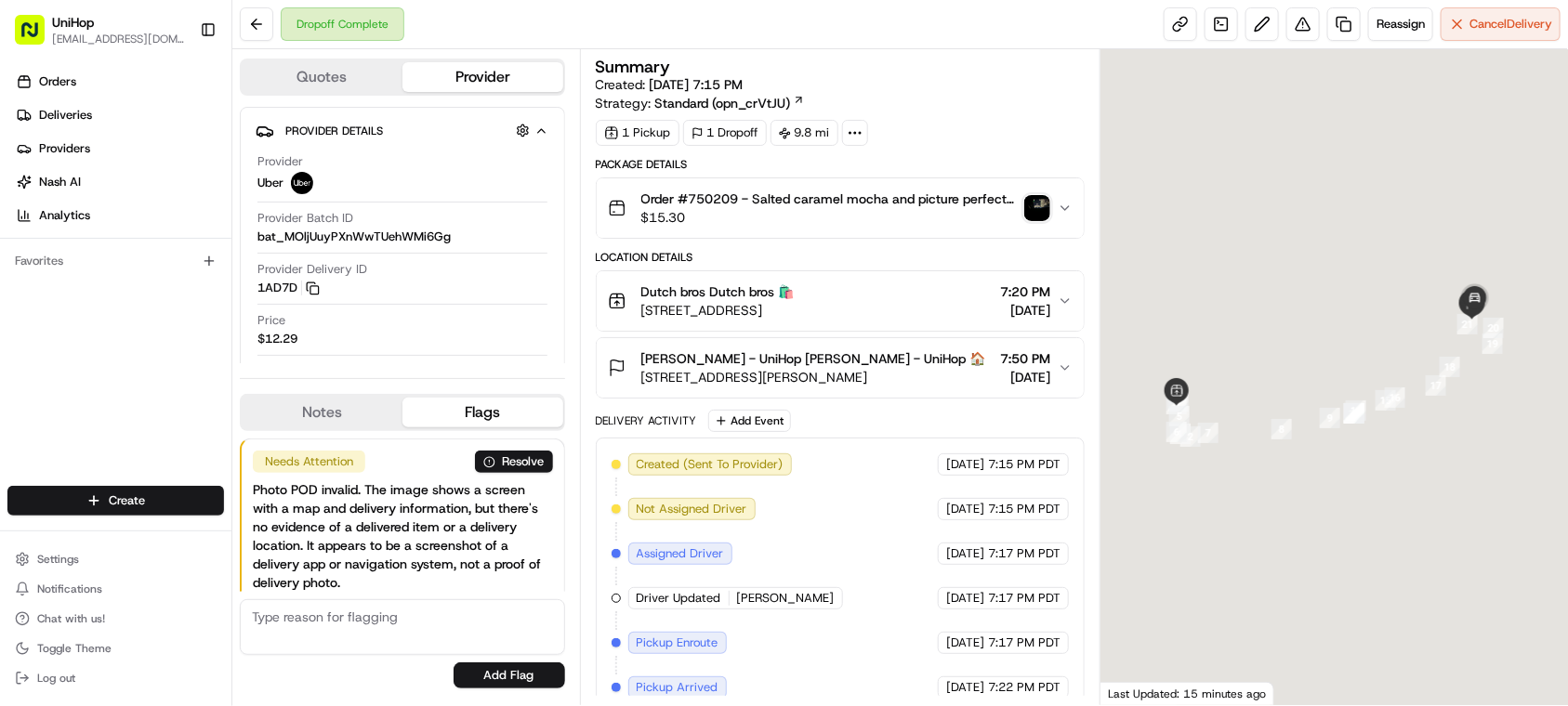
scroll to position [249, 0]
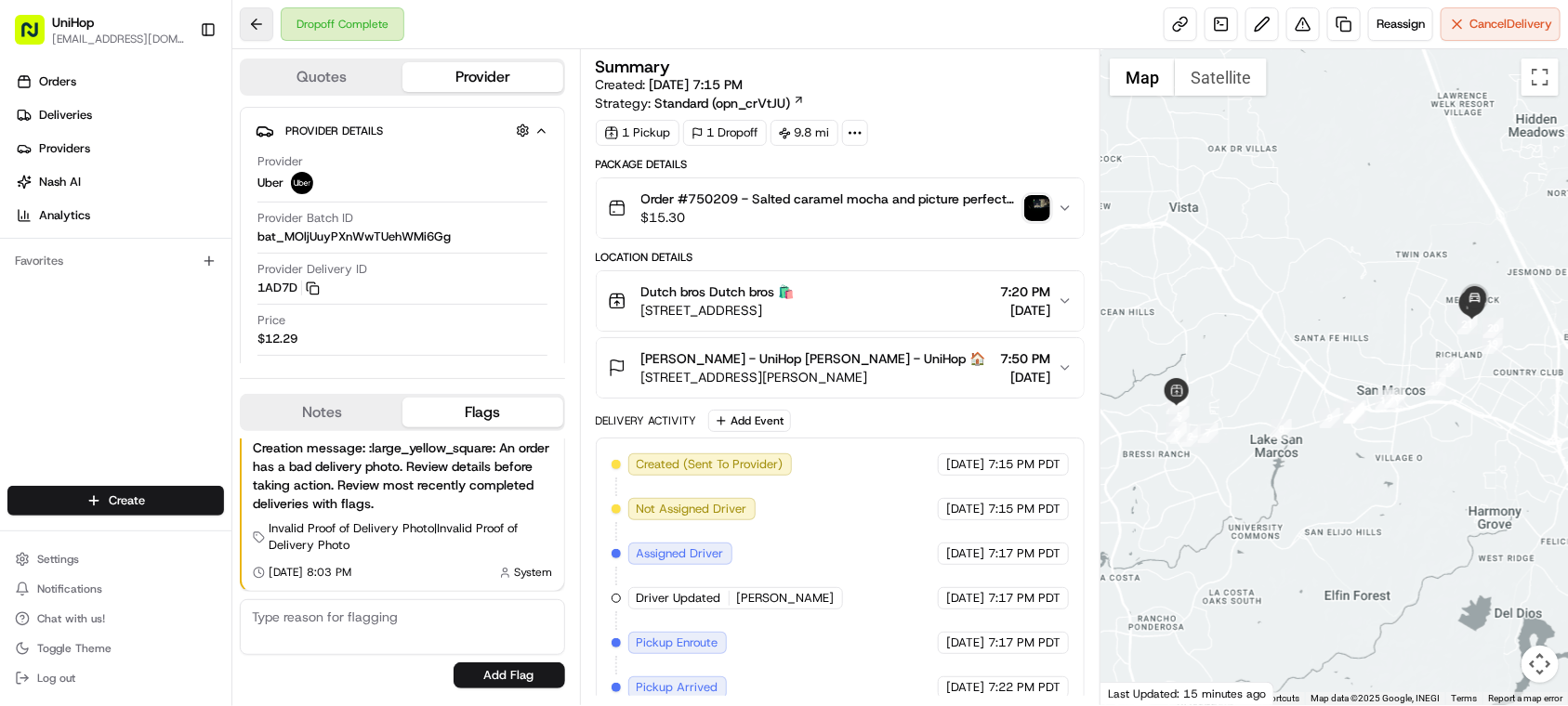
click at [253, 23] on button at bounding box center [257, 24] width 33 height 33
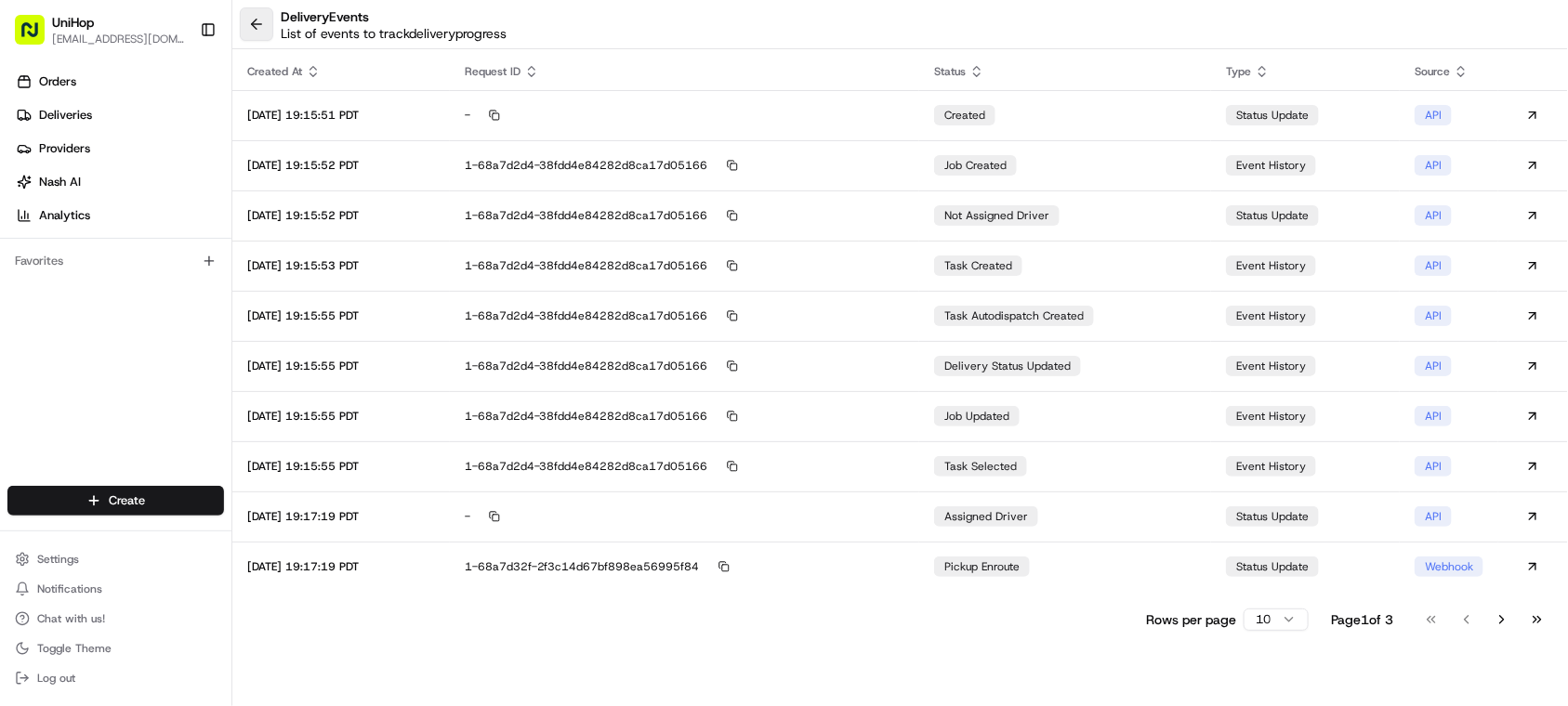
click at [260, 28] on button at bounding box center [257, 24] width 33 height 33
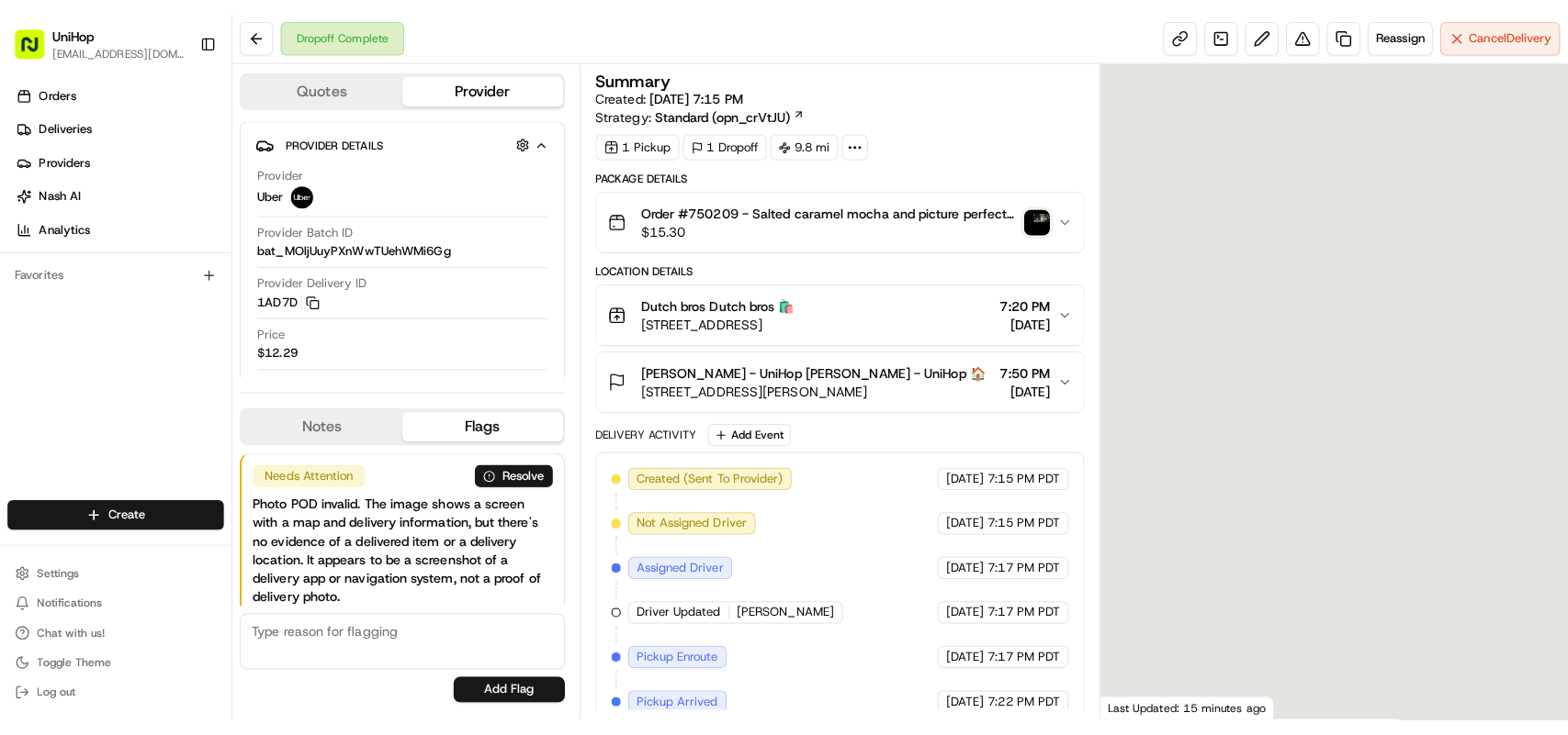
scroll to position [246, 0]
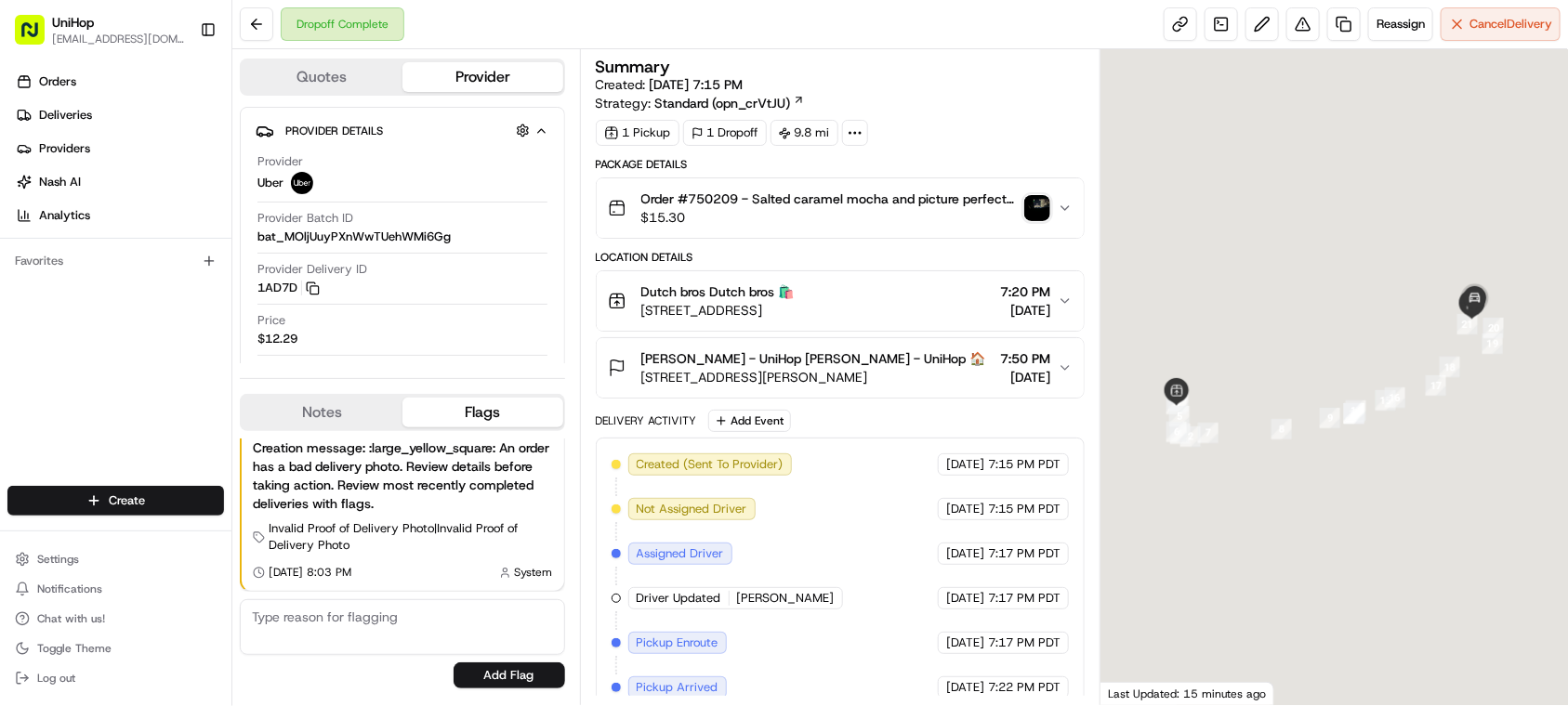
click at [260, 28] on button at bounding box center [257, 24] width 33 height 33
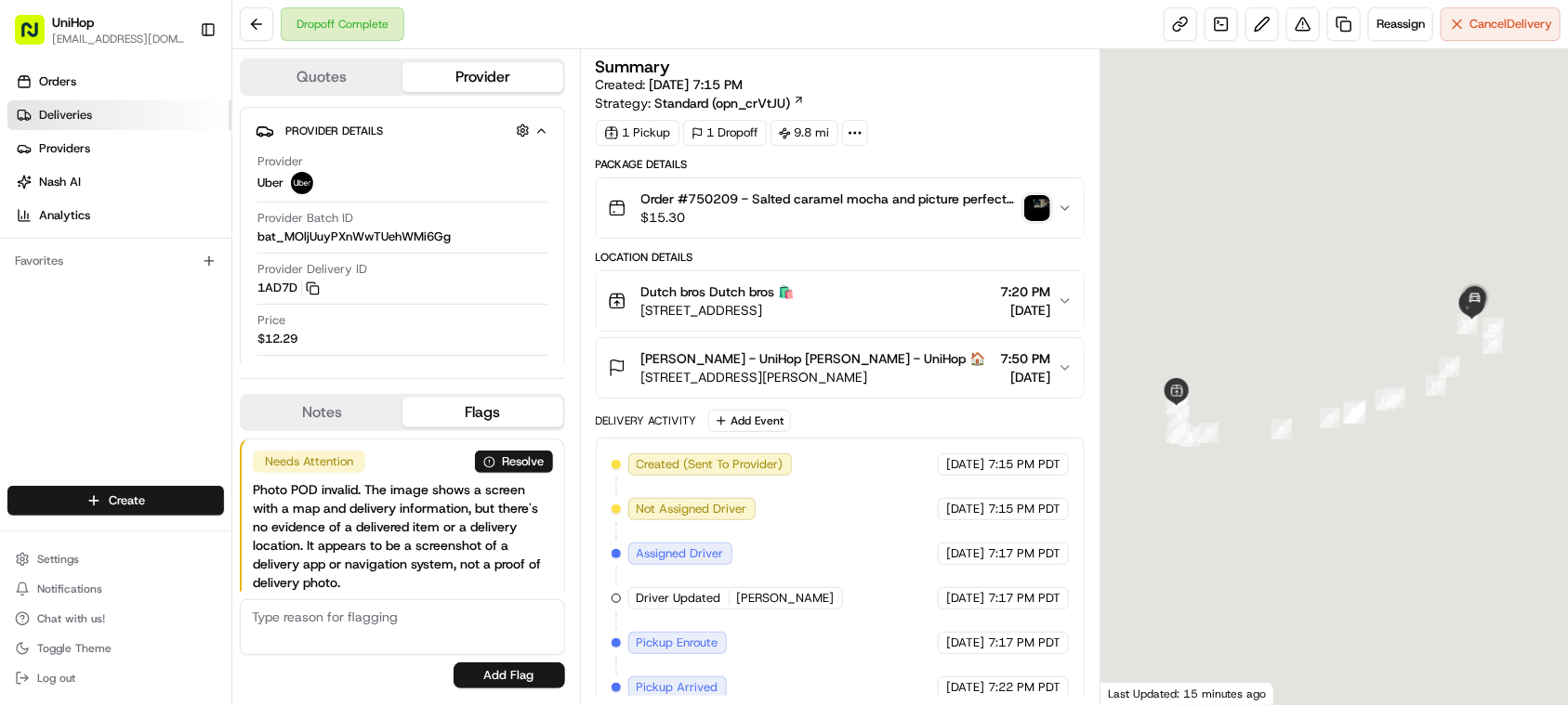
click at [58, 107] on span "Deliveries" at bounding box center [65, 115] width 53 height 17
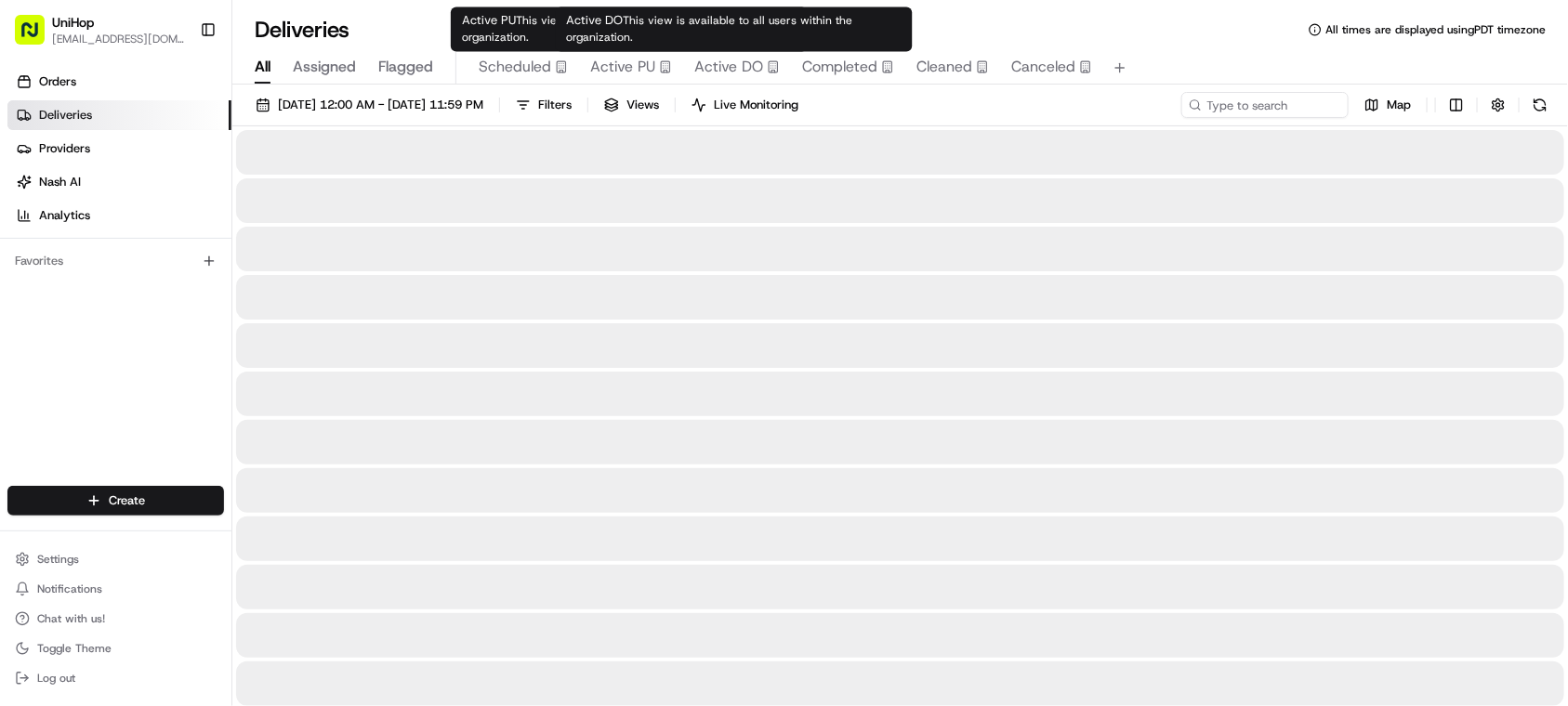
click at [704, 72] on span "Active DO" at bounding box center [728, 67] width 69 height 22
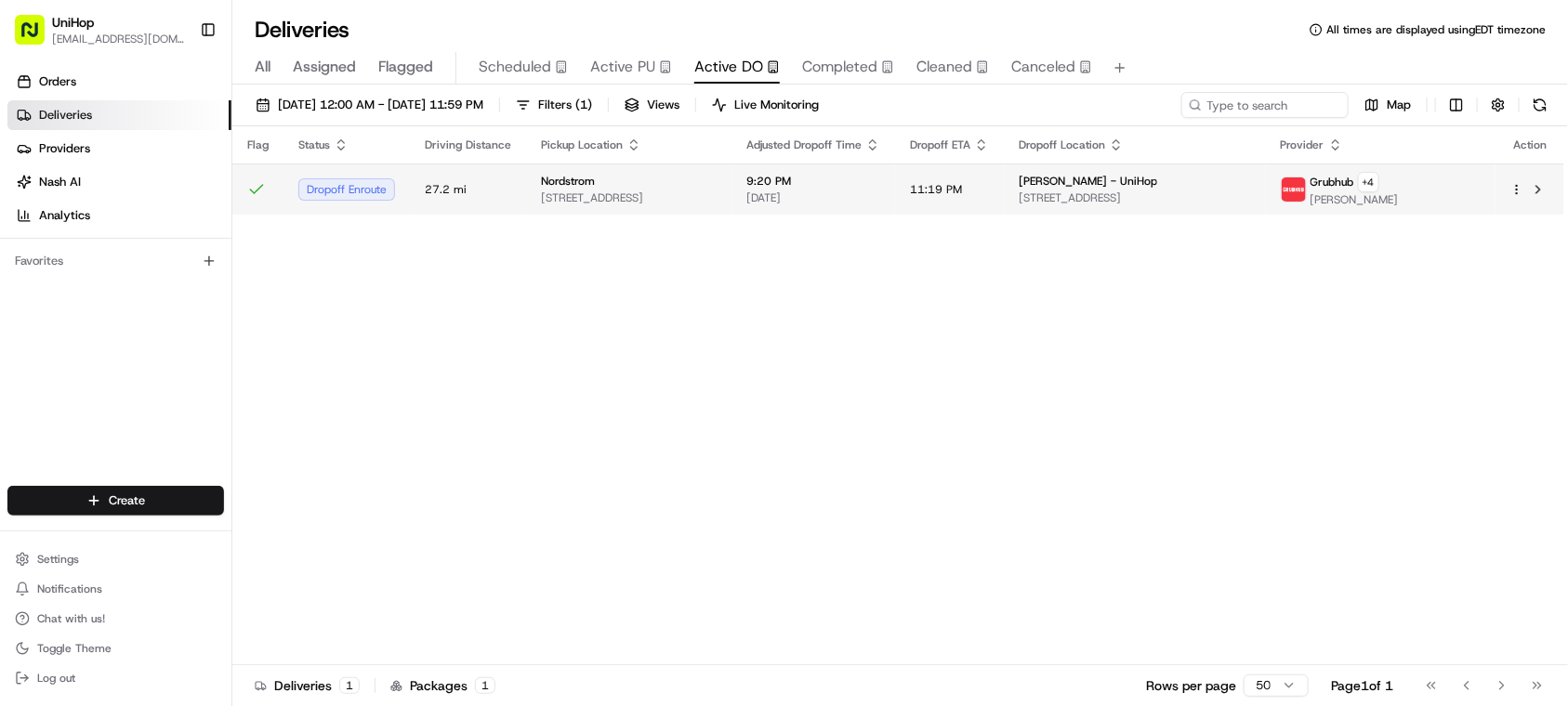
click at [878, 181] on span "9:20 PM" at bounding box center [813, 181] width 134 height 15
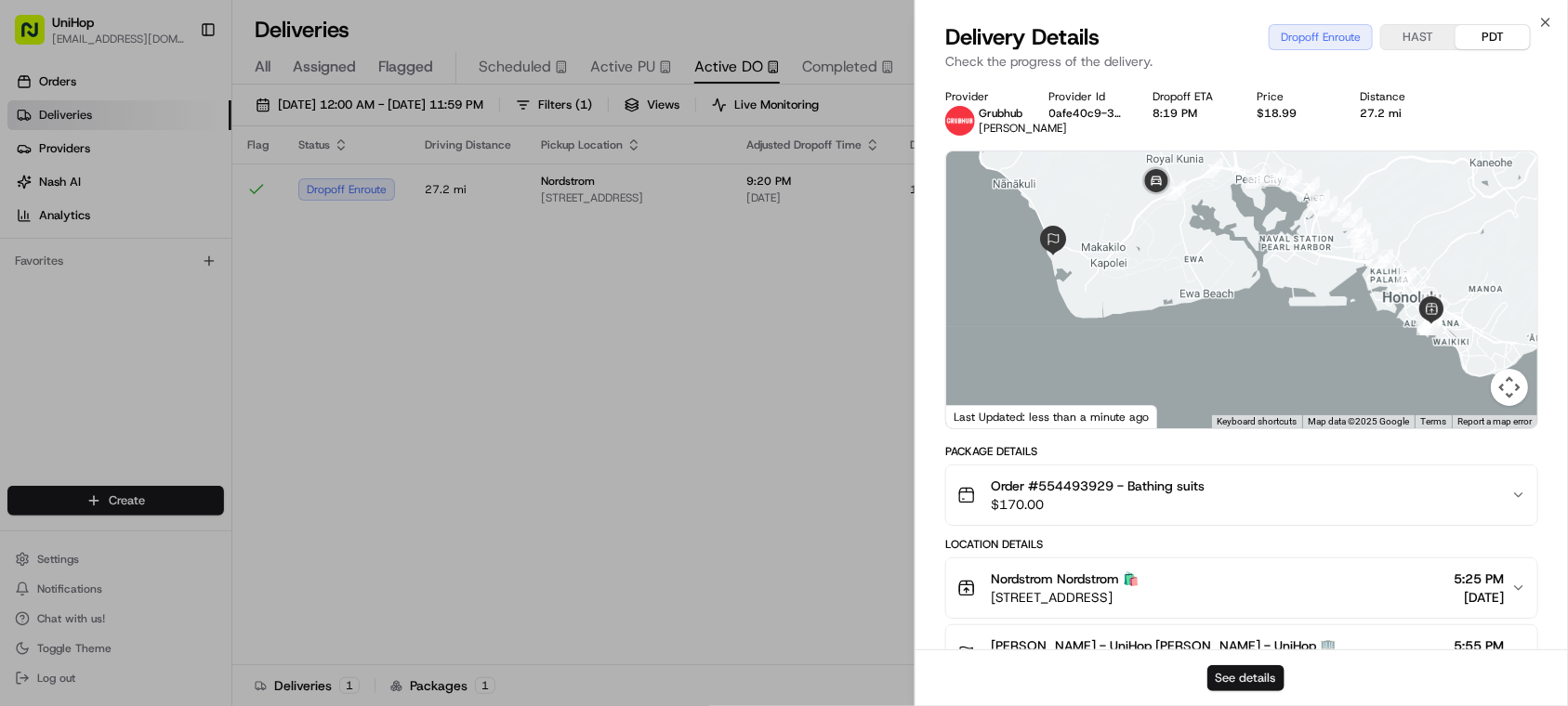
click at [1255, 672] on button "See details" at bounding box center [1245, 678] width 77 height 26
click at [1265, 691] on button "See details" at bounding box center [1245, 678] width 77 height 26
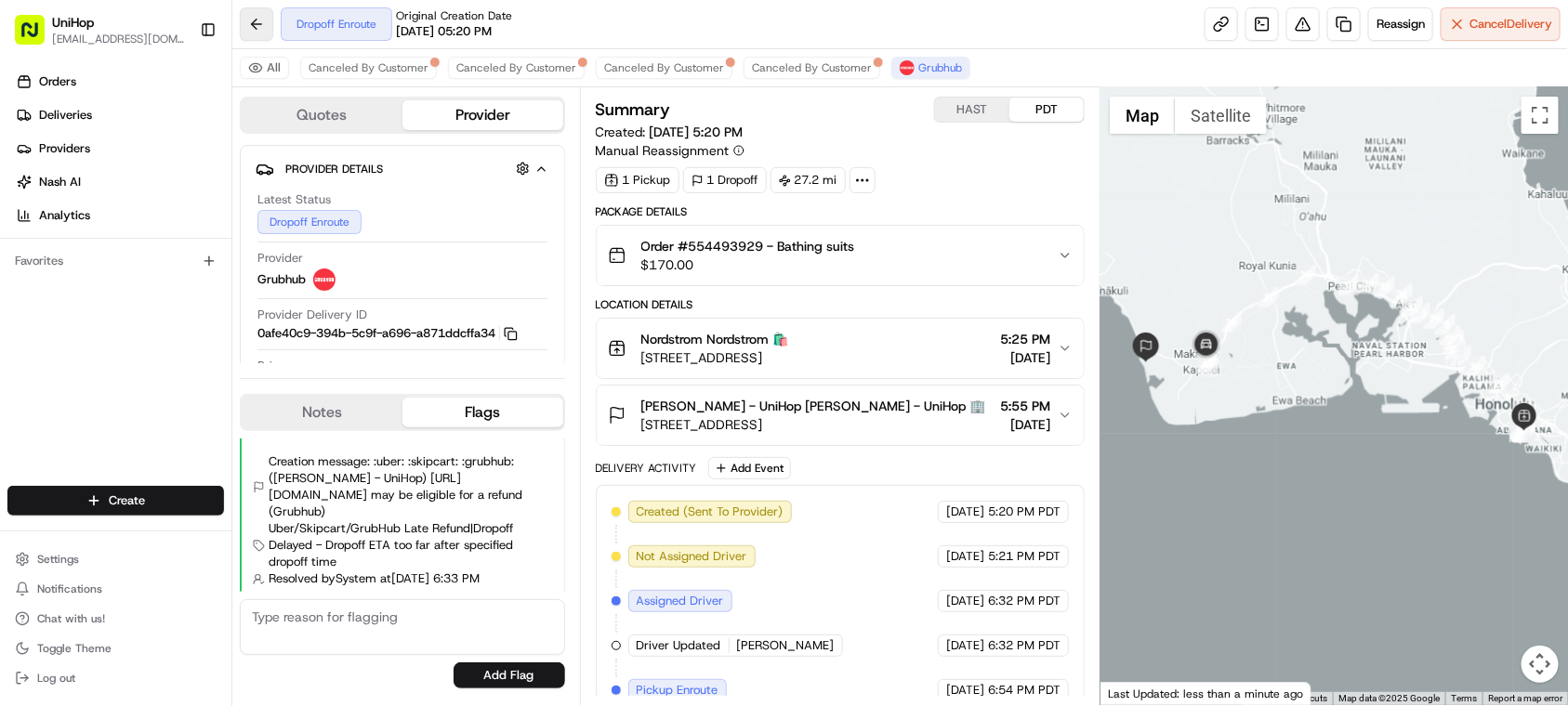
click at [266, 20] on button at bounding box center [257, 24] width 33 height 33
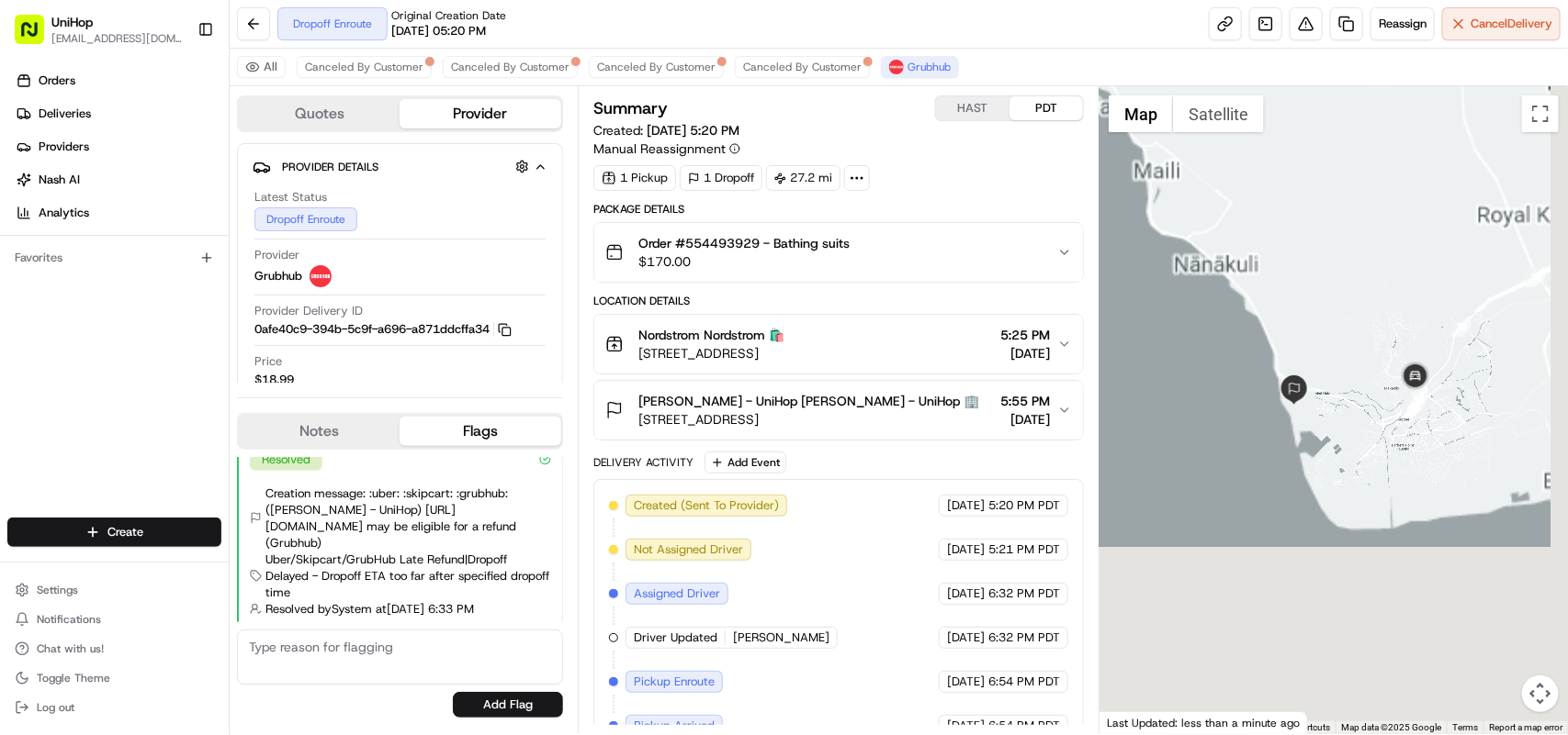
drag, startPoint x: 1183, startPoint y: 358, endPoint x: 1371, endPoint y: 356, distance: 188.0
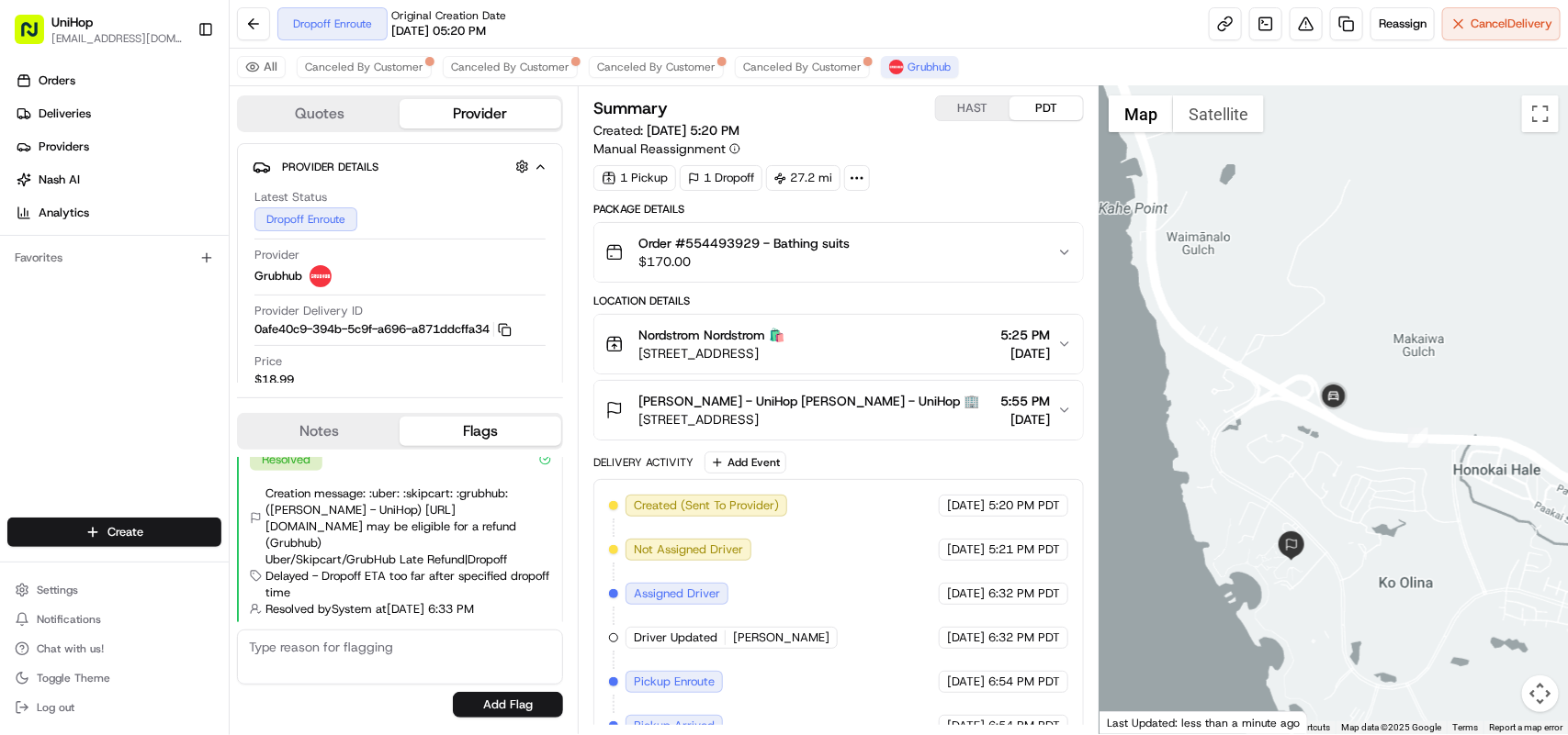
drag, startPoint x: 1252, startPoint y: 439, endPoint x: 1402, endPoint y: 438, distance: 150.0
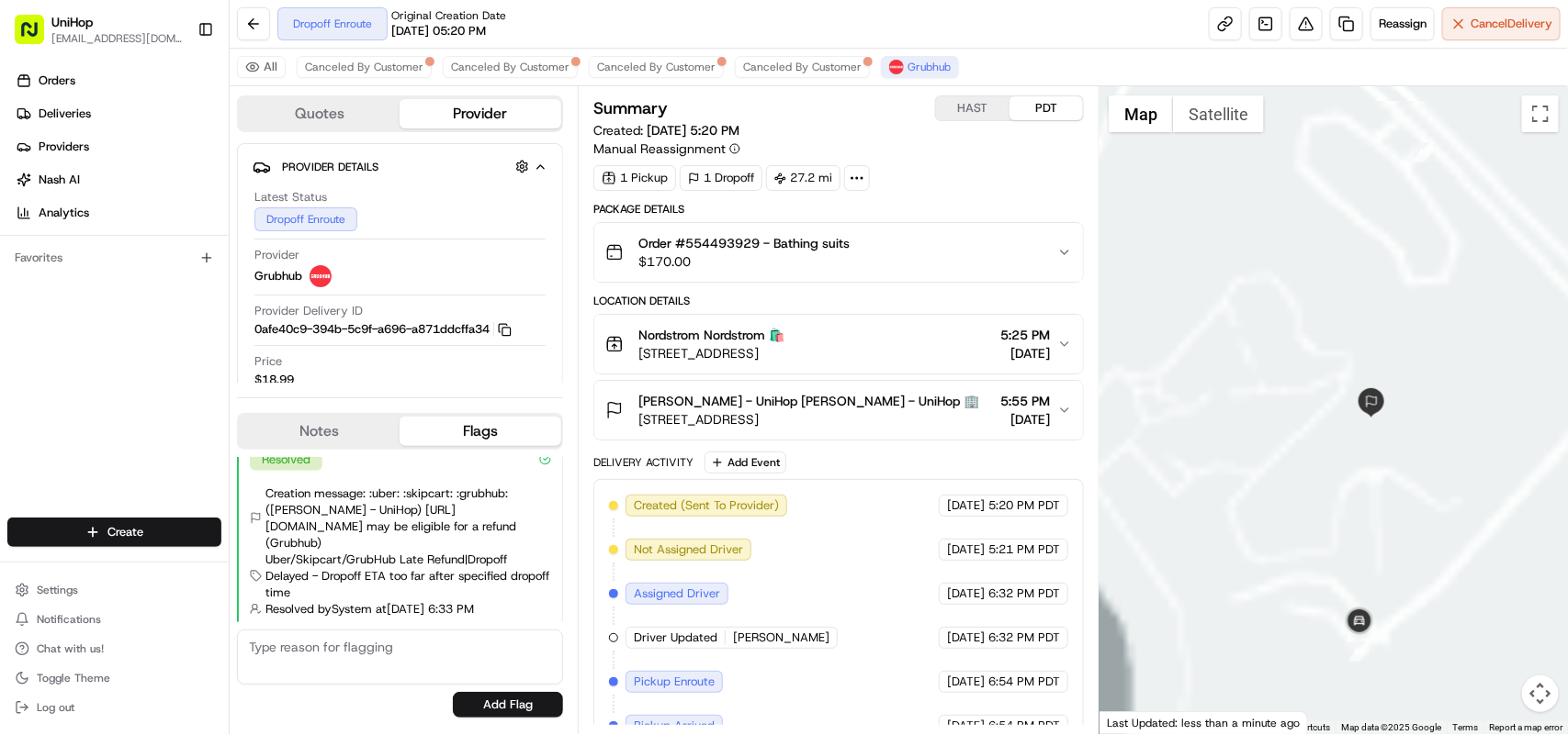
drag, startPoint x: 1171, startPoint y: 516, endPoint x: 1527, endPoint y: 520, distance: 356.0
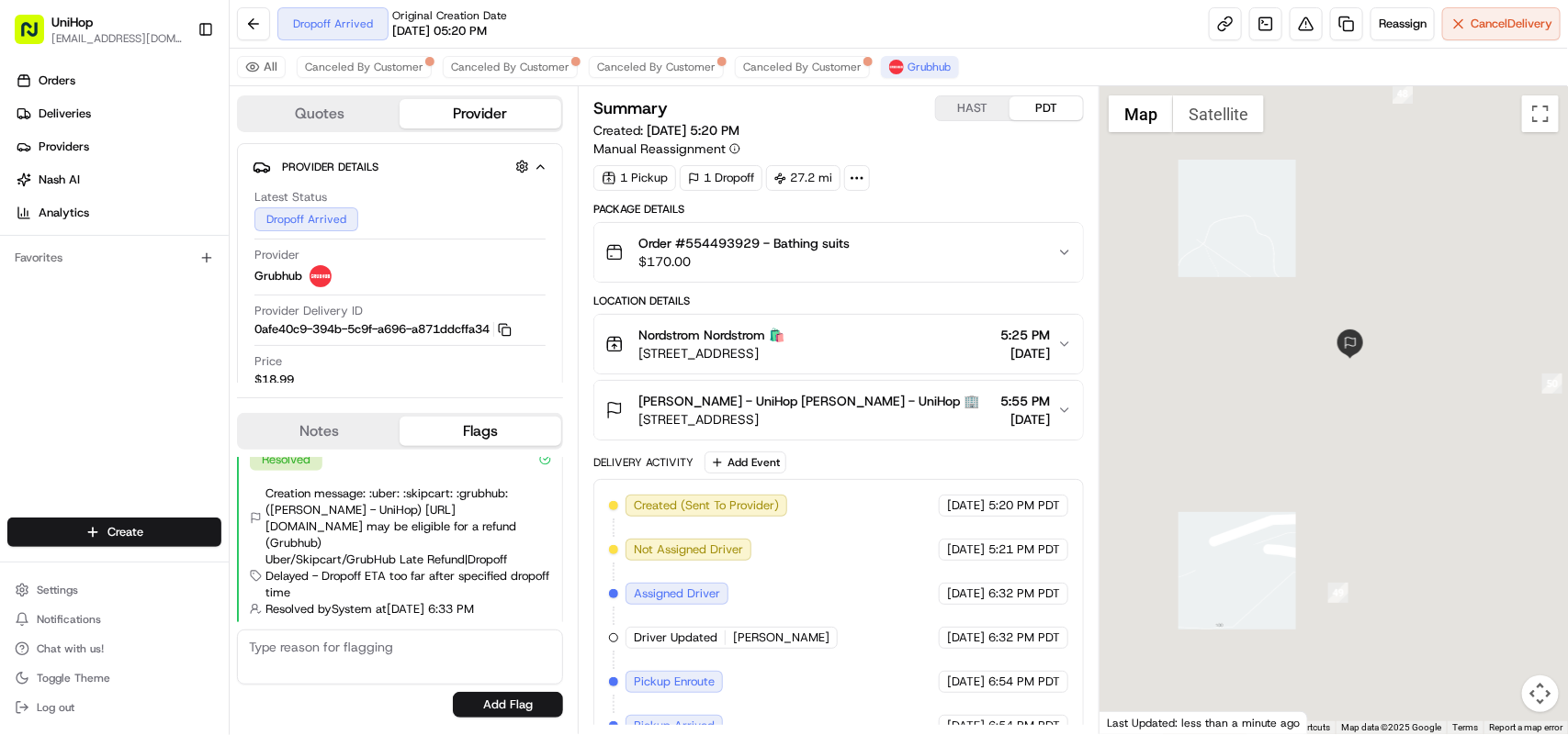
click at [1251, 653] on div at bounding box center [1334, 410] width 469 height 648
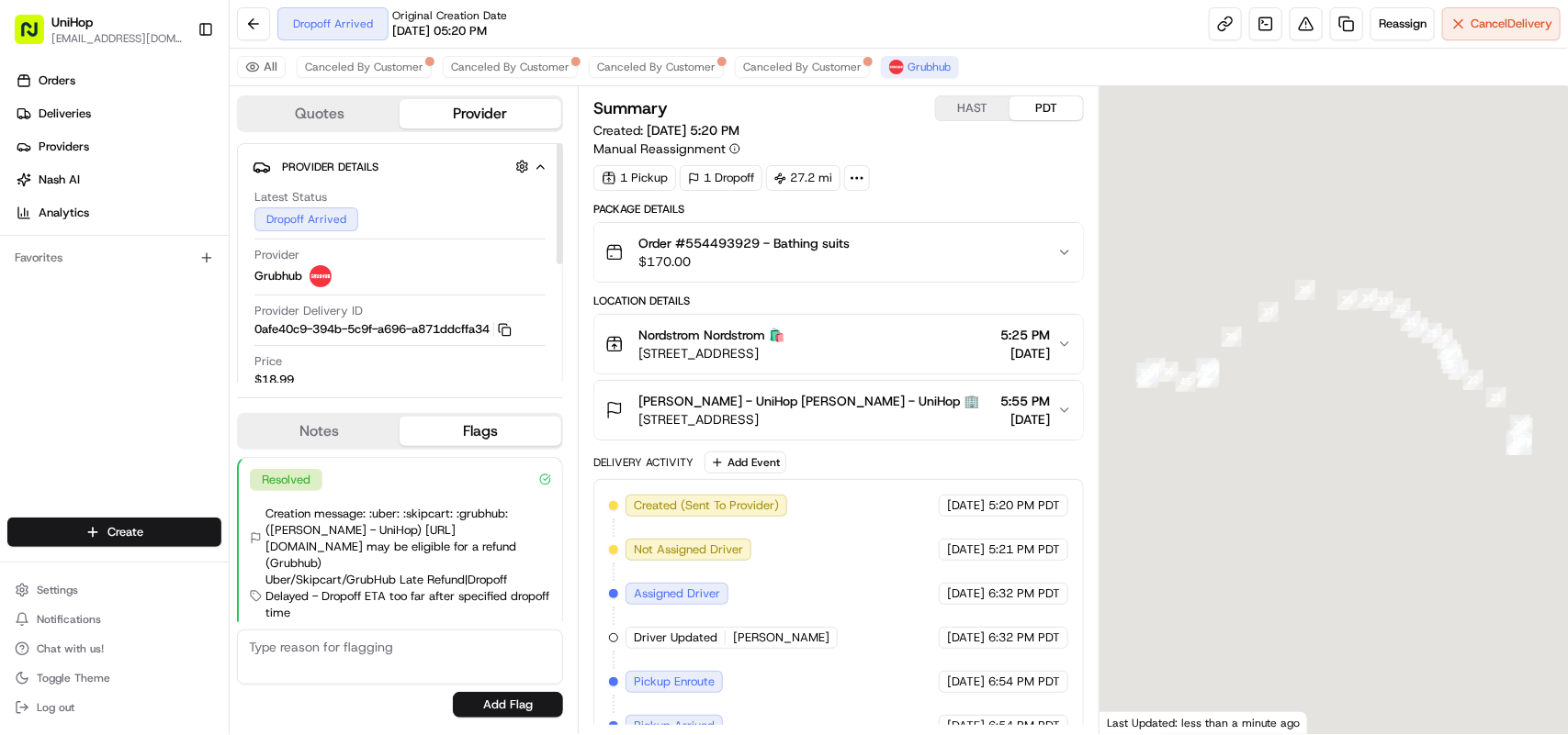
scroll to position [20, 0]
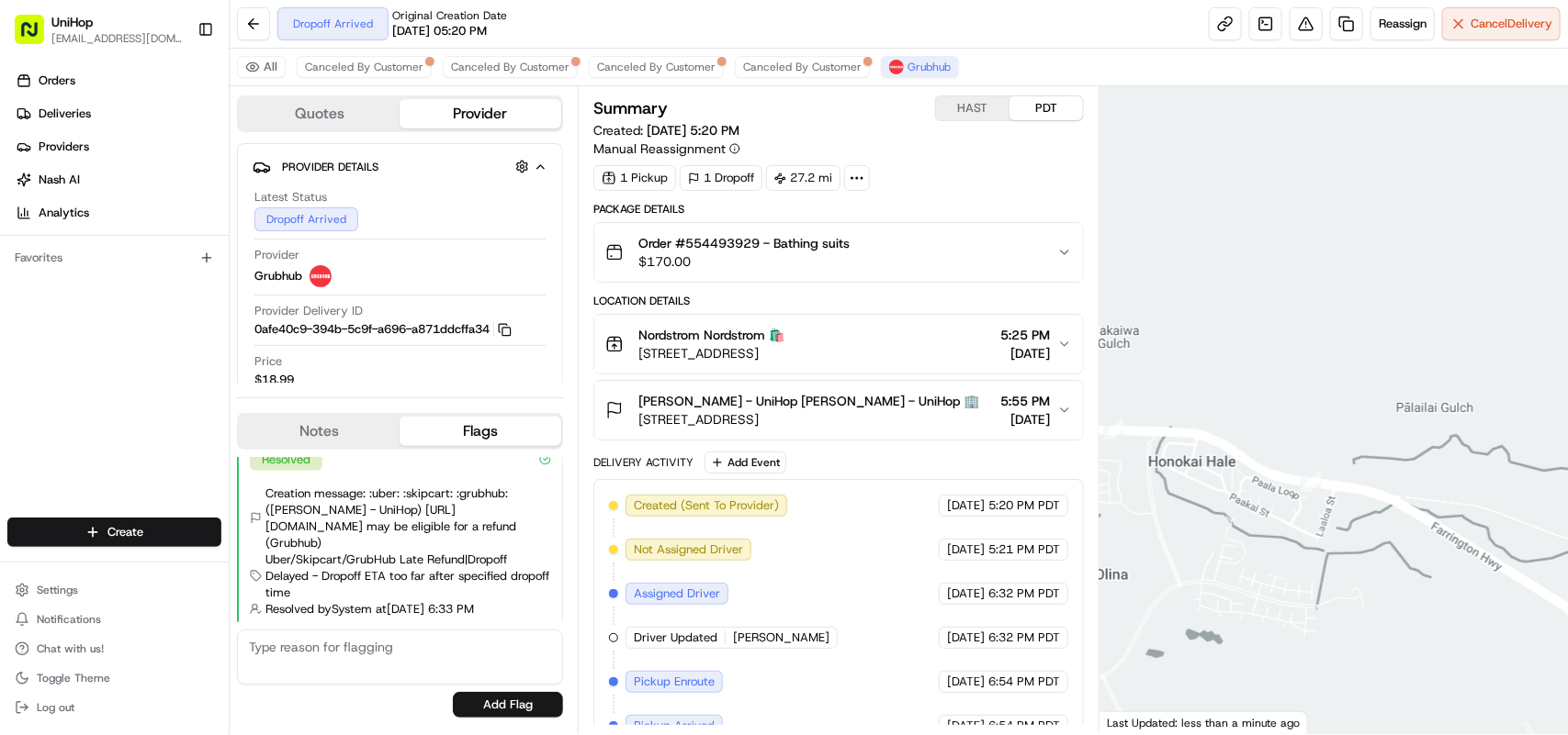
drag, startPoint x: 1176, startPoint y: 368, endPoint x: 1489, endPoint y: 378, distance: 313.2
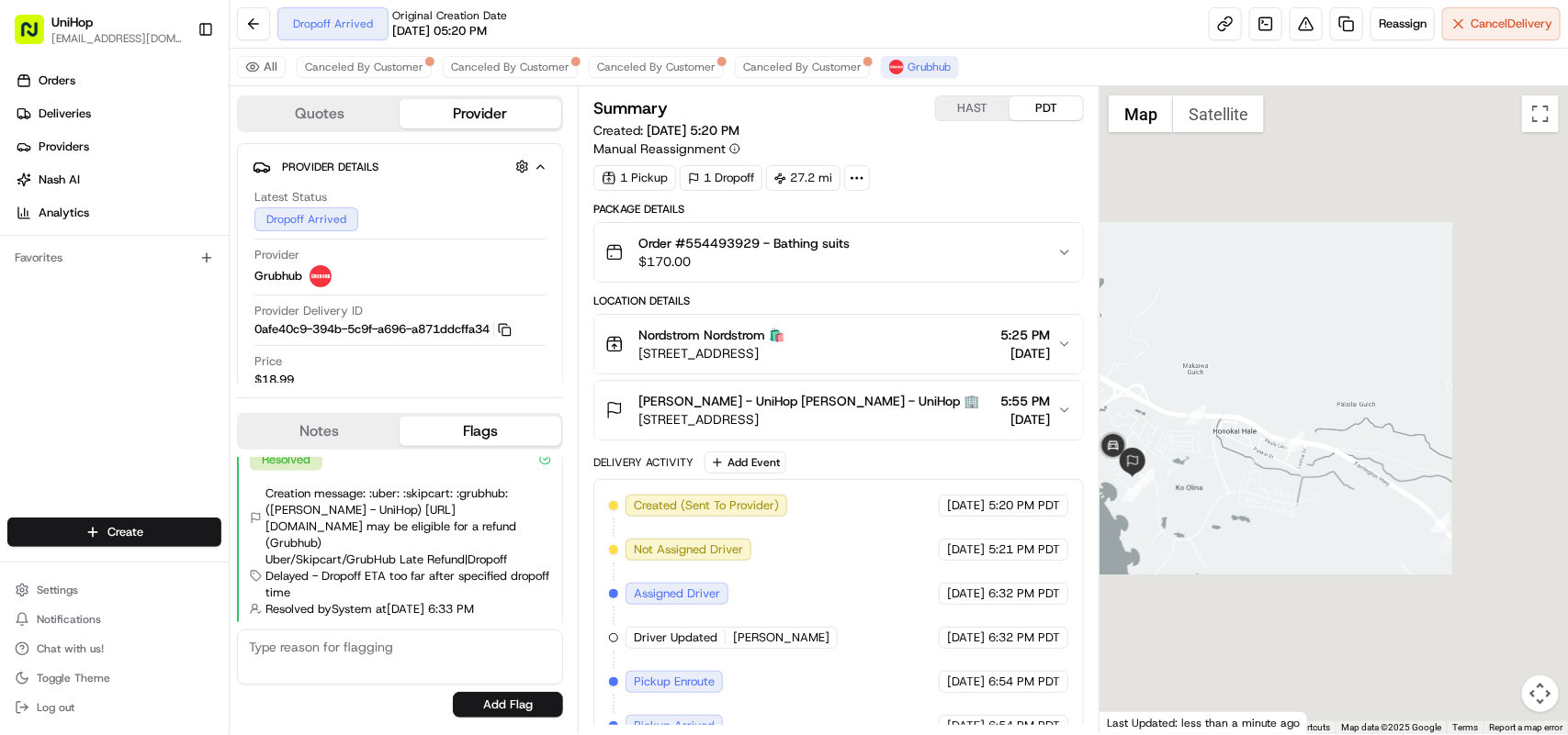
scroll to position [0, 0]
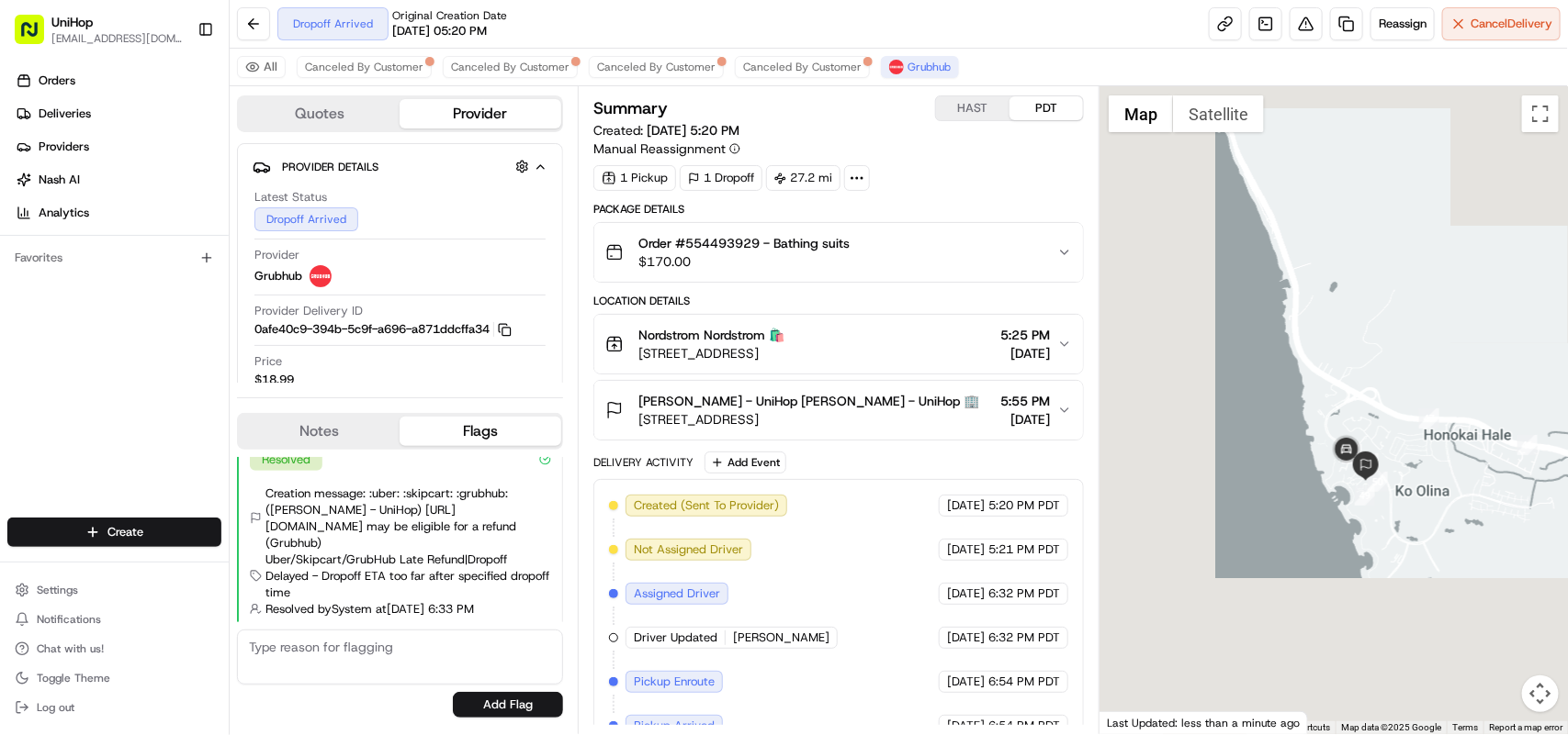
drag, startPoint x: 1149, startPoint y: 424, endPoint x: 1369, endPoint y: 438, distance: 220.4
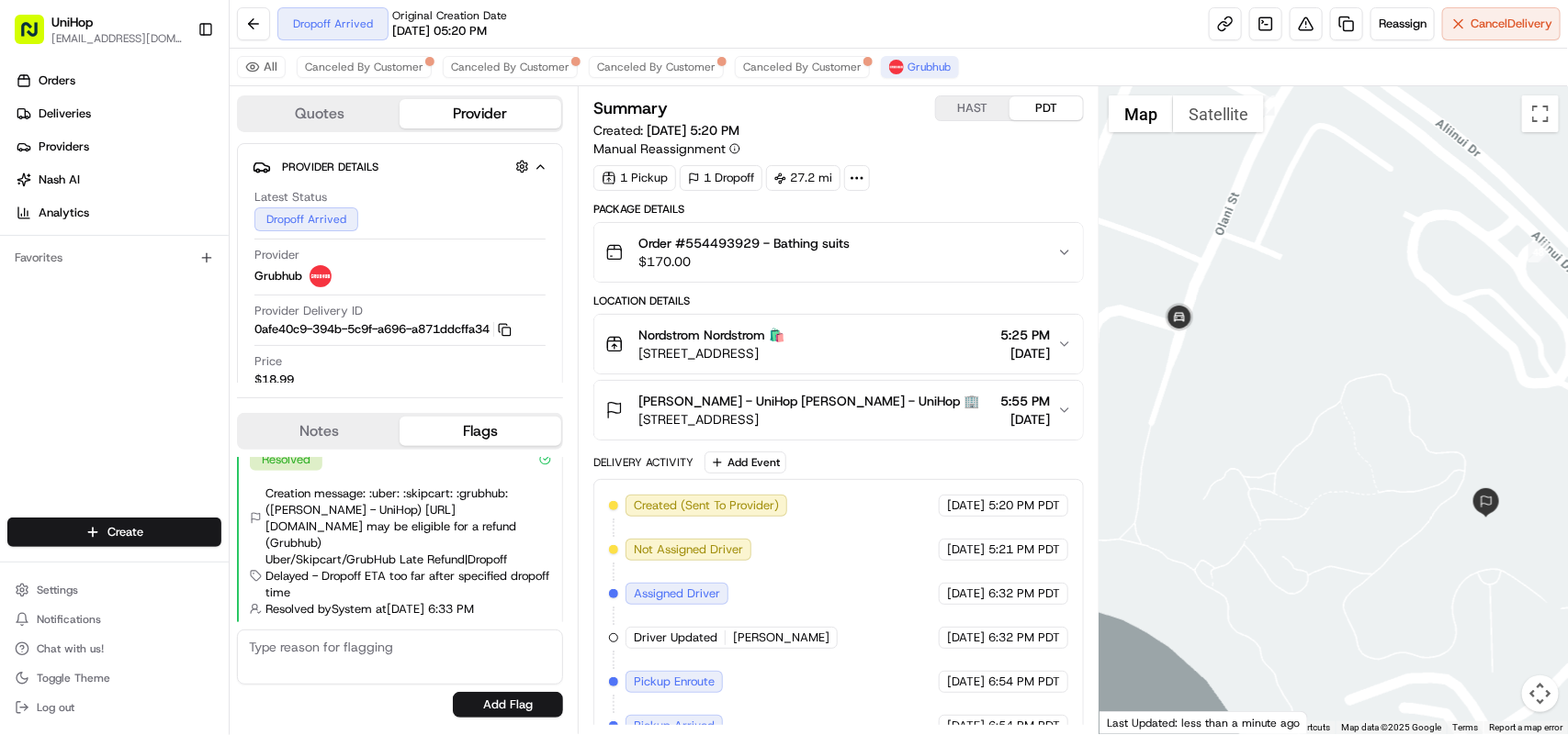
drag, startPoint x: 1381, startPoint y: 552, endPoint x: 1360, endPoint y: 359, distance: 194.1
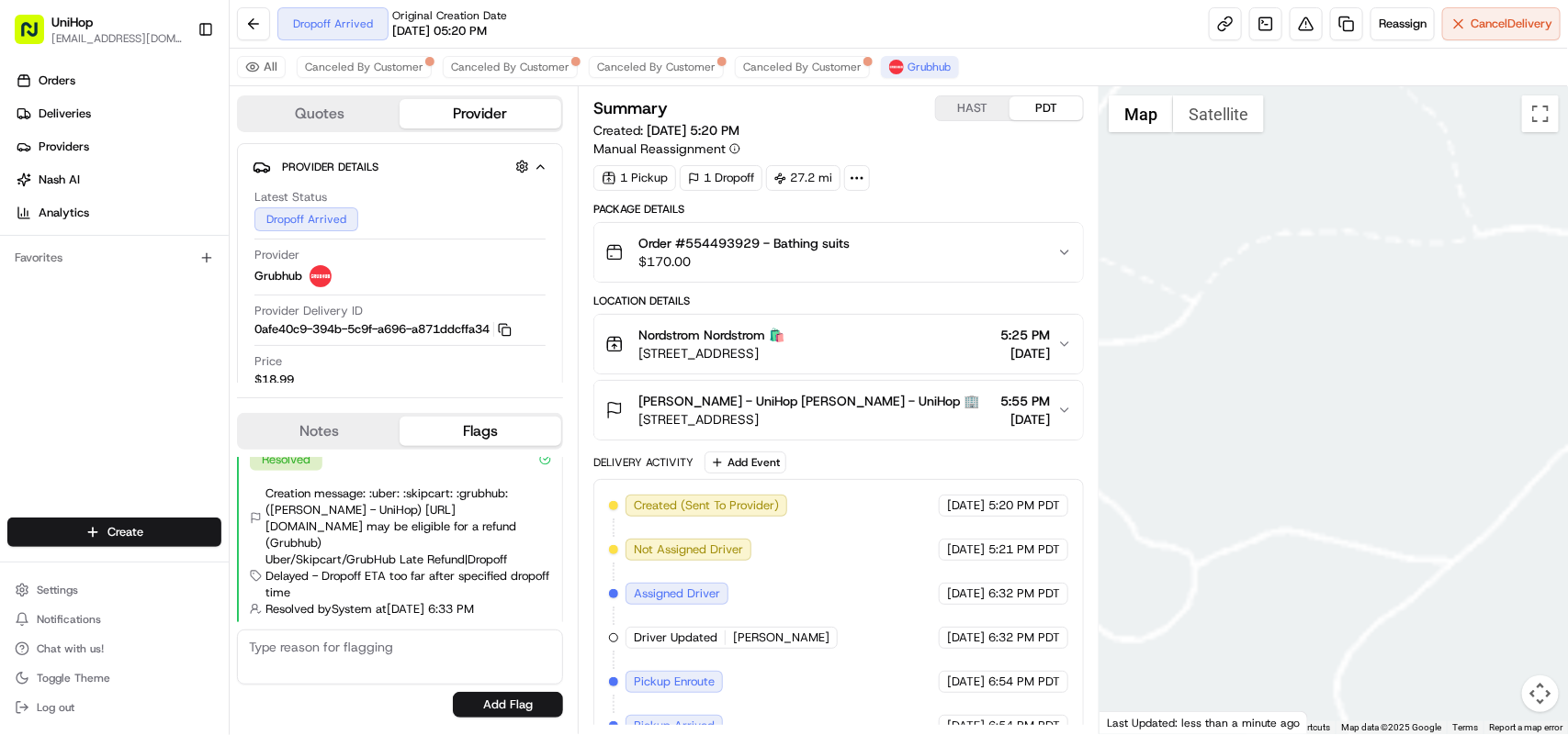
drag, startPoint x: 1373, startPoint y: 492, endPoint x: 1554, endPoint y: 528, distance: 184.5
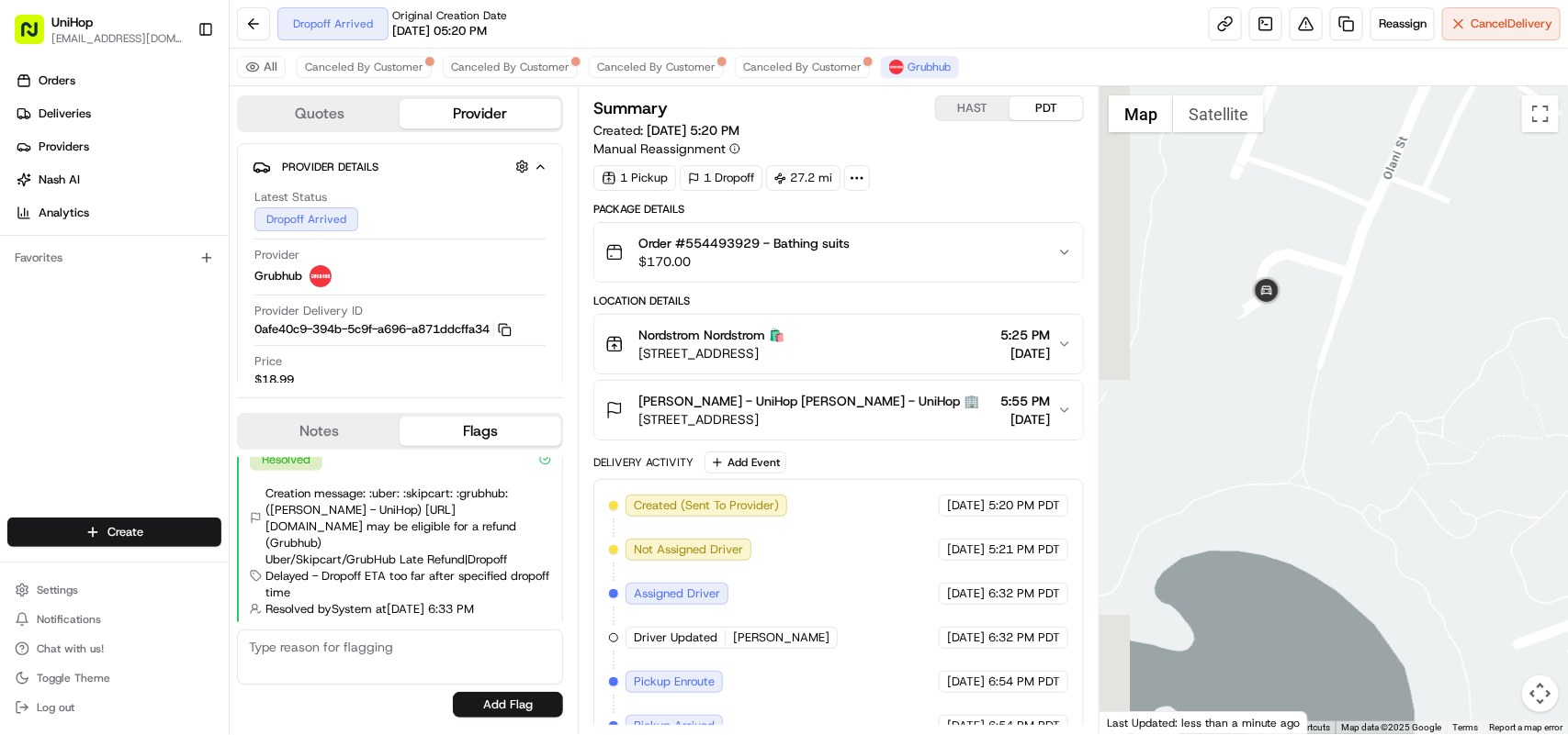
drag, startPoint x: 1247, startPoint y: 455, endPoint x: 1392, endPoint y: 457, distance: 145.0
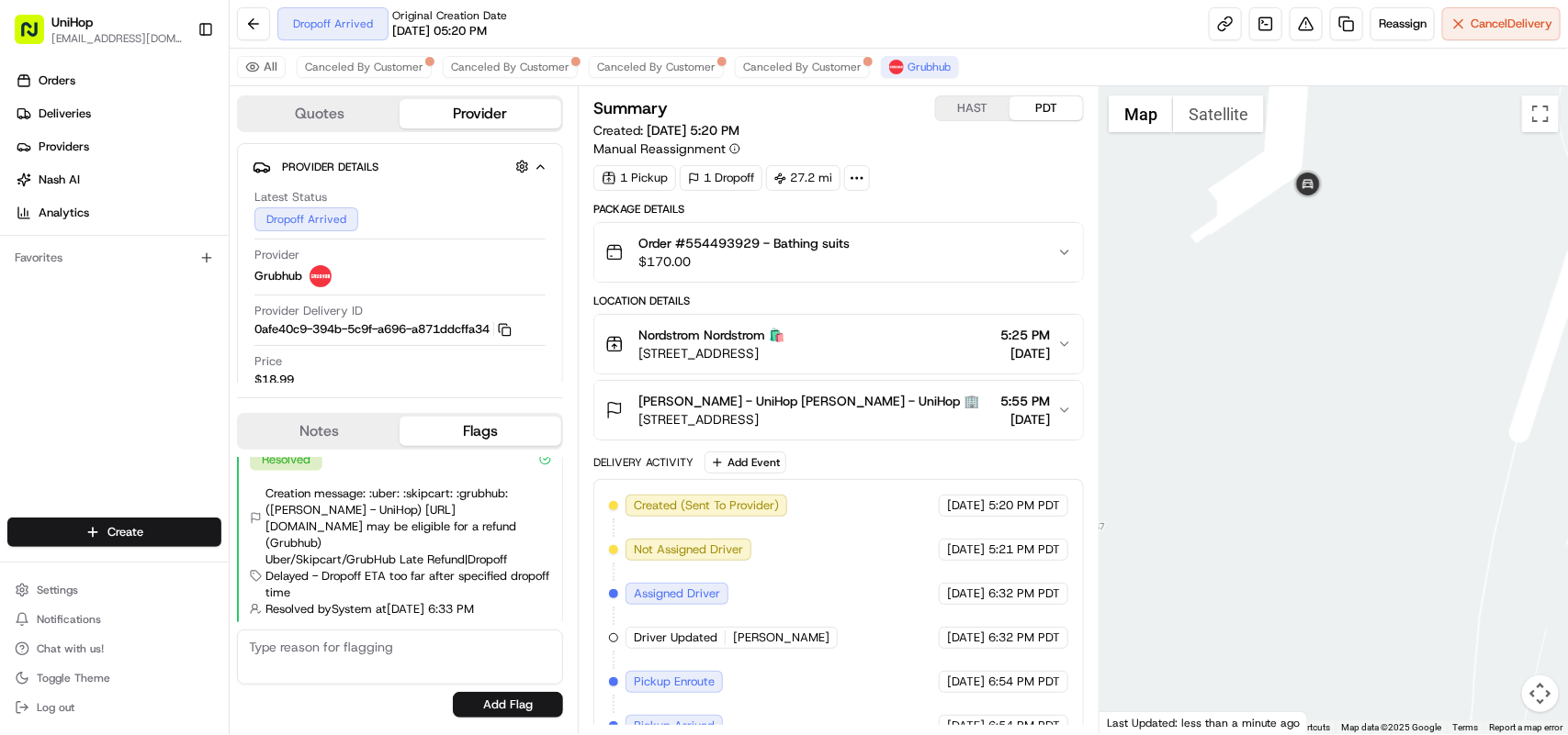
click at [1063, 418] on icon "button" at bounding box center [1064, 411] width 15 height 15
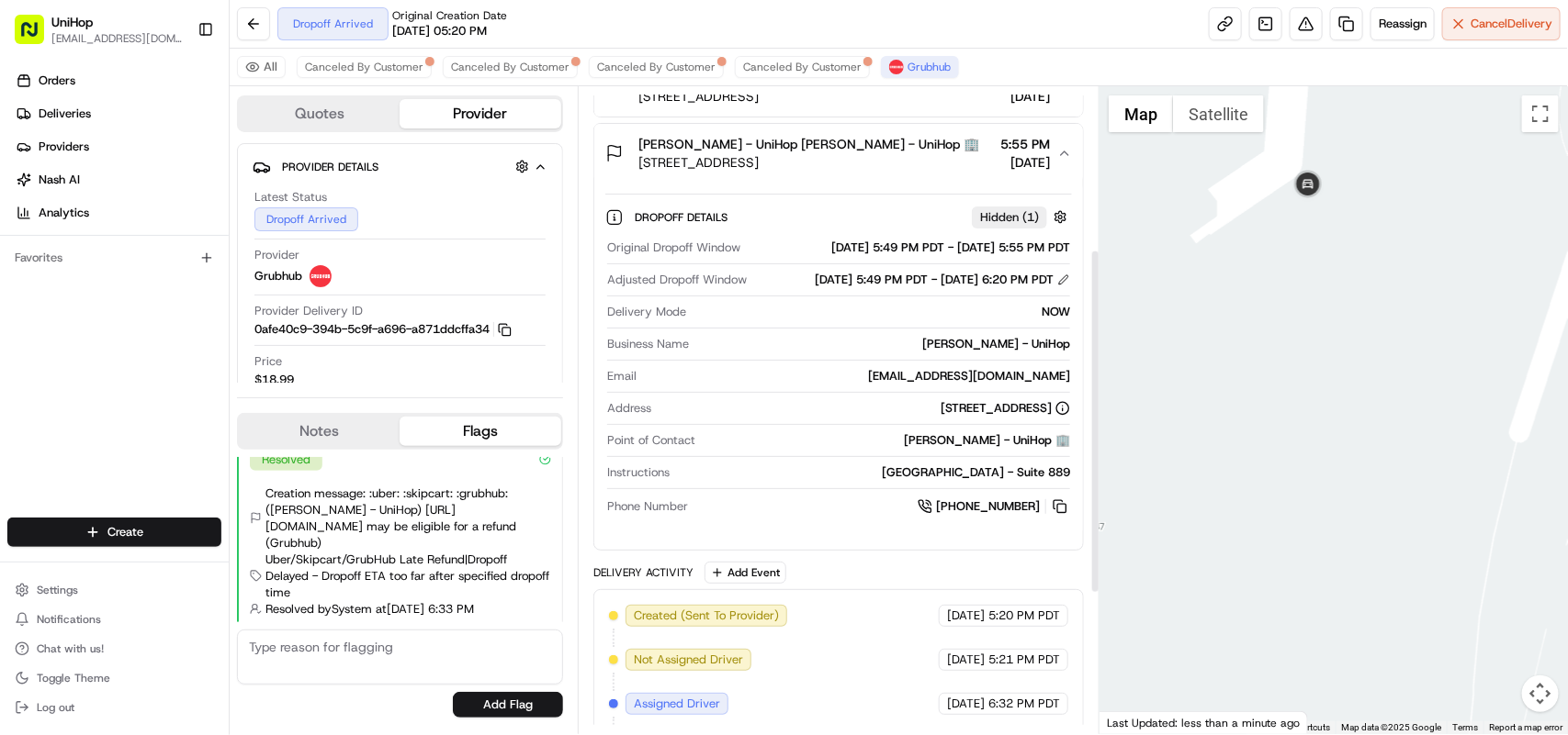
scroll to position [345, 0]
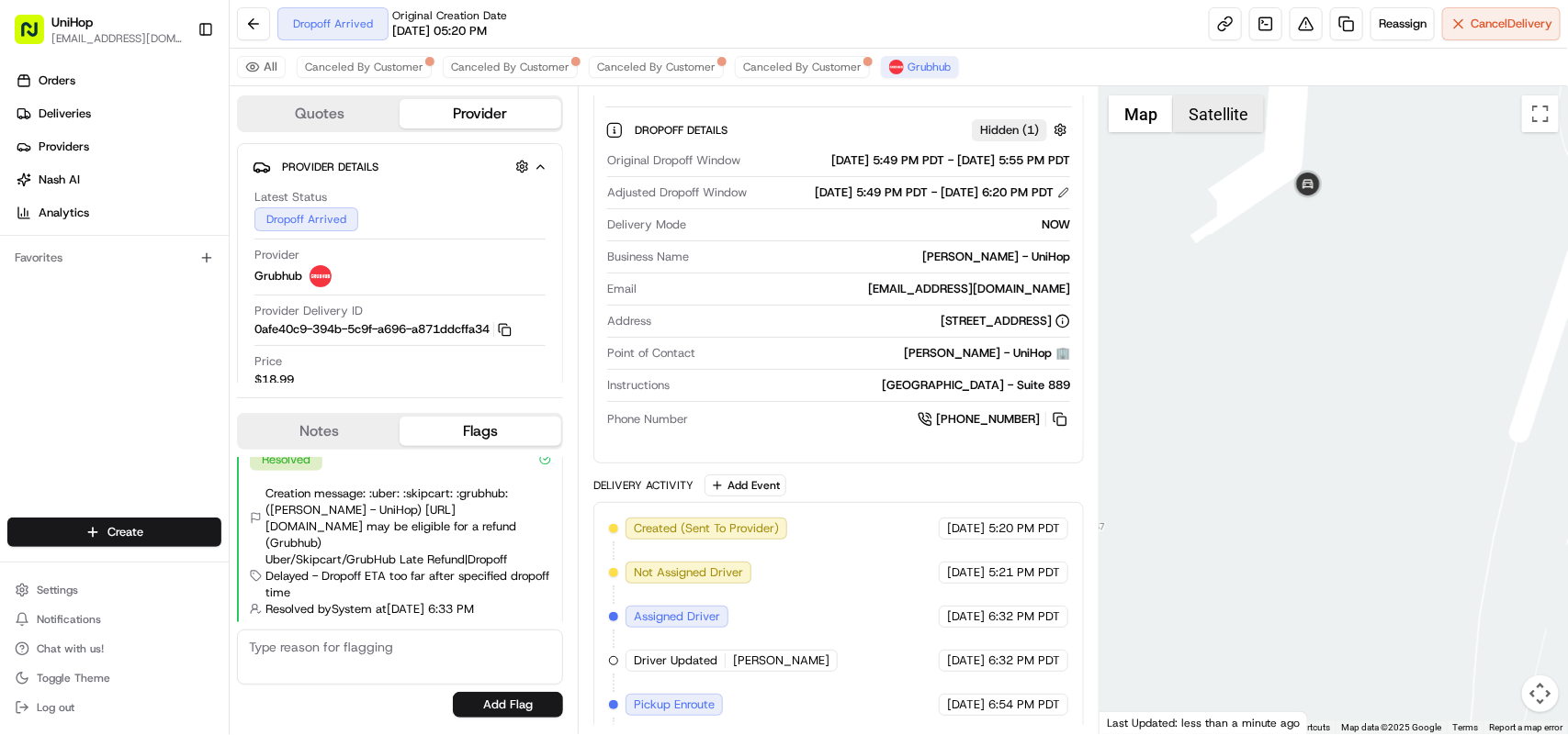
click at [1210, 130] on button "Satellite" at bounding box center [1218, 114] width 91 height 37
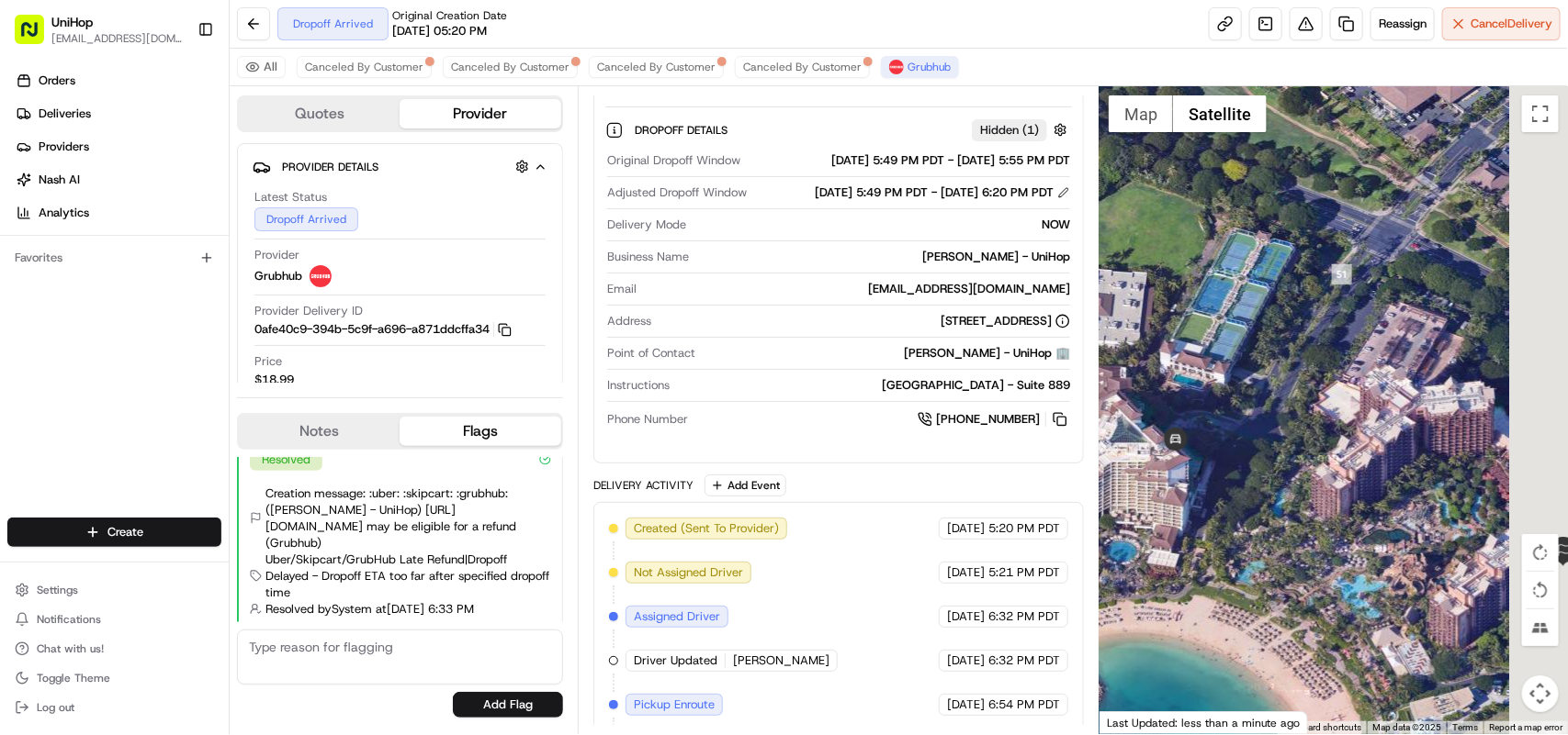
drag, startPoint x: 1415, startPoint y: 473, endPoint x: 1227, endPoint y: 513, distance: 192.2
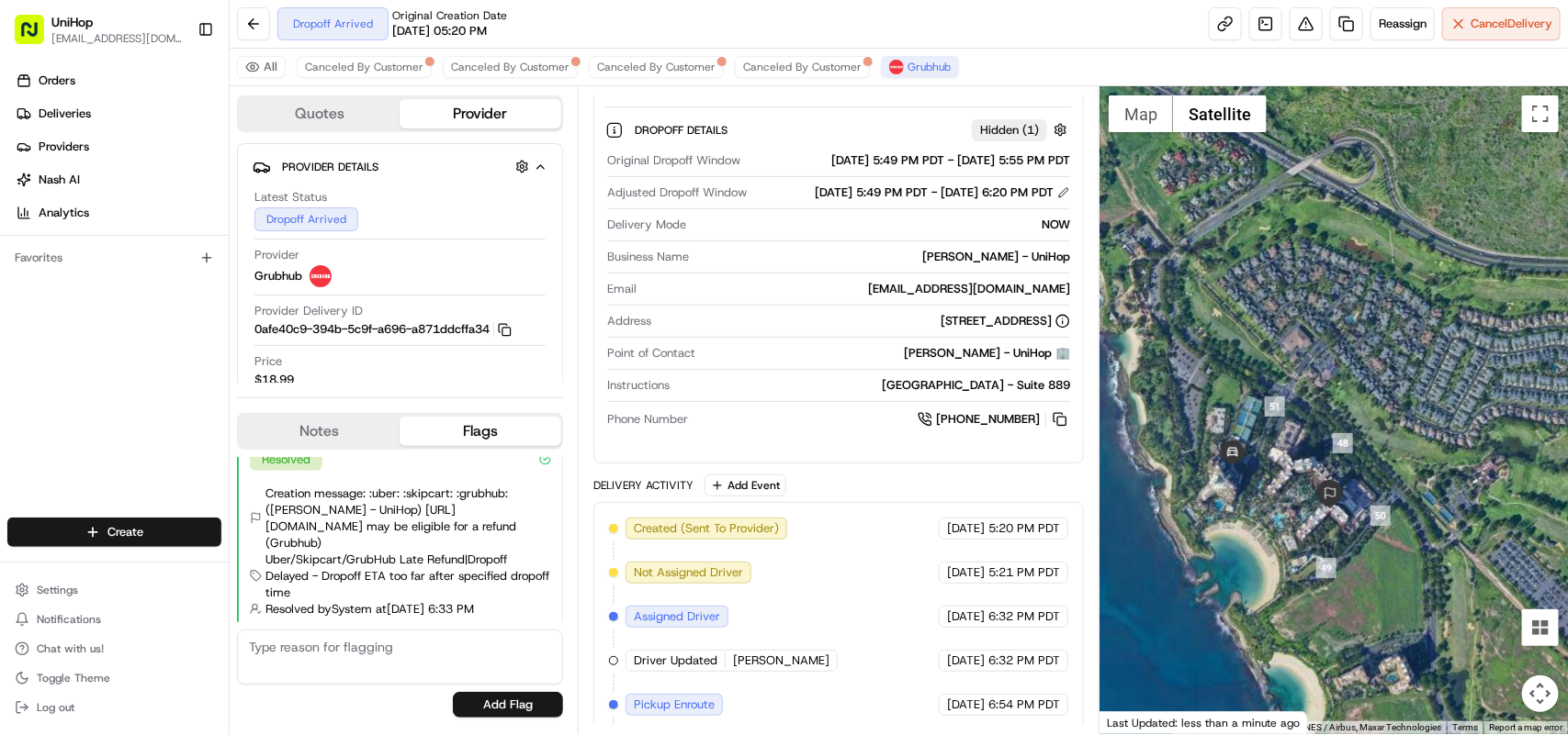
drag, startPoint x: 1403, startPoint y: 484, endPoint x: 1319, endPoint y: 464, distance: 86.3
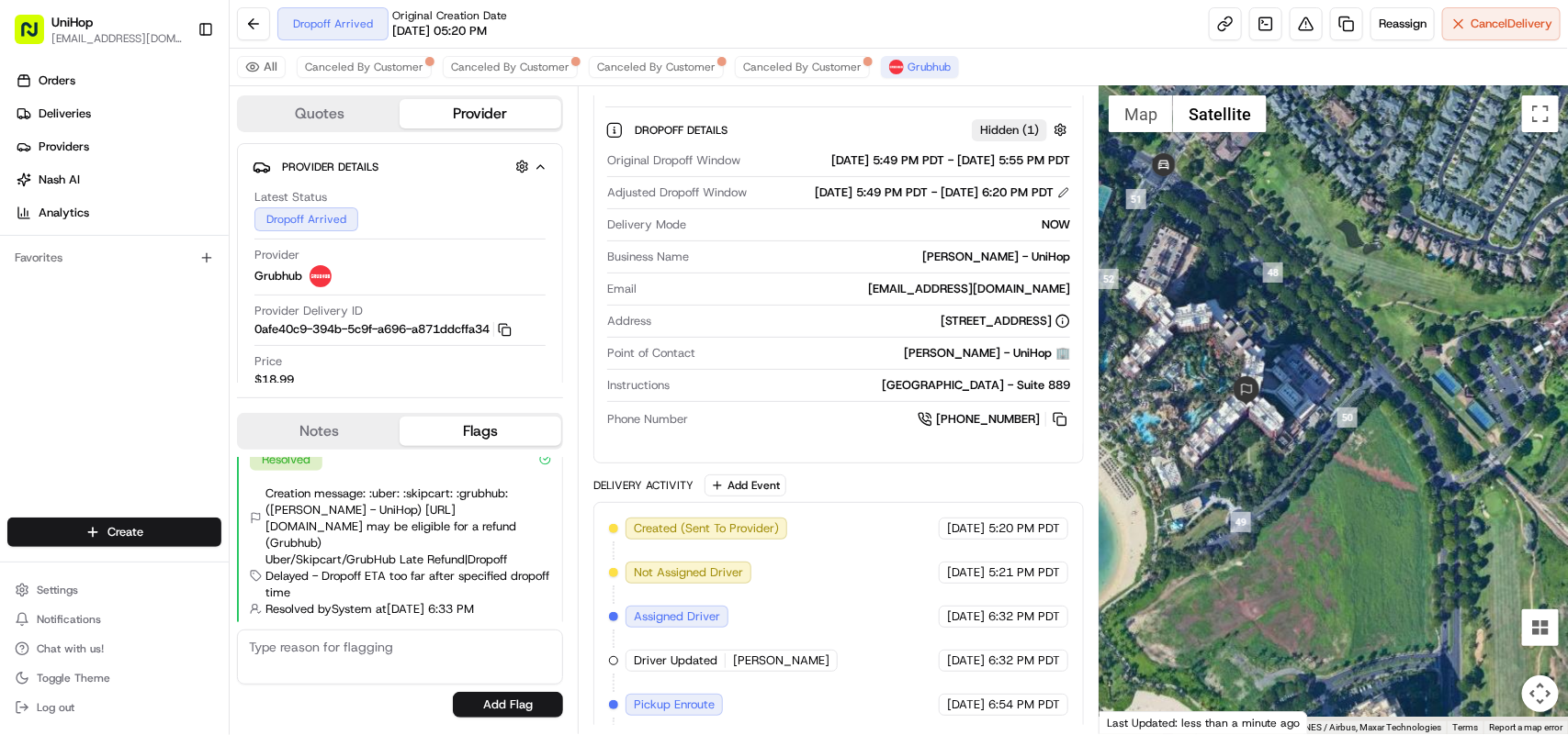
drag, startPoint x: 1348, startPoint y: 503, endPoint x: 1265, endPoint y: 328, distance: 193.7
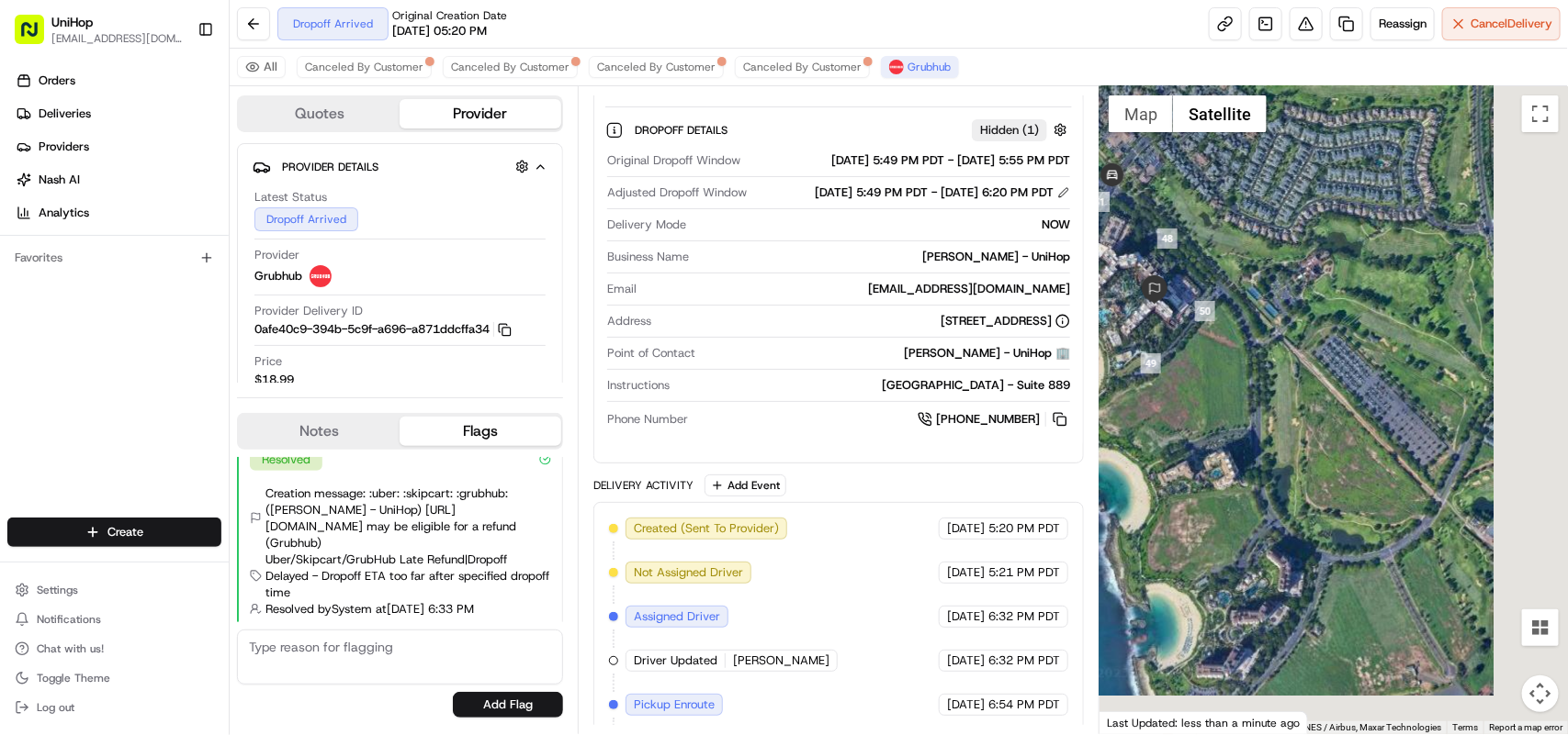
drag, startPoint x: 1401, startPoint y: 441, endPoint x: 1263, endPoint y: 359, distance: 160.5
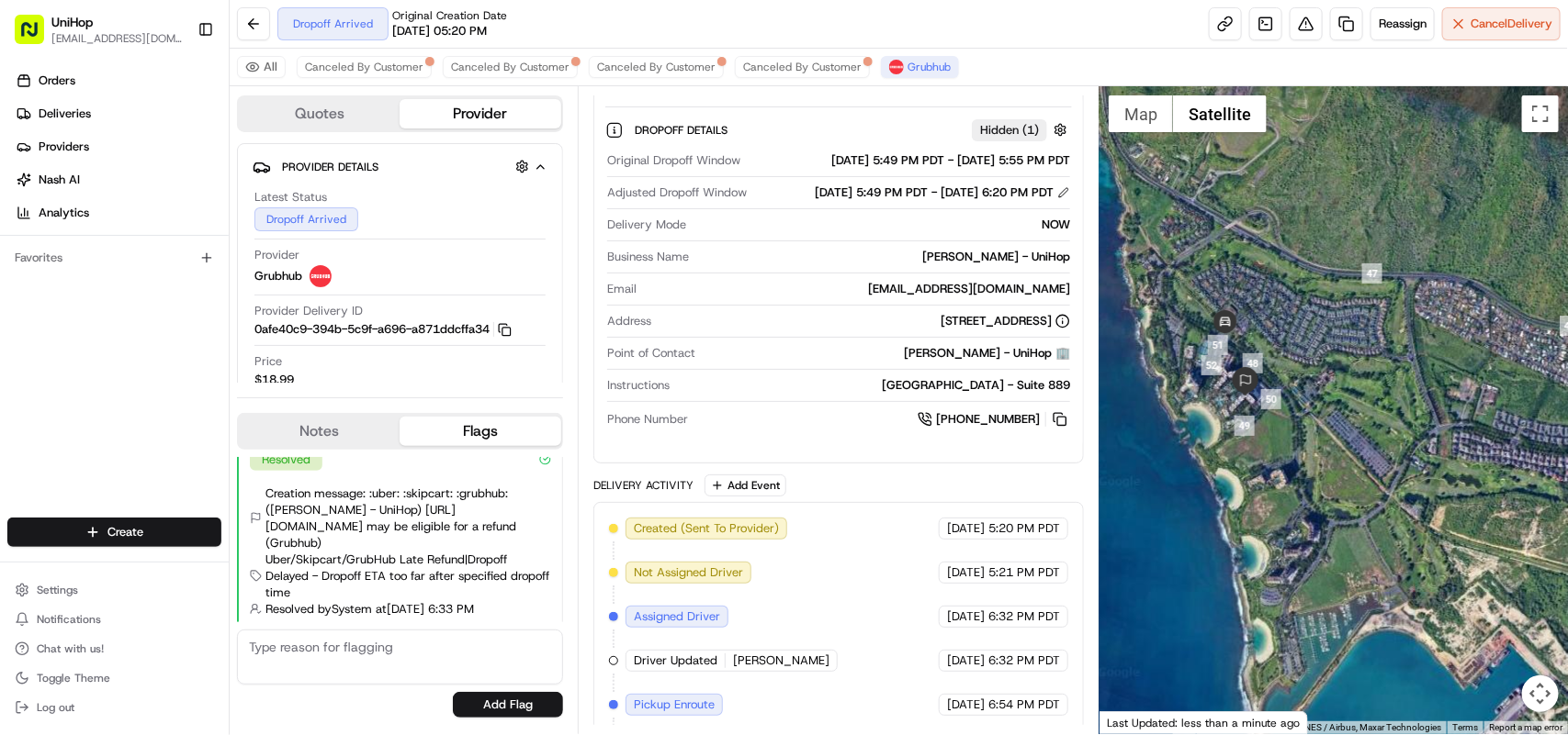
drag, startPoint x: 1451, startPoint y: 439, endPoint x: 1437, endPoint y: 480, distance: 43.3
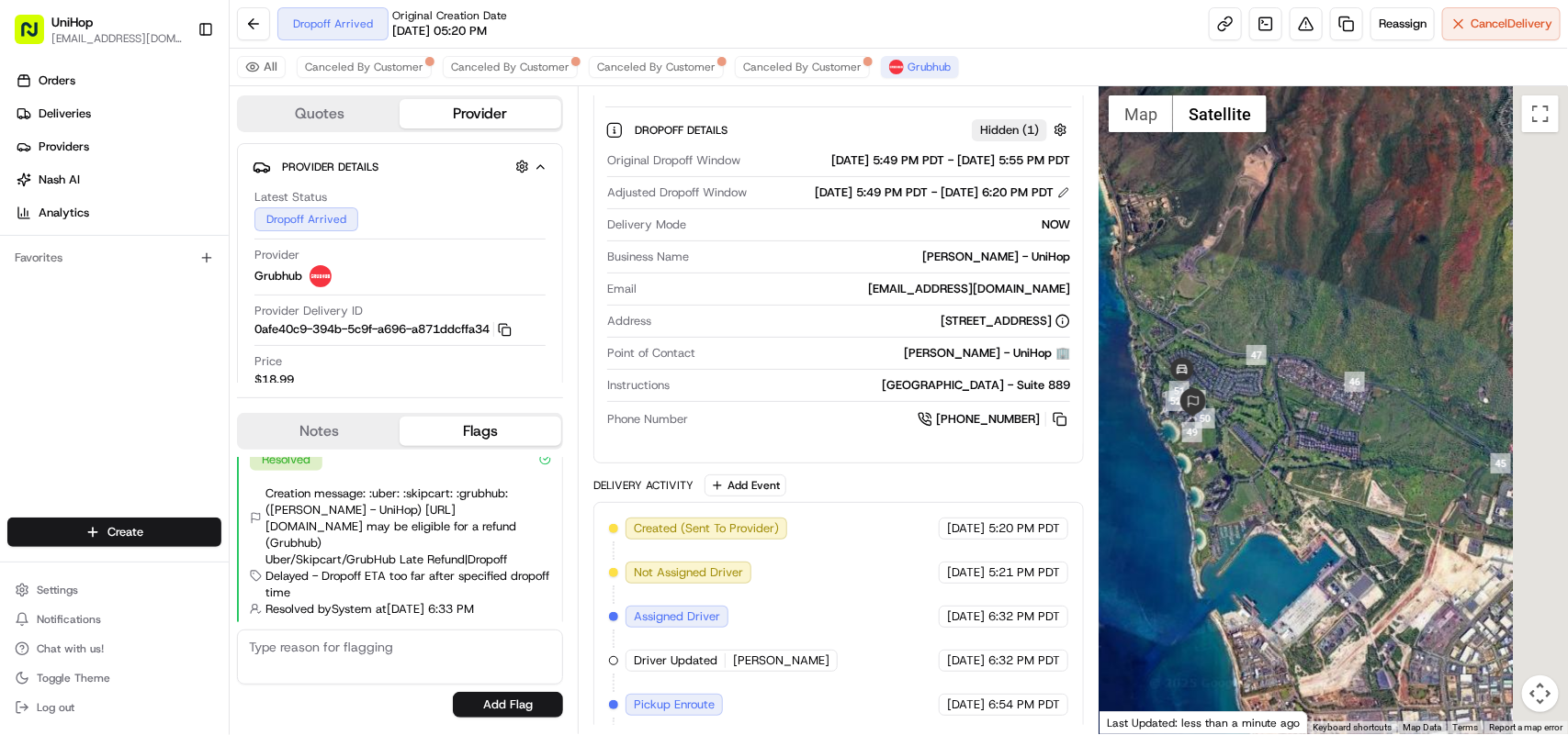
drag, startPoint x: 1438, startPoint y: 420, endPoint x: 1300, endPoint y: 432, distance: 138.5
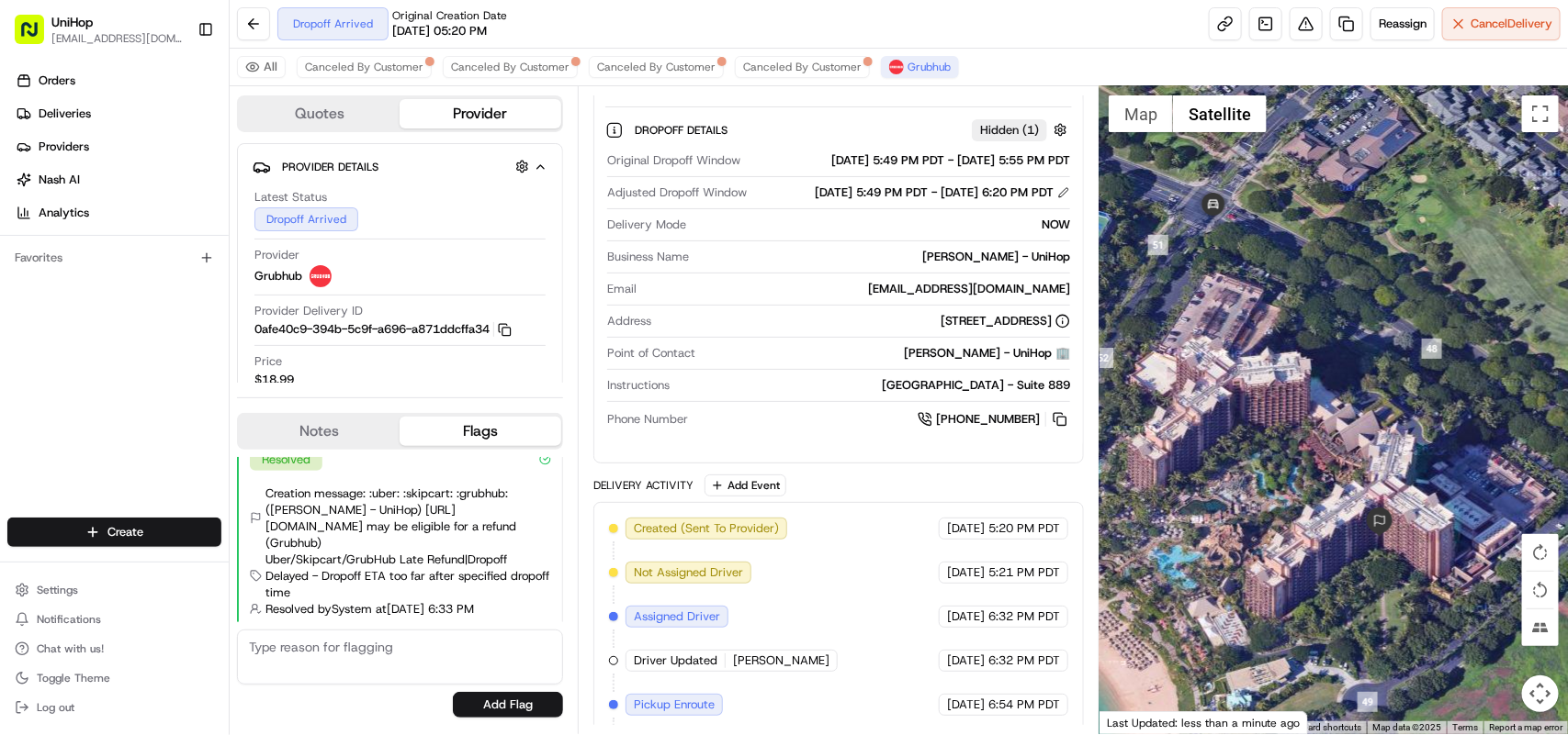
drag, startPoint x: 1281, startPoint y: 489, endPoint x: 1341, endPoint y: 282, distance: 215.5
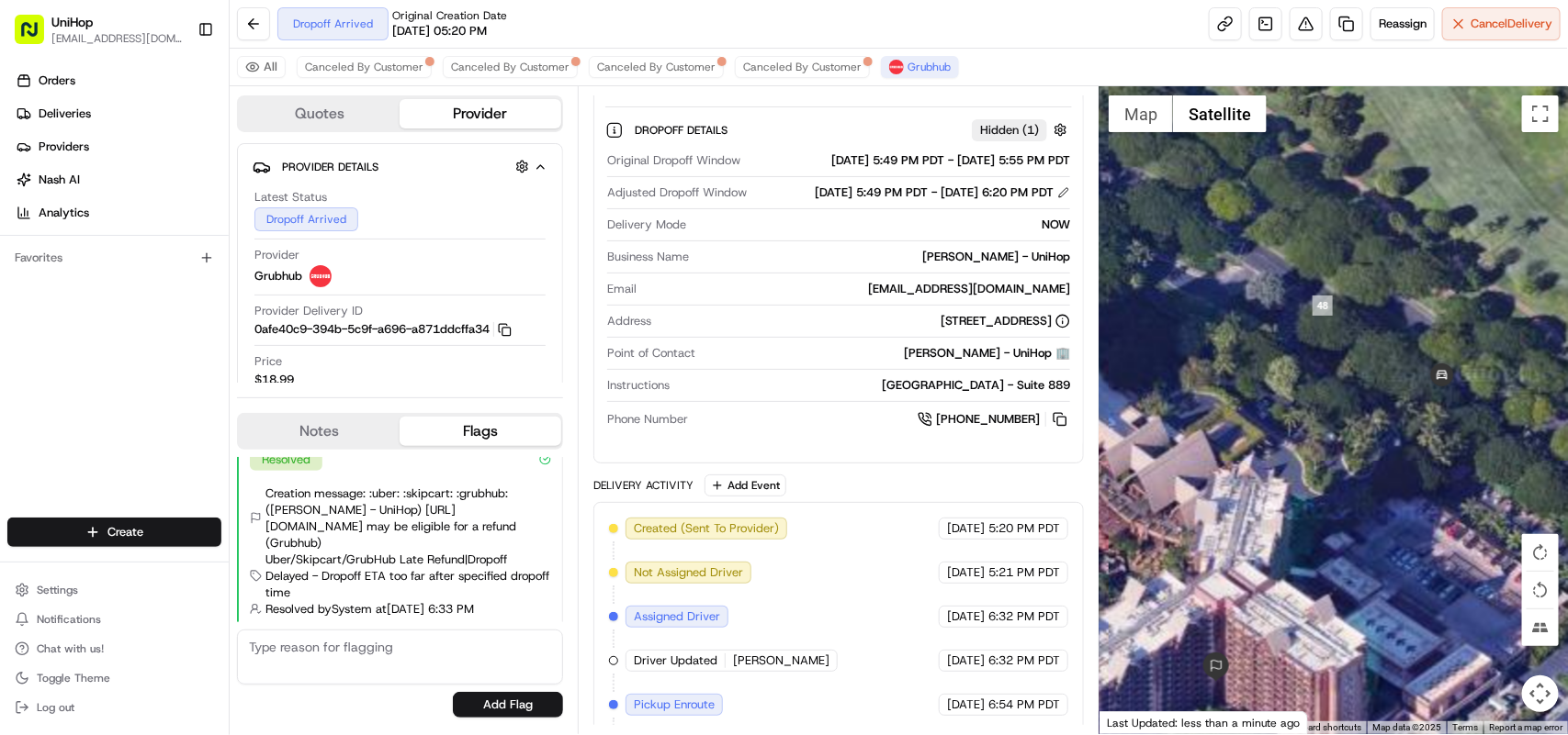
drag, startPoint x: 1442, startPoint y: 396, endPoint x: 1315, endPoint y: 428, distance: 131.0
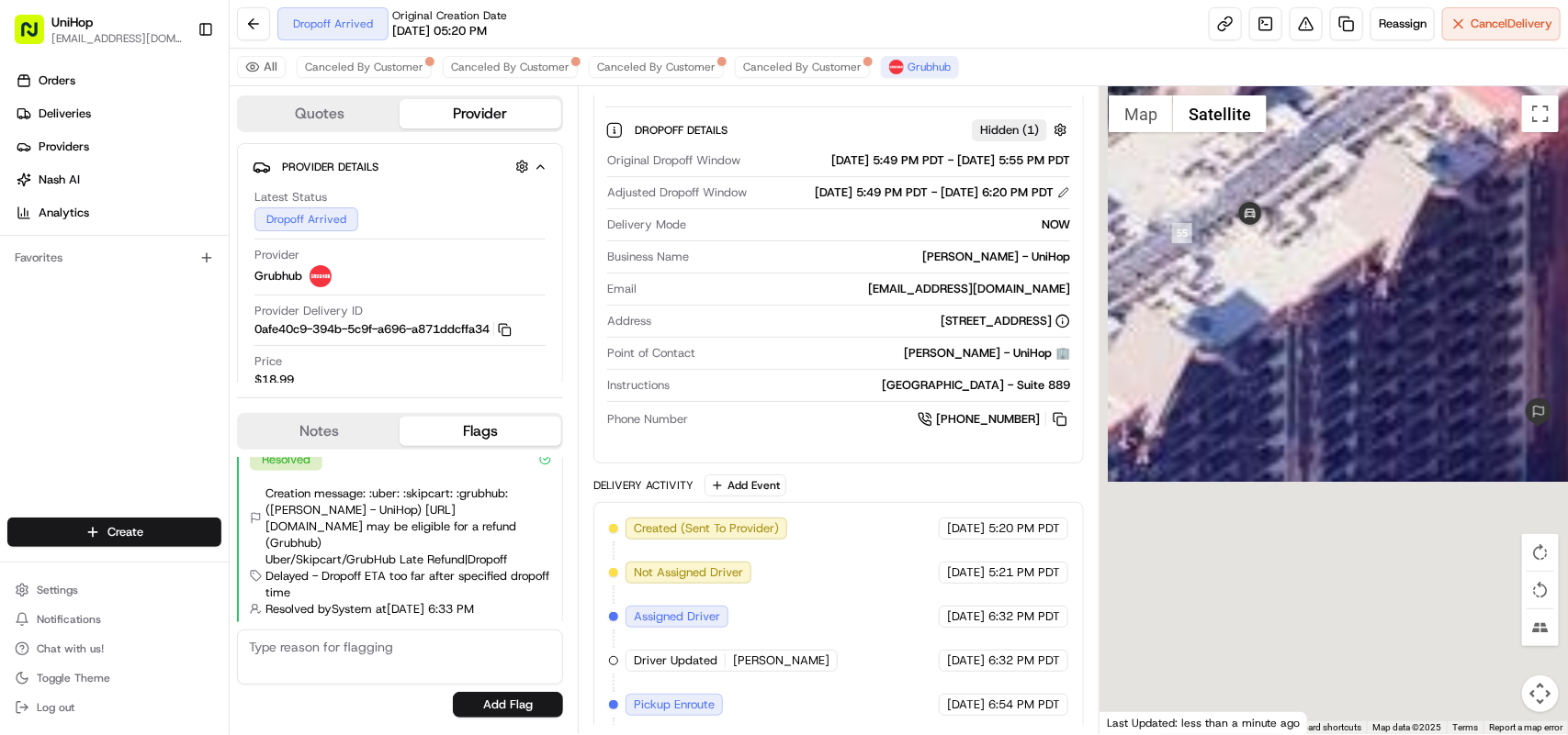
drag, startPoint x: 1185, startPoint y: 604, endPoint x: 1521, endPoint y: -8, distance: 698.2
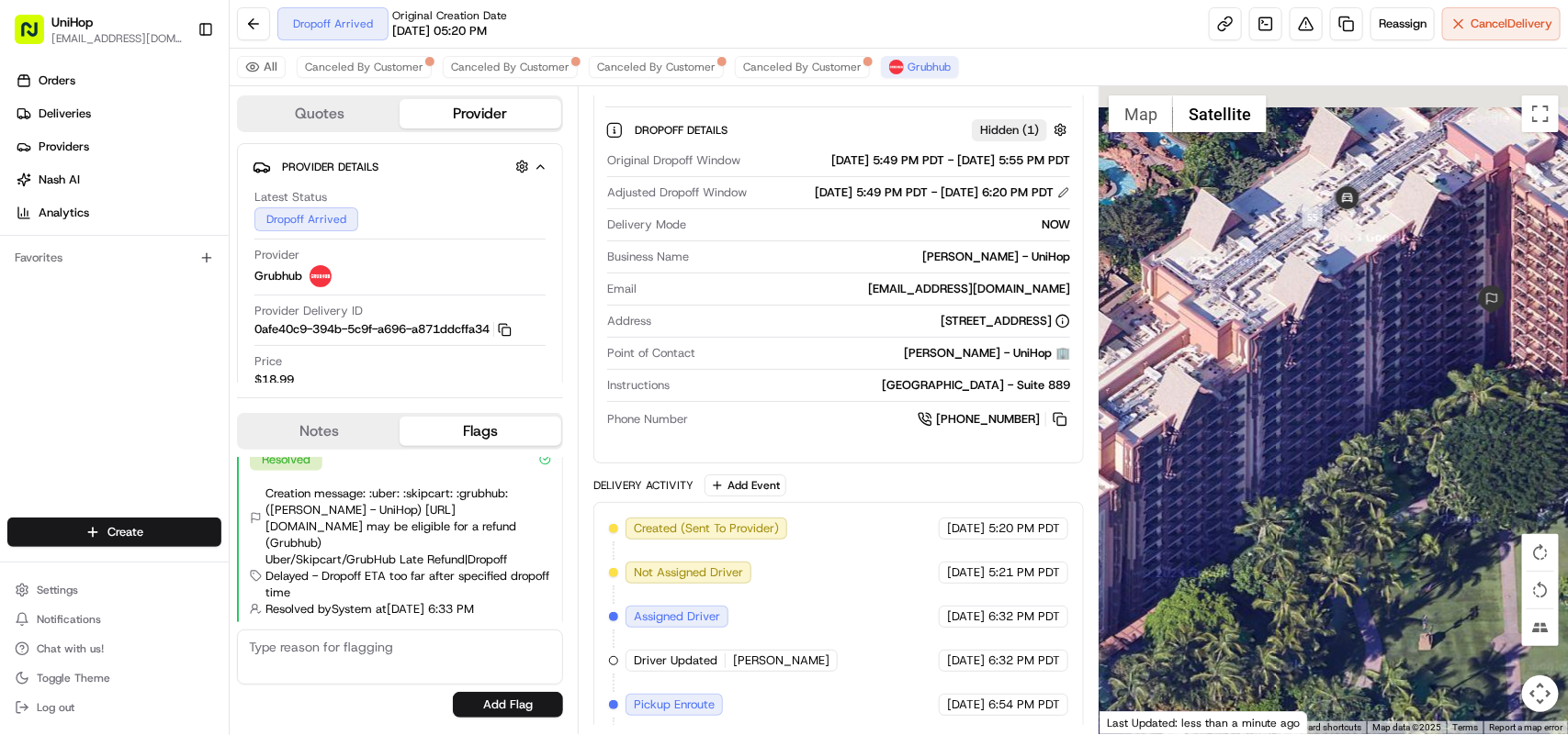
drag, startPoint x: 1413, startPoint y: 213, endPoint x: 1415, endPoint y: 273, distance: 60.0
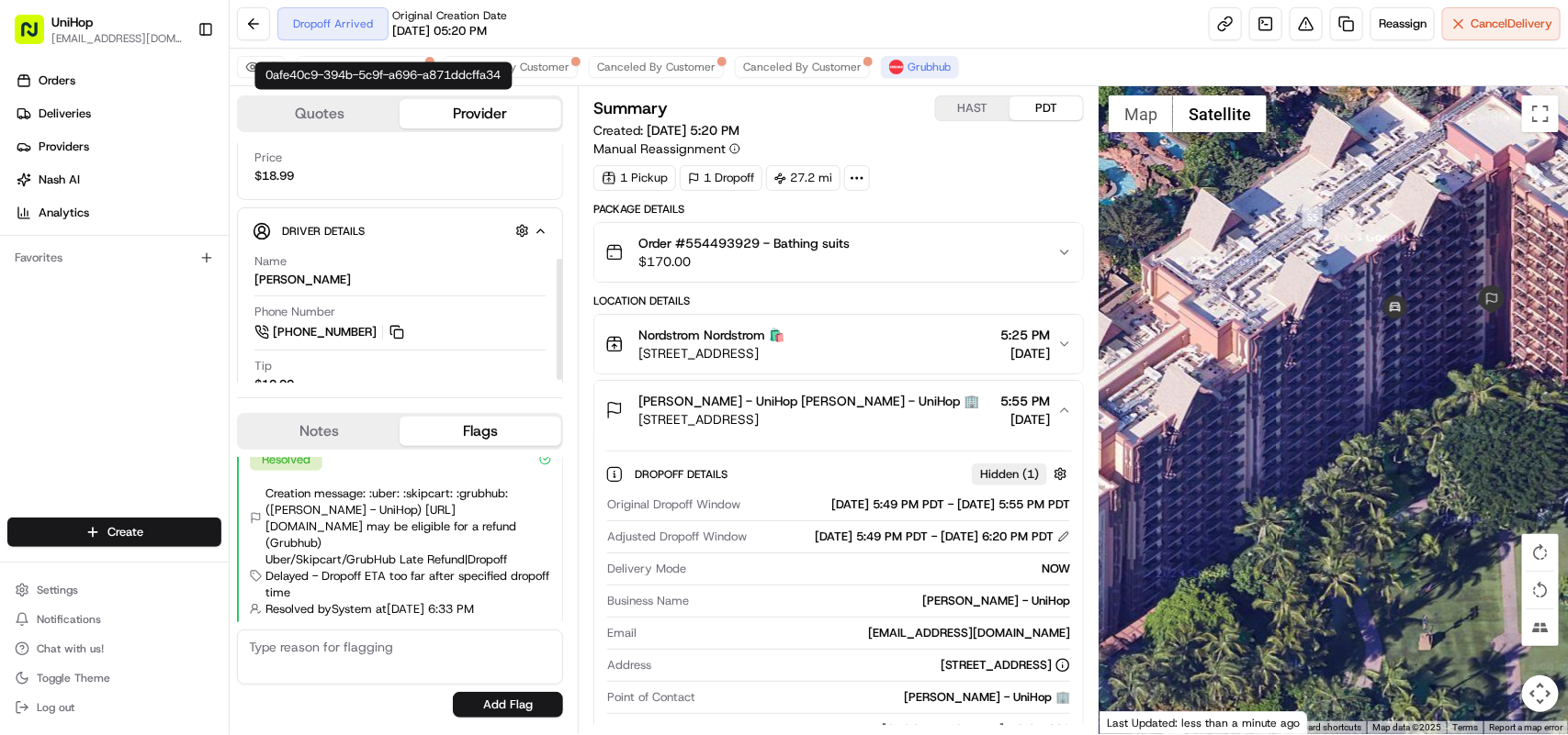
scroll to position [230, 0]
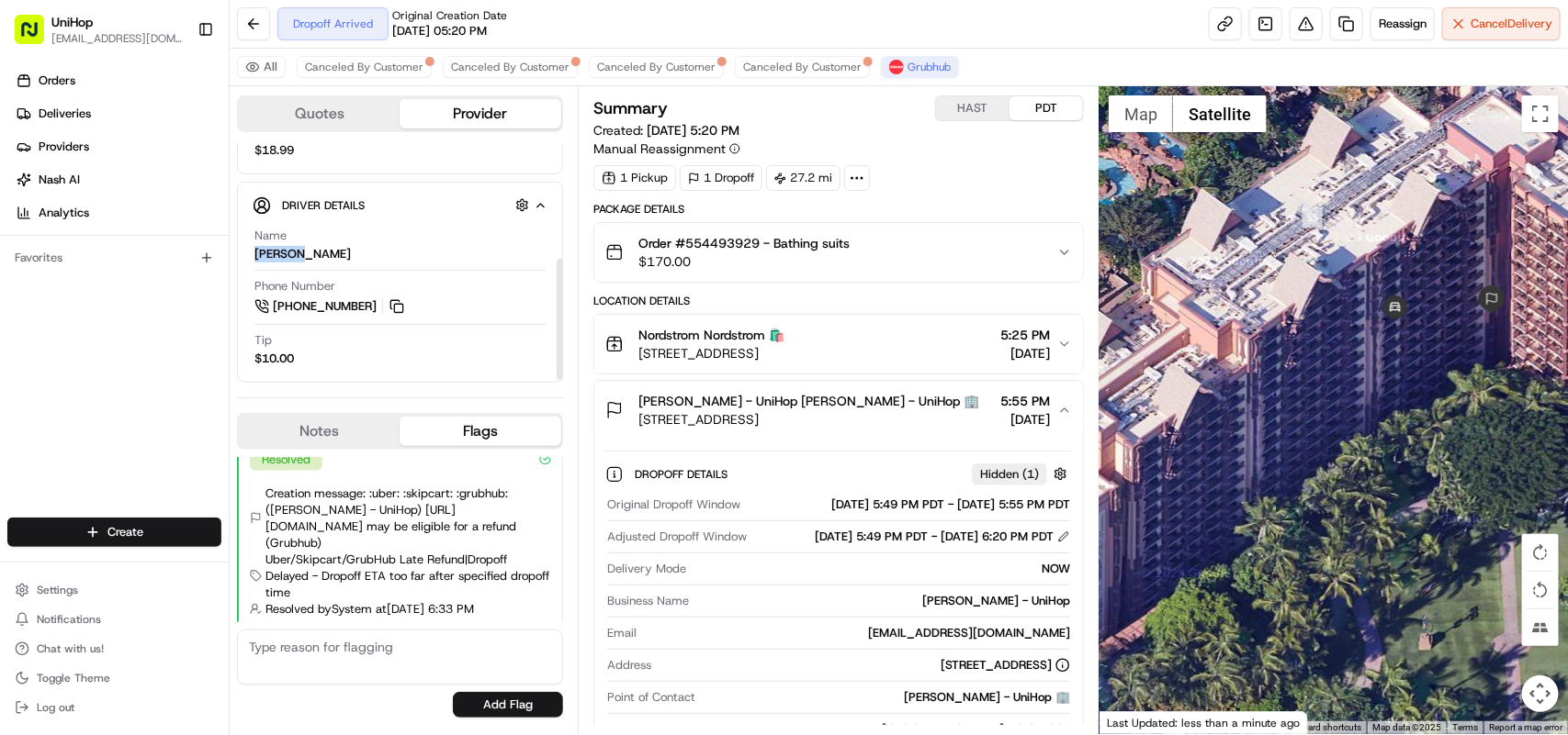
drag, startPoint x: 257, startPoint y: 255, endPoint x: 296, endPoint y: 262, distance: 39.6
click at [296, 262] on div "[PERSON_NAME]" at bounding box center [302, 254] width 97 height 17
drag, startPoint x: 303, startPoint y: 260, endPoint x: 254, endPoint y: 259, distance: 49.0
click at [255, 259] on div "[PERSON_NAME]" at bounding box center [302, 254] width 97 height 17
copy div "[PERSON_NAME]"
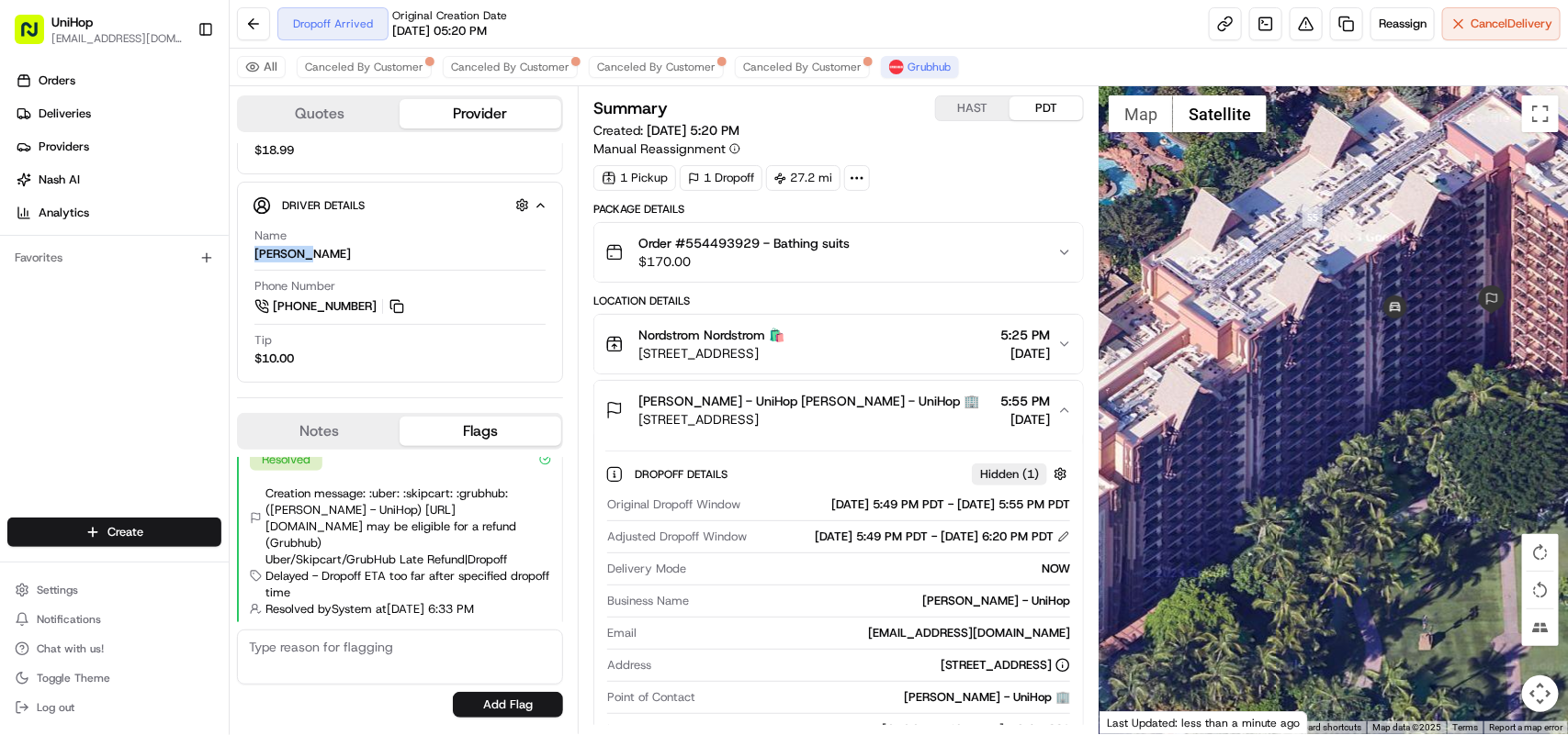
scroll to position [567, 0]
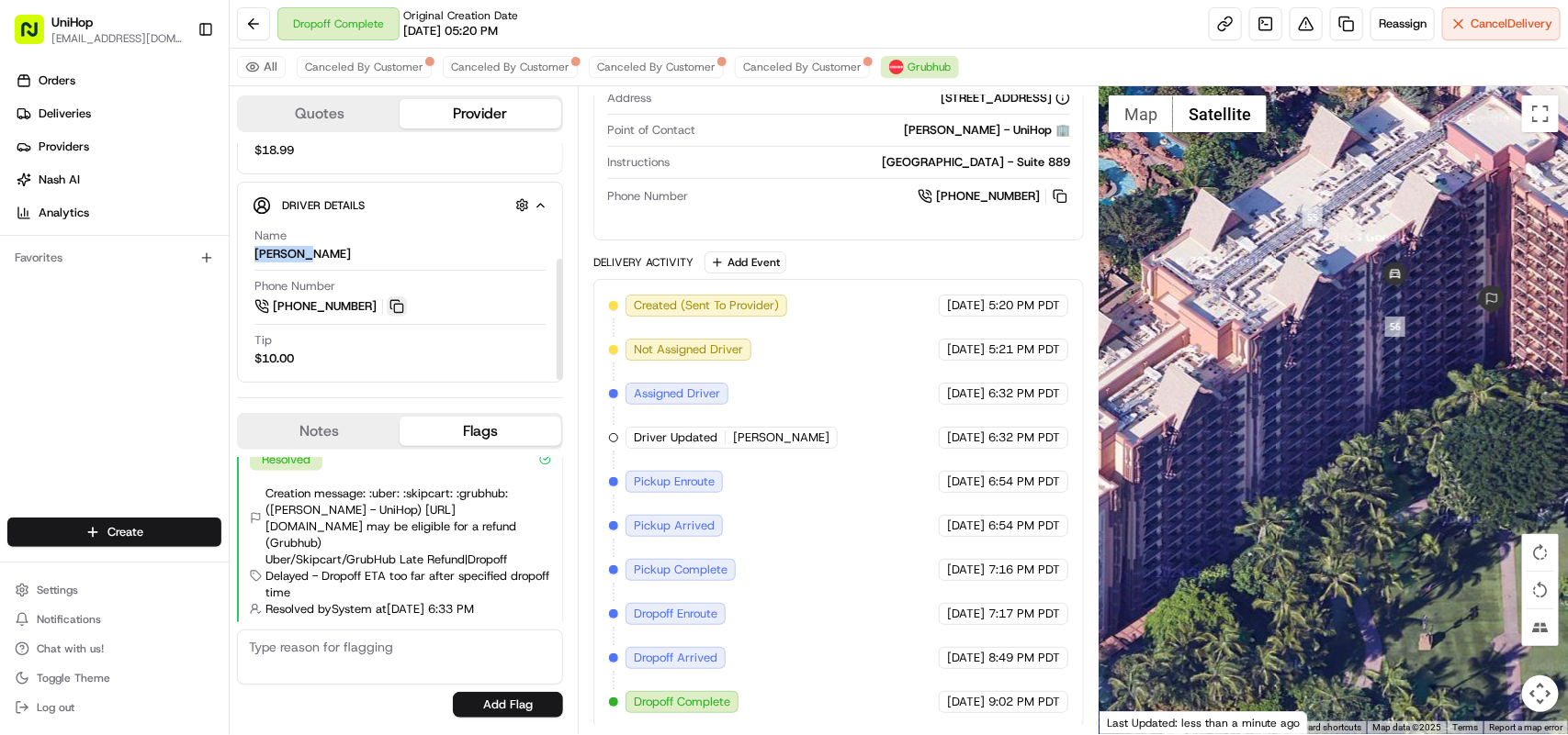
click at [400, 304] on button at bounding box center [397, 307] width 20 height 20
click at [327, 254] on div "Name Kerensky" at bounding box center [400, 245] width 291 height 35
click at [308, 258] on div "Name Kerensky" at bounding box center [400, 245] width 291 height 35
drag, startPoint x: 300, startPoint y: 258, endPoint x: 262, endPoint y: 258, distance: 38.0
click at [262, 258] on div "[PERSON_NAME]" at bounding box center [302, 254] width 97 height 17
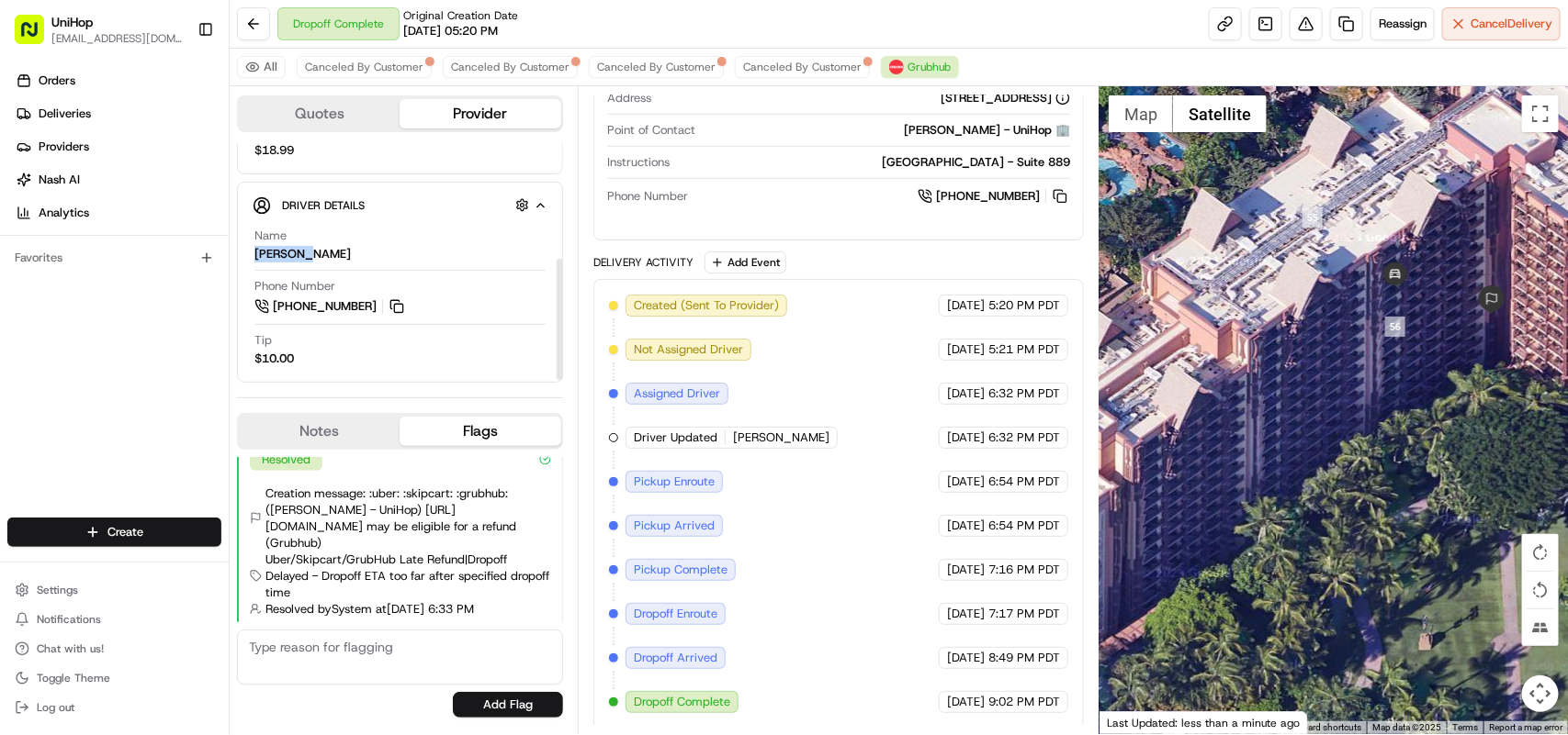
drag, startPoint x: 314, startPoint y: 258, endPoint x: 255, endPoint y: 260, distance: 59.0
click at [255, 260] on div "Name Kerensky" at bounding box center [400, 245] width 291 height 35
copy div "[PERSON_NAME]"
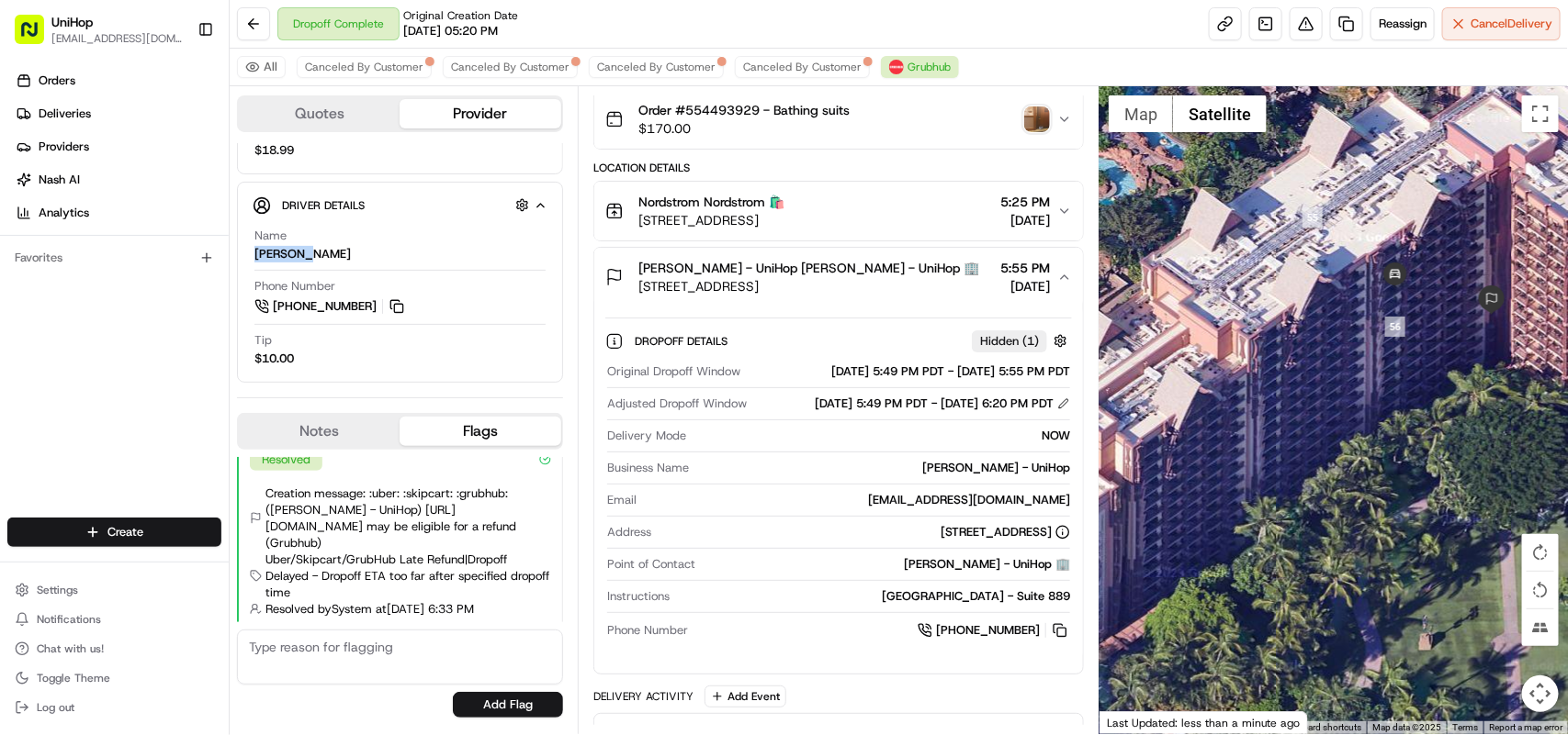
scroll to position [0, 0]
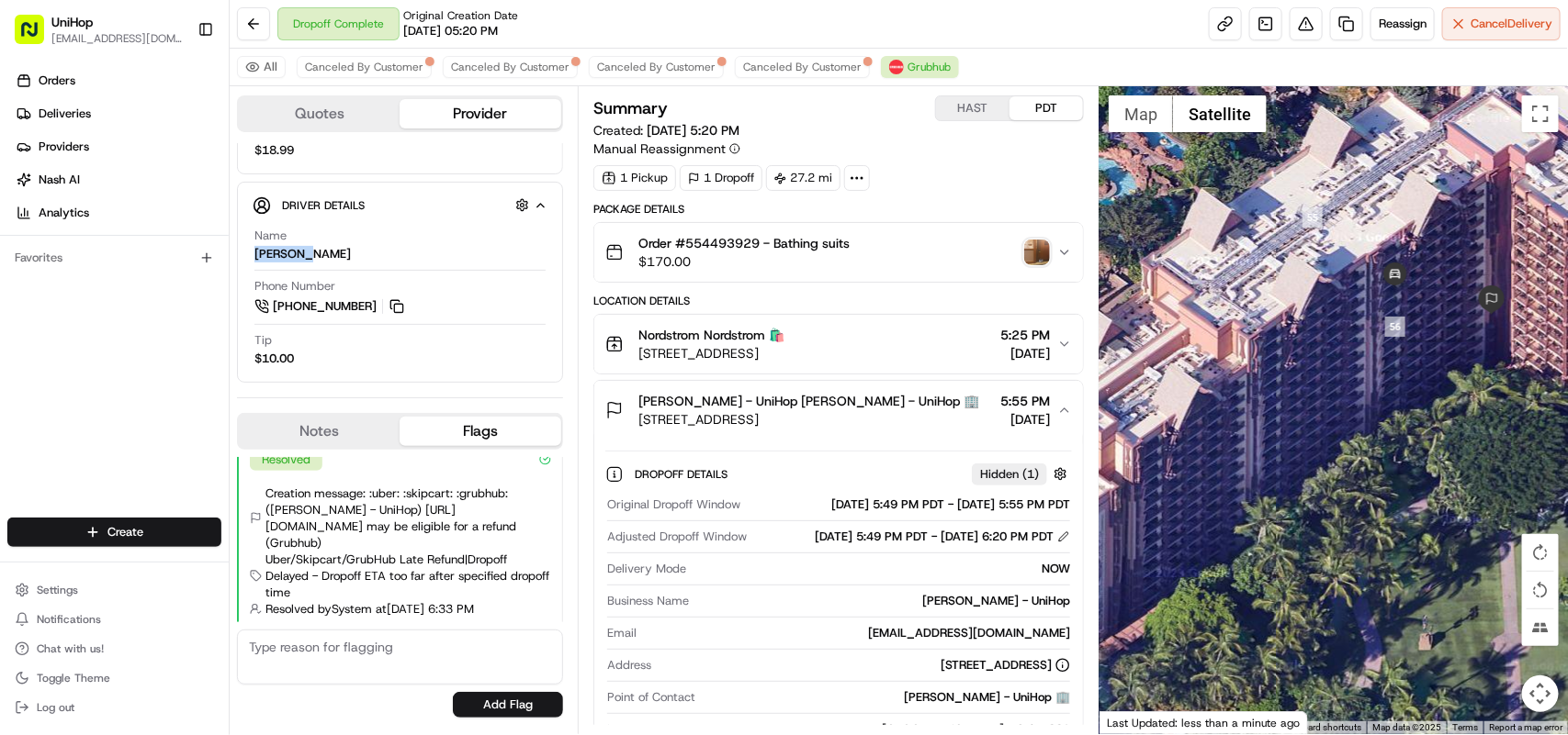
click at [1033, 253] on img "button" at bounding box center [1037, 253] width 26 height 26
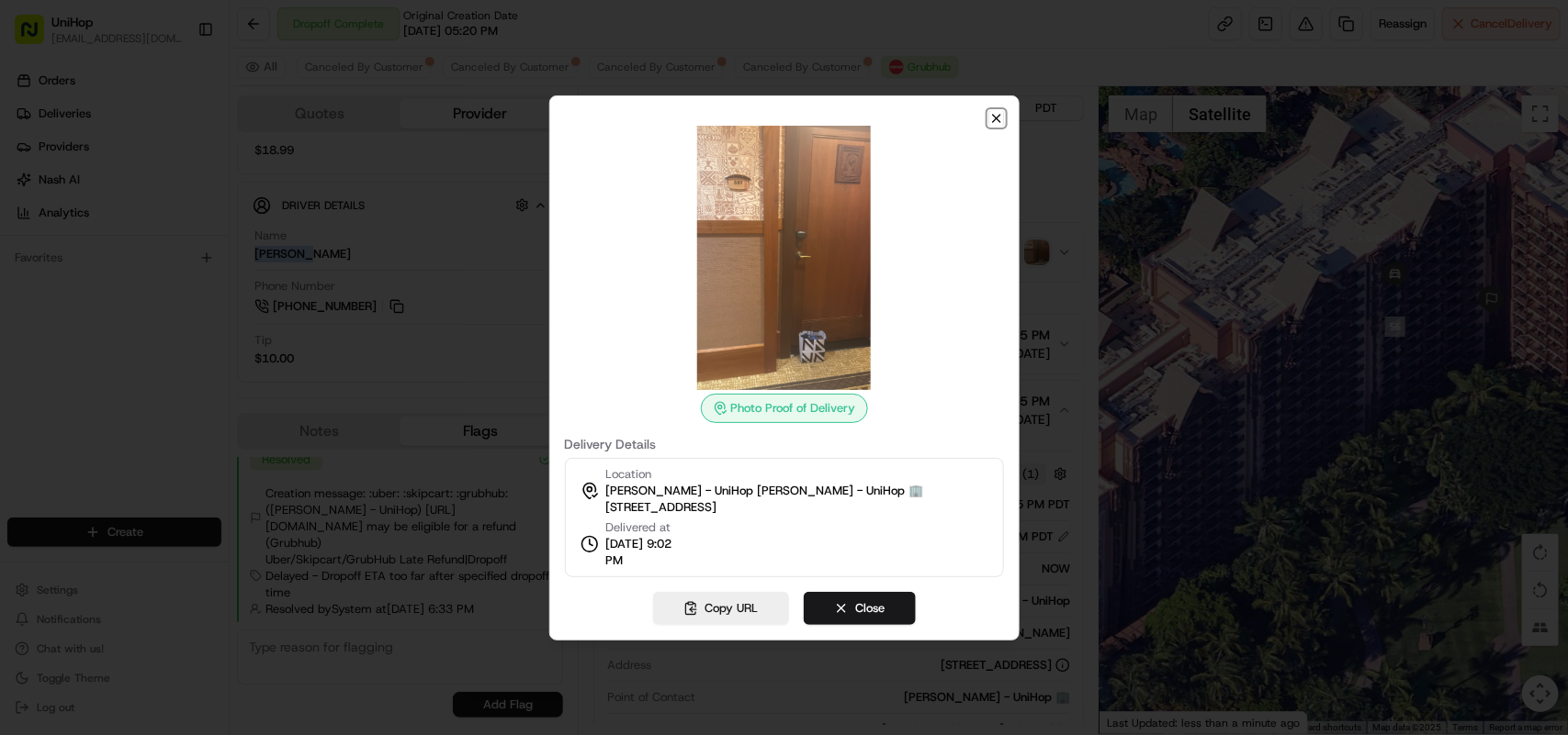
click at [994, 120] on icon "button" at bounding box center [996, 119] width 15 height 15
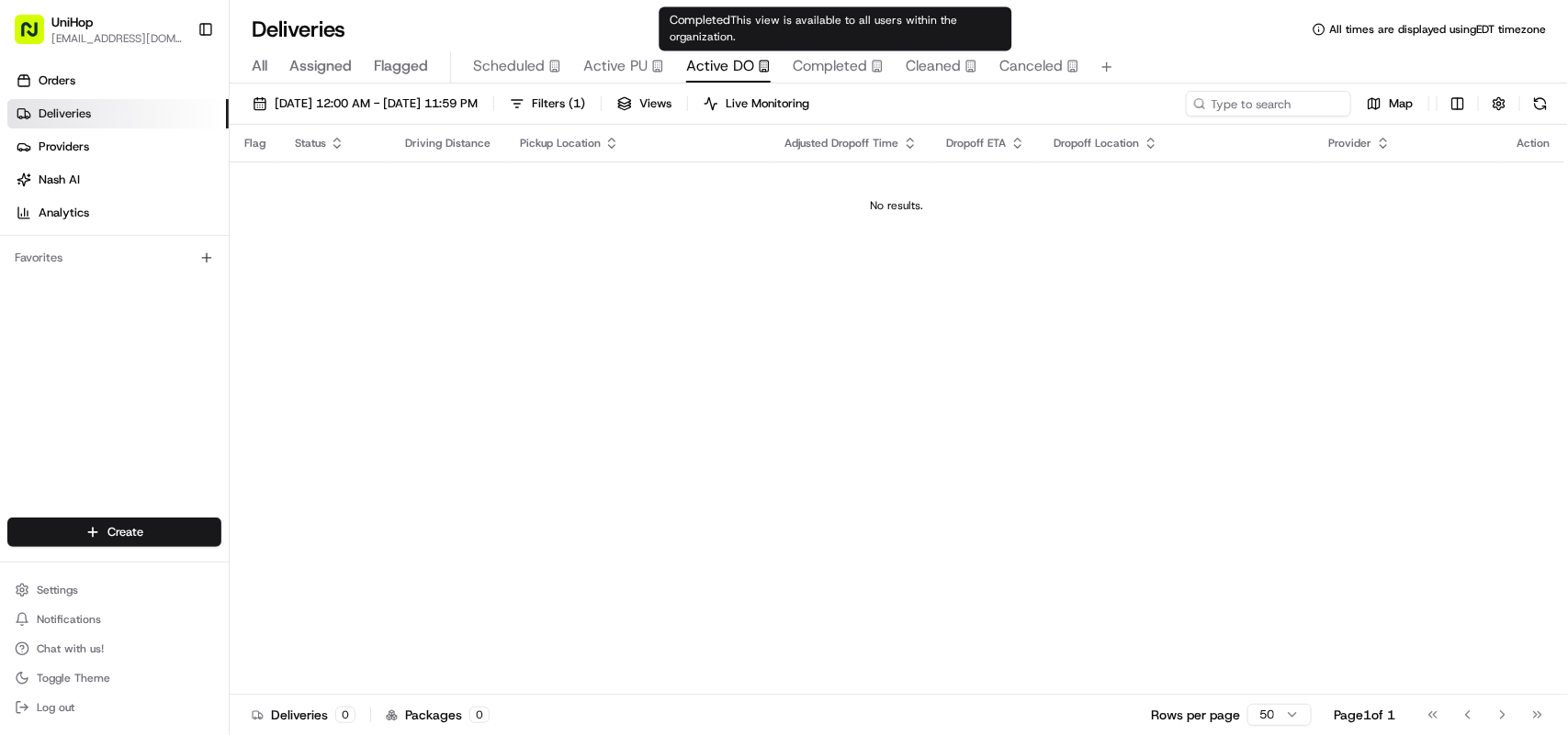
click at [801, 67] on span "Completed" at bounding box center [829, 66] width 74 height 22
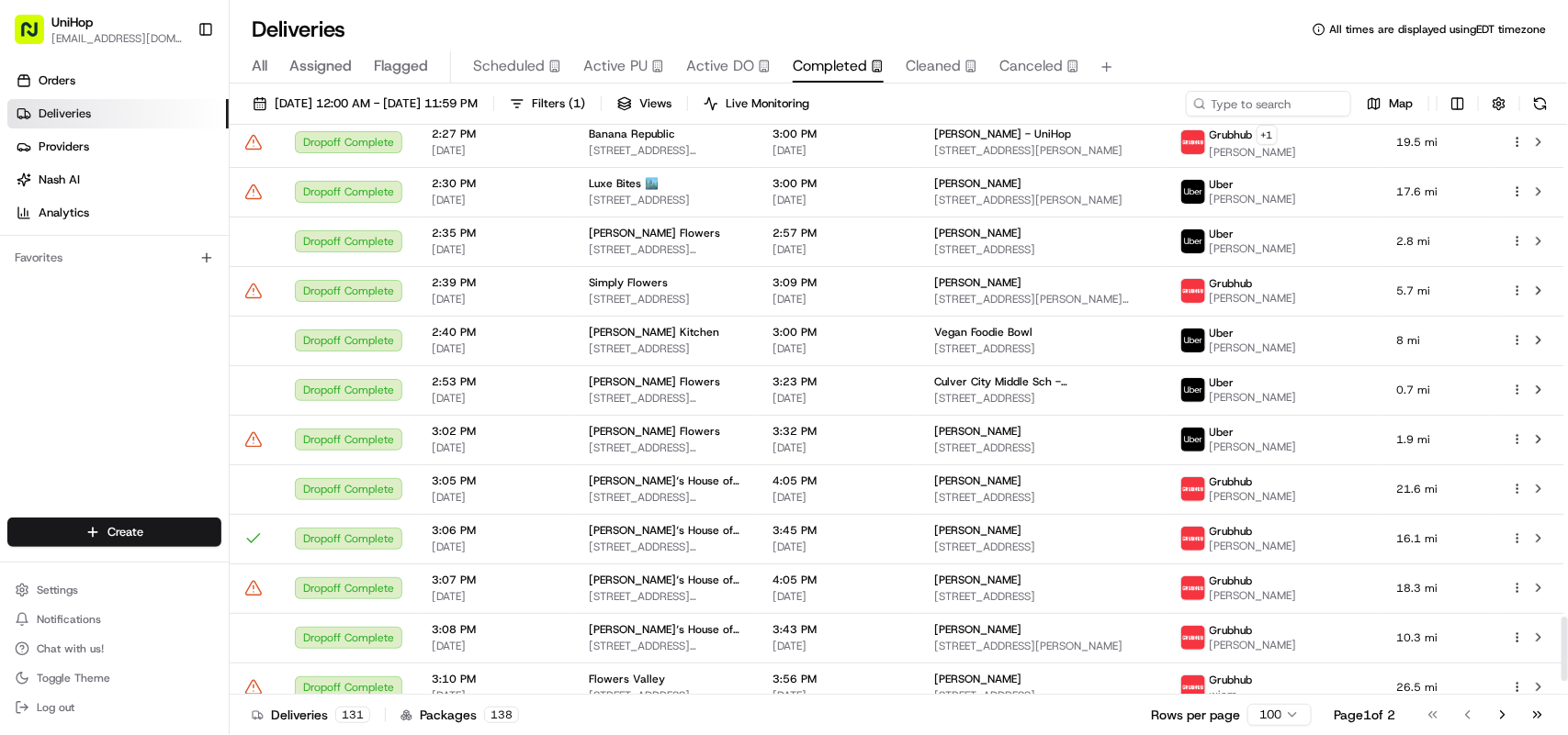
scroll to position [4480, 0]
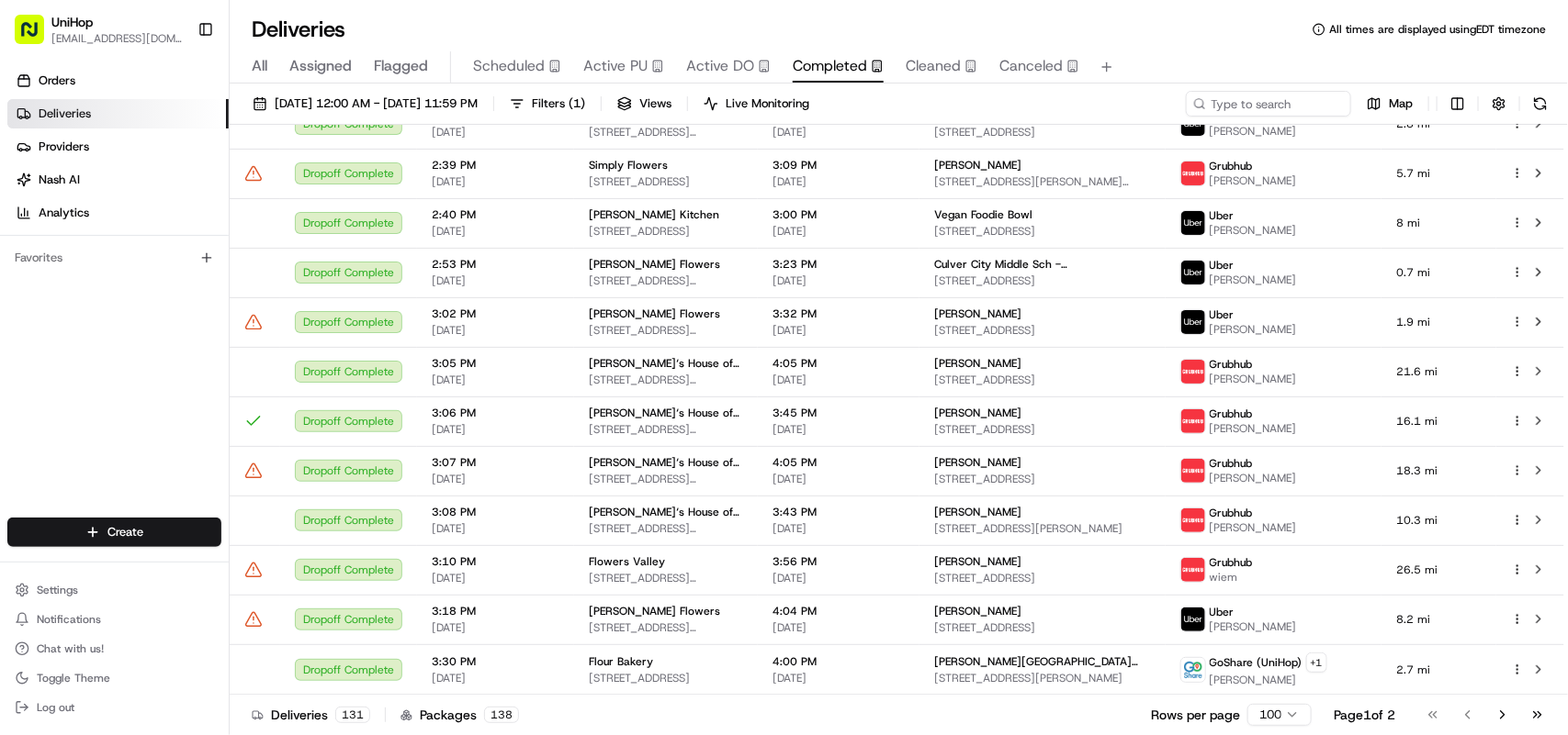
click at [265, 66] on span "All" at bounding box center [259, 66] width 16 height 22
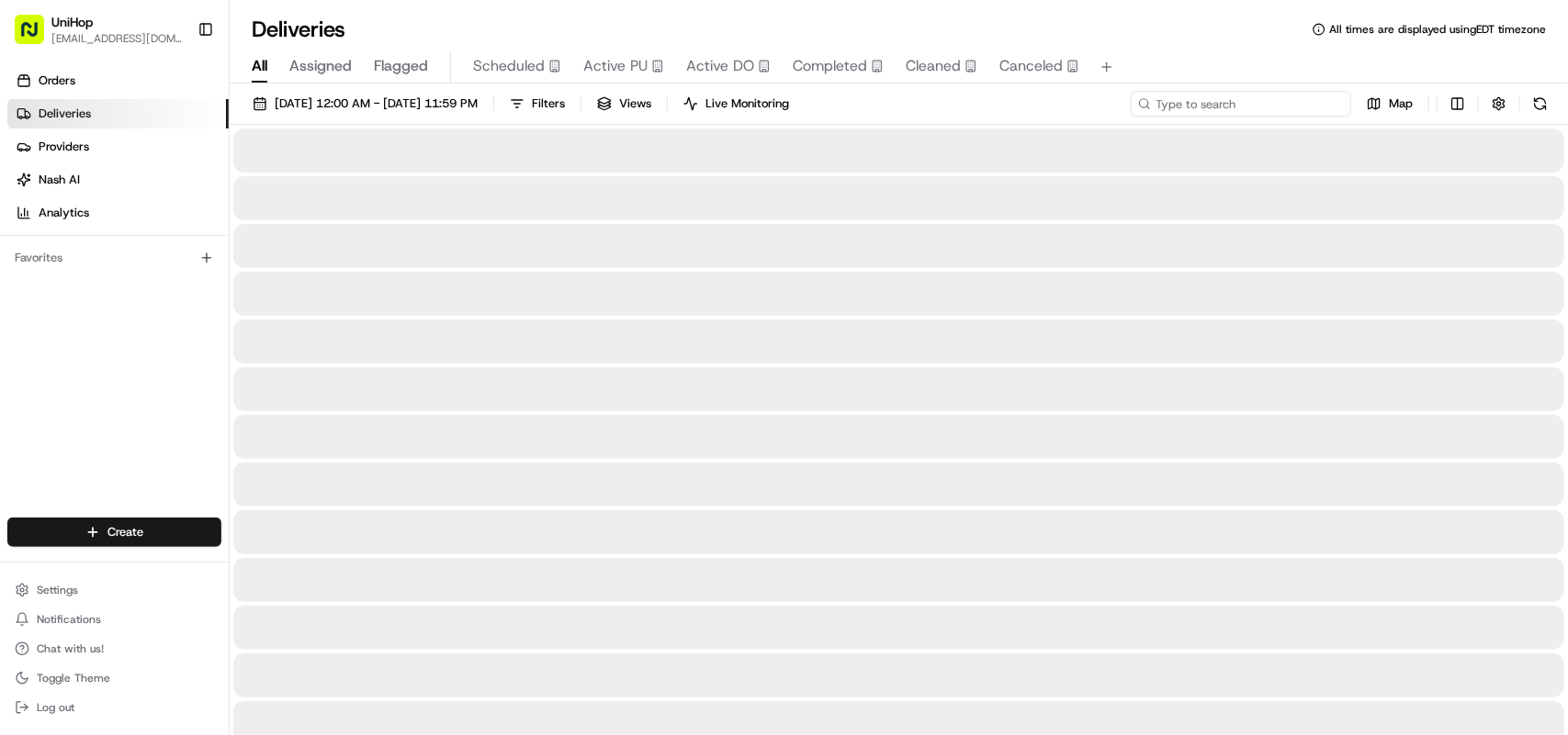
click at [1242, 104] on input at bounding box center [1241, 104] width 221 height 26
paste input "[PERSON_NAME]"
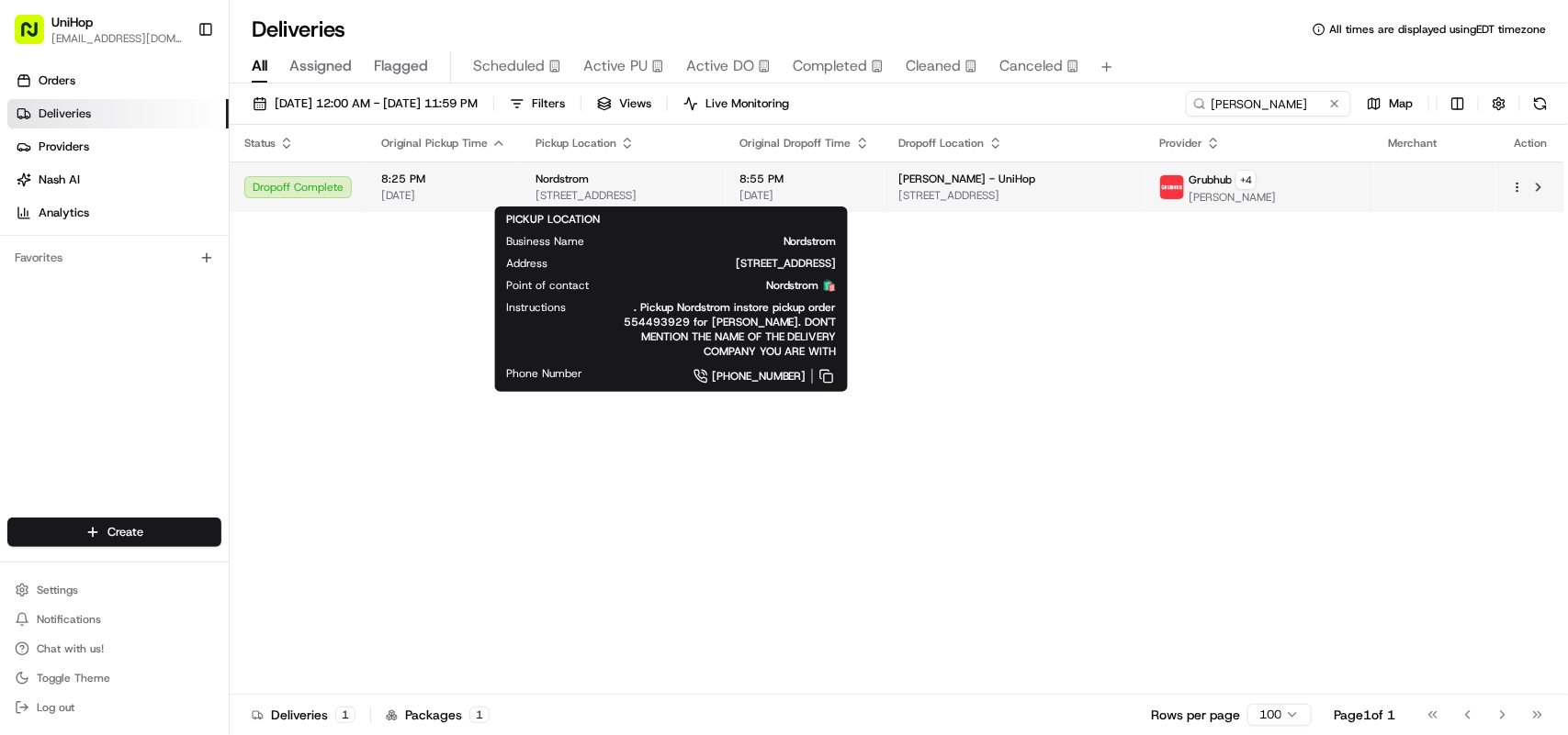
click at [710, 182] on div "Nordstrom" at bounding box center [623, 179] width 176 height 15
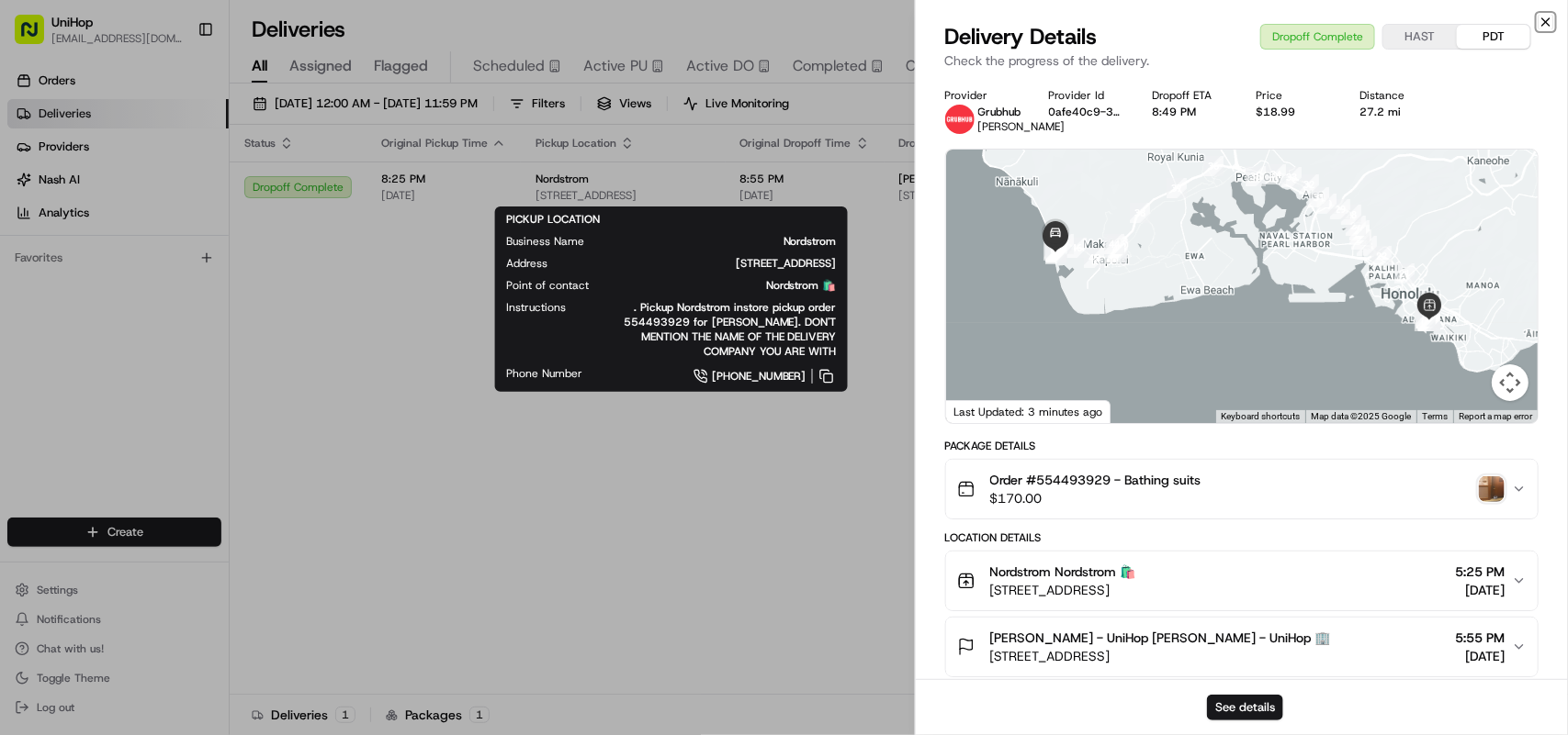
click at [1540, 20] on icon "button" at bounding box center [1546, 22] width 15 height 15
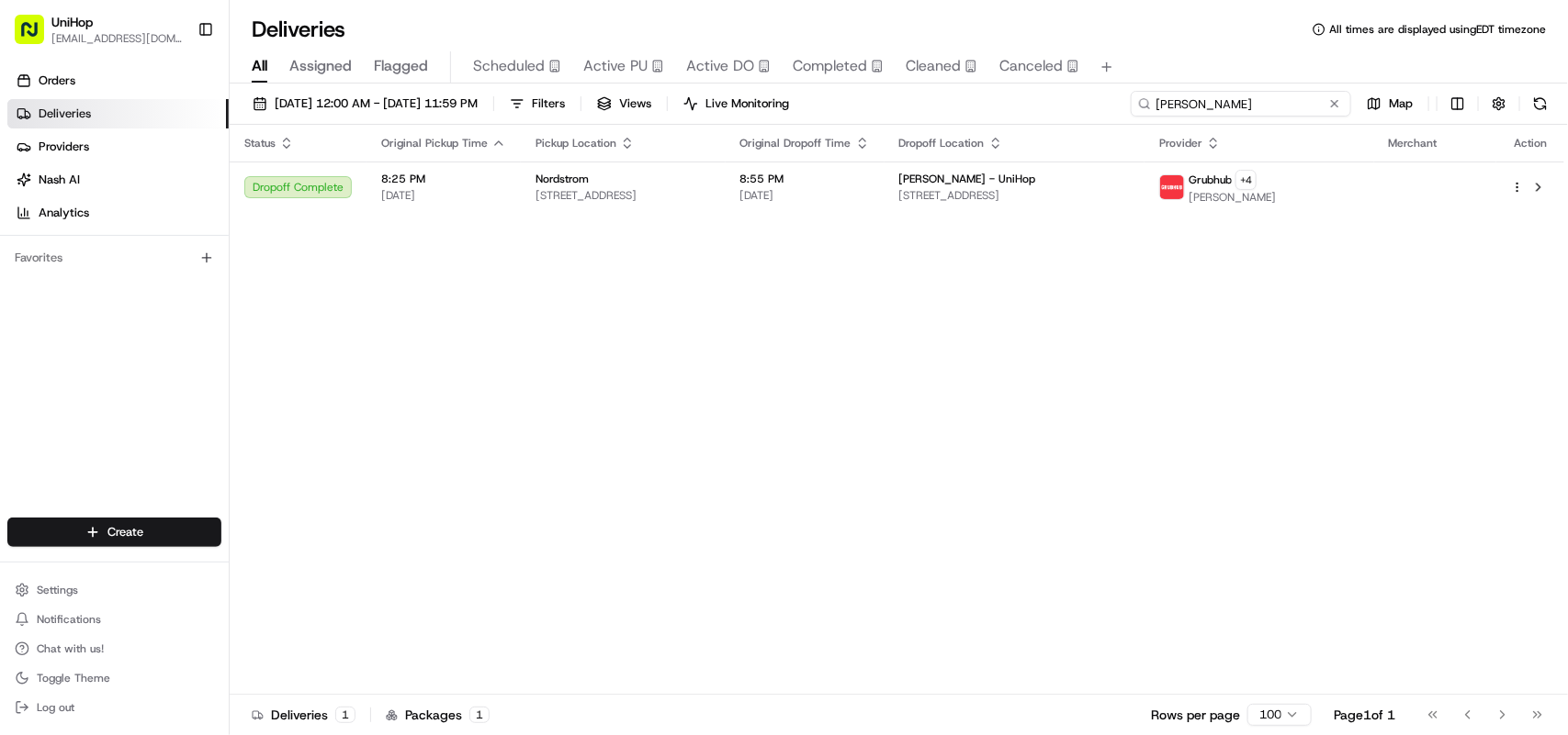
drag, startPoint x: 1272, startPoint y: 102, endPoint x: 1084, endPoint y: 102, distance: 188.0
click at [1084, 102] on div "[DATE] 12:00 AM - [DATE] 11:59 PM Filters Views Live Monitoring Kerensky Map" at bounding box center [899, 107] width 1338 height 34
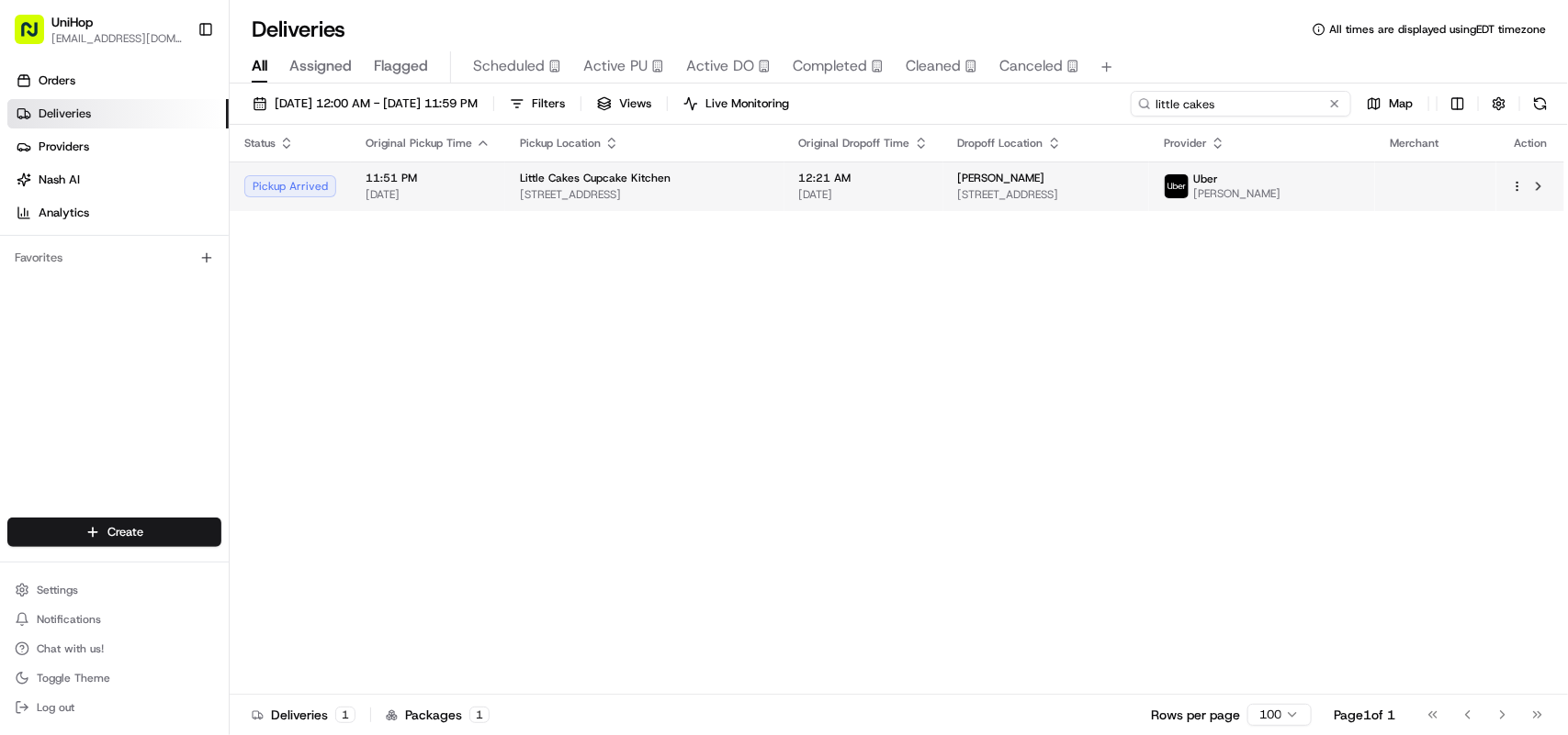
type input "little cakes"
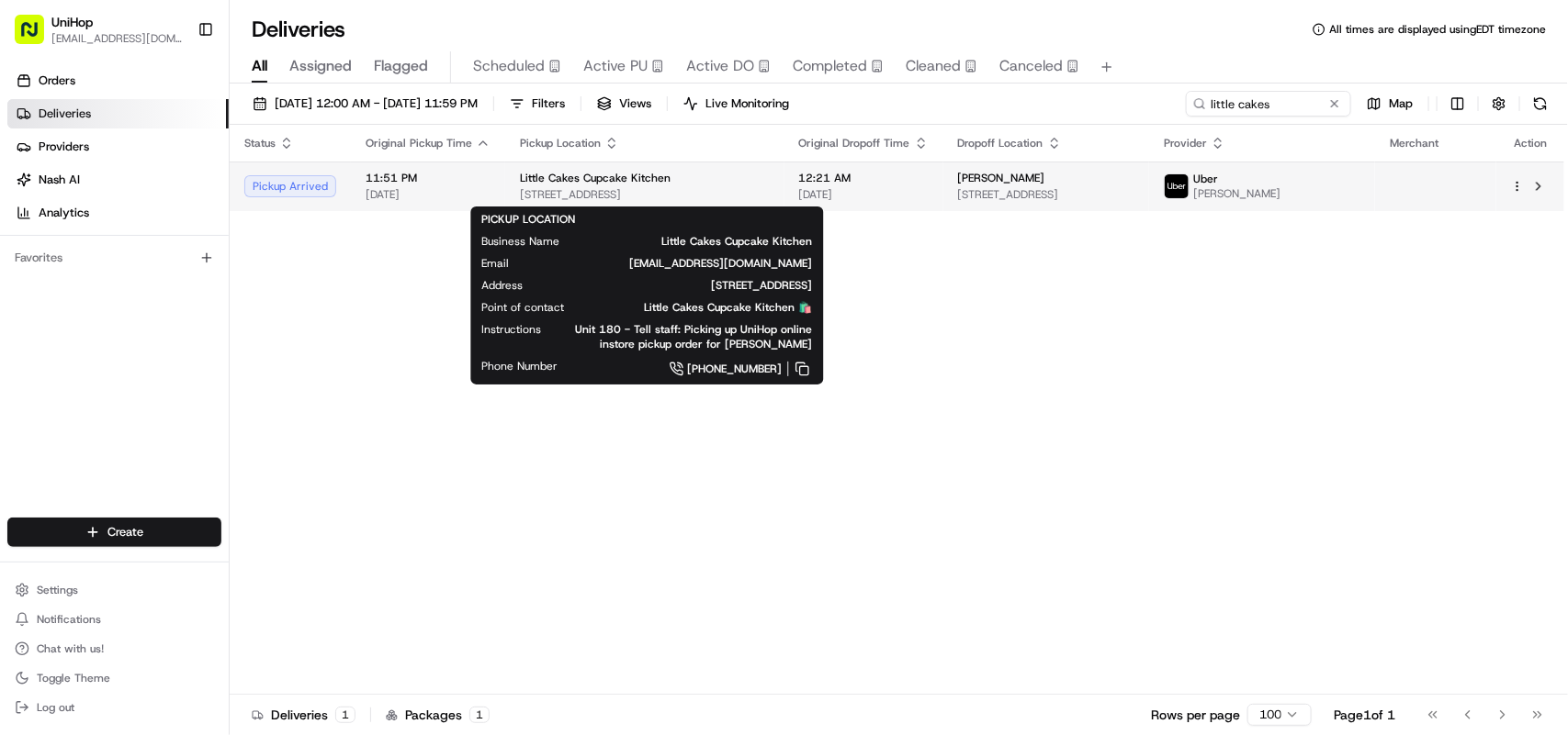
click at [603, 189] on span "[STREET_ADDRESS]" at bounding box center [645, 195] width 250 height 15
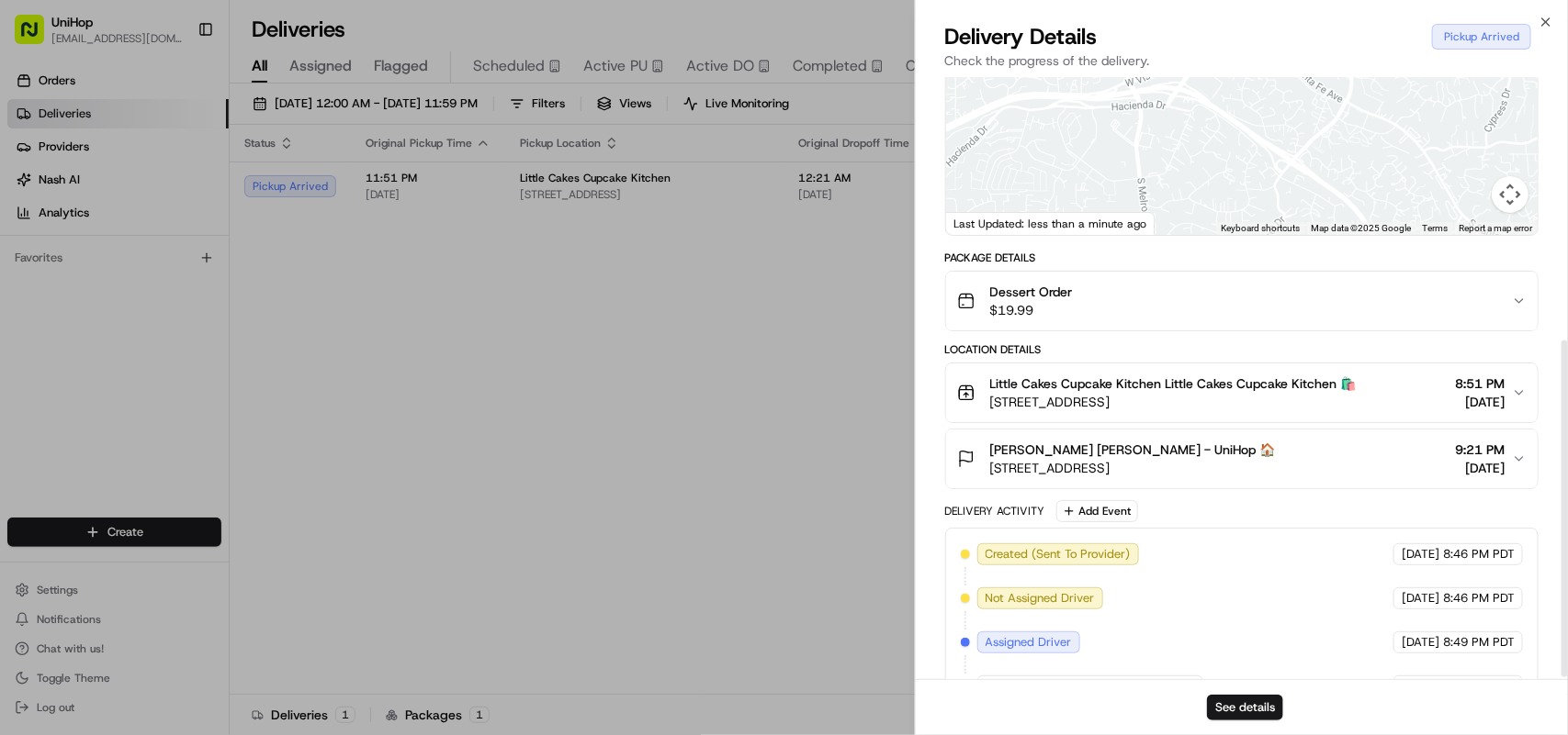
scroll to position [474, 0]
